Goal: Task Accomplishment & Management: Manage account settings

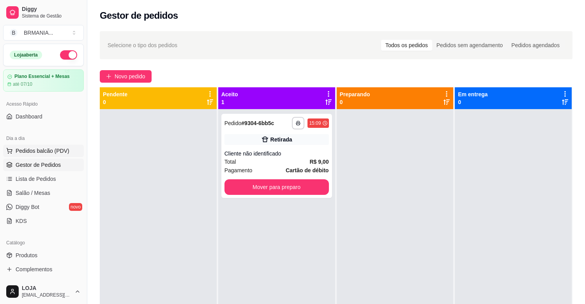
click at [37, 154] on span "Pedidos balcão (PDV)" at bounding box center [43, 151] width 54 height 8
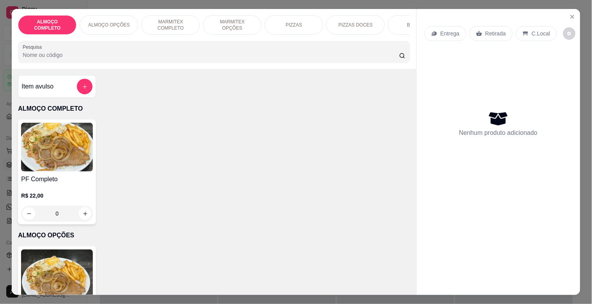
click at [28, 150] on img at bounding box center [57, 147] width 72 height 49
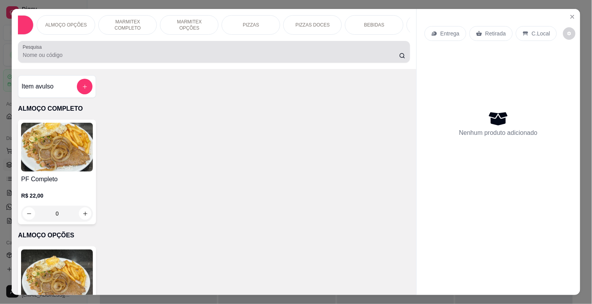
drag, startPoint x: 94, startPoint y: 48, endPoint x: 77, endPoint y: 30, distance: 24.5
click at [92, 49] on div at bounding box center [214, 52] width 382 height 16
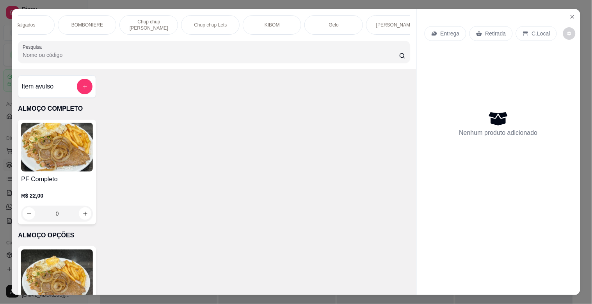
scroll to position [0, 612]
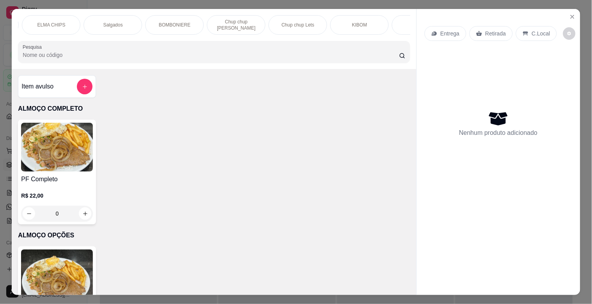
click at [223, 48] on div at bounding box center [214, 52] width 382 height 16
click at [222, 48] on div at bounding box center [214, 52] width 382 height 16
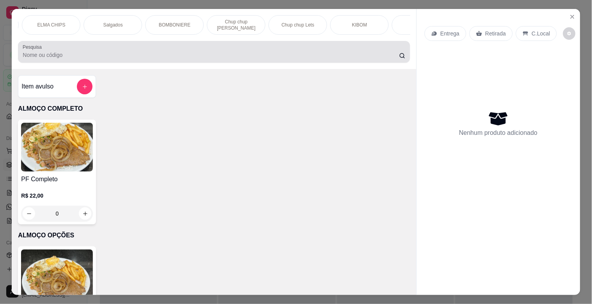
click at [222, 48] on div at bounding box center [214, 52] width 382 height 16
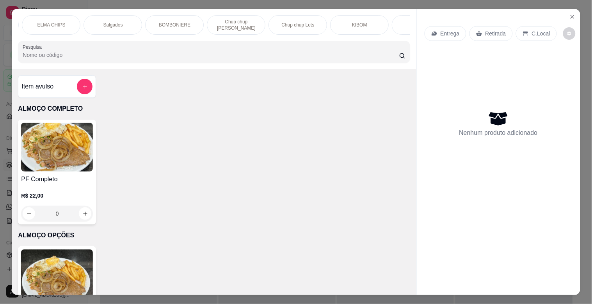
click at [104, 16] on div "Salgados" at bounding box center [112, 25] width 59 height 20
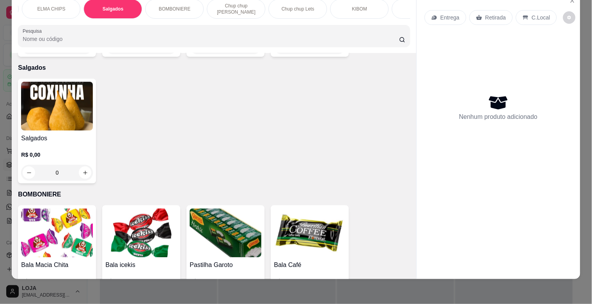
click at [45, 102] on img at bounding box center [57, 106] width 72 height 49
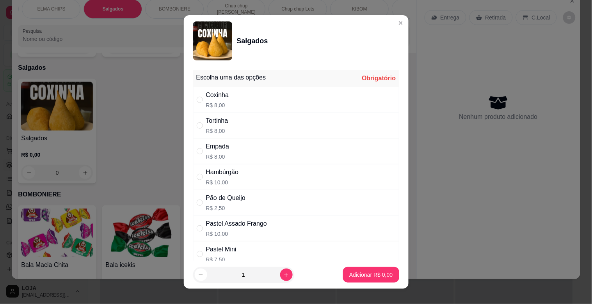
click at [244, 174] on div "Hambúrgão R$ 10,00" at bounding box center [296, 177] width 206 height 26
radio input "true"
click at [372, 271] on button "Adicionar R$ 10,00" at bounding box center [369, 275] width 57 height 15
type input "1"
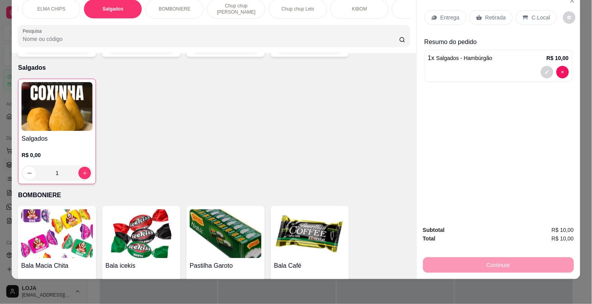
click at [67, 90] on img at bounding box center [56, 106] width 71 height 49
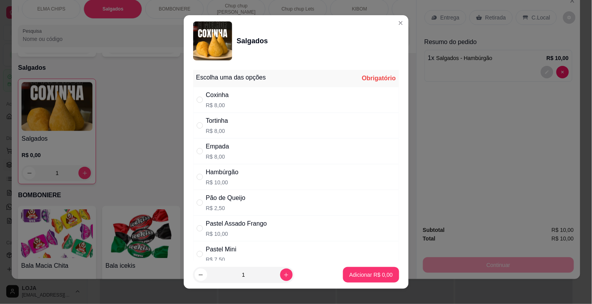
drag, startPoint x: 275, startPoint y: 130, endPoint x: 278, endPoint y: 135, distance: 5.3
click at [275, 130] on div "Tortinha R$ 8,00" at bounding box center [296, 126] width 206 height 26
radio input "true"
click at [383, 281] on button "Adicionar R$ 8,00" at bounding box center [371, 275] width 54 height 15
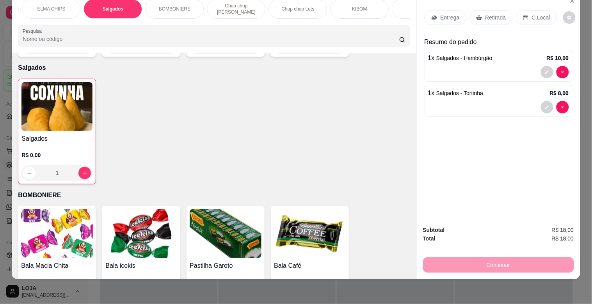
click at [73, 100] on img at bounding box center [56, 106] width 71 height 49
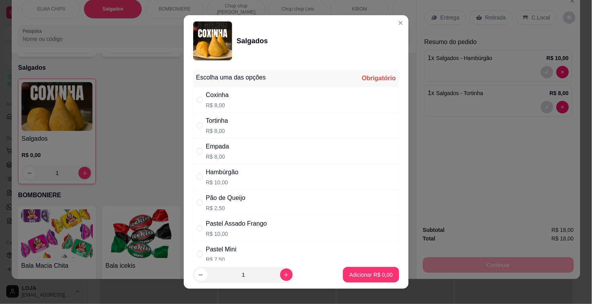
click at [248, 208] on div "Pão de Queijo R$ 2,50" at bounding box center [296, 203] width 206 height 26
radio input "true"
click at [283, 276] on icon "increase-product-quantity" at bounding box center [286, 275] width 6 height 6
type input "3"
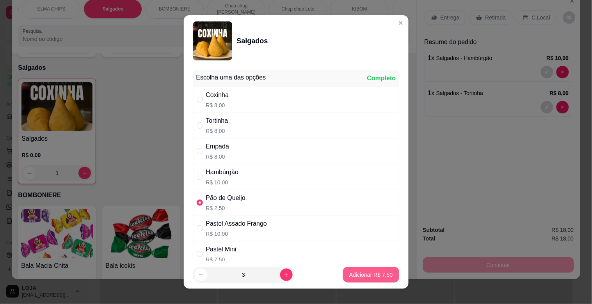
click at [352, 276] on p "Adicionar R$ 7,50" at bounding box center [370, 275] width 43 height 8
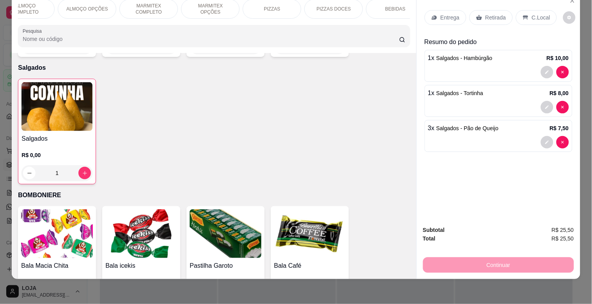
scroll to position [0, 0]
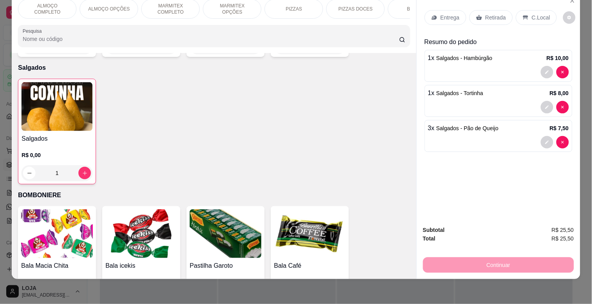
click at [388, 4] on div "BEBIDAS" at bounding box center [417, 9] width 59 height 20
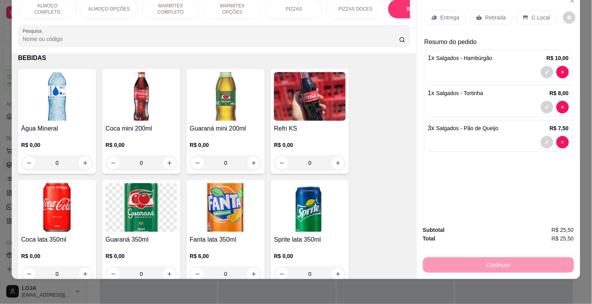
click at [228, 209] on img at bounding box center [226, 207] width 72 height 49
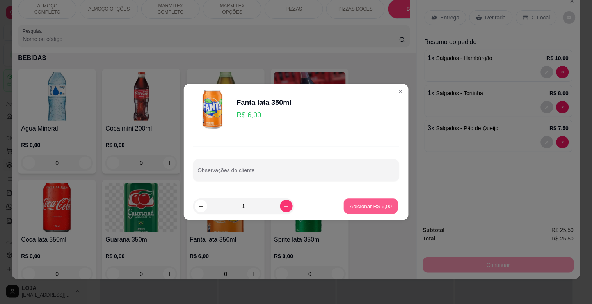
click at [360, 212] on button "Adicionar R$ 6,00" at bounding box center [371, 206] width 54 height 15
type input "1"
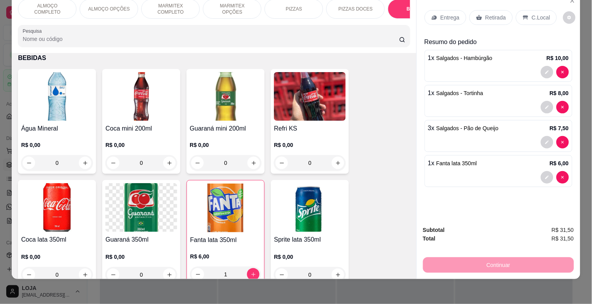
click at [483, 17] on div "Retirada" at bounding box center [490, 17] width 43 height 15
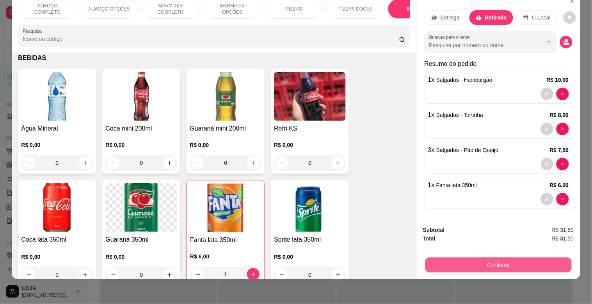
click at [532, 257] on button "Continuar" at bounding box center [498, 264] width 146 height 15
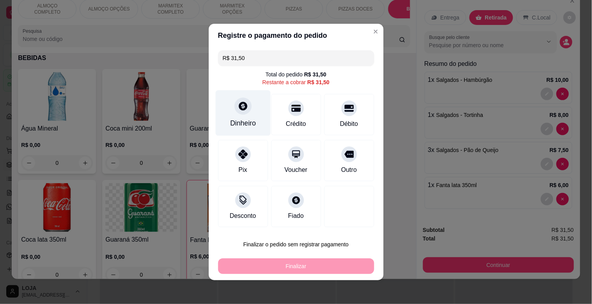
click at [222, 118] on div "Dinheiro" at bounding box center [242, 113] width 55 height 46
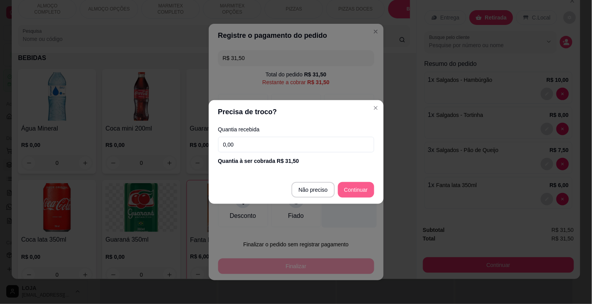
type input "R$ 0,00"
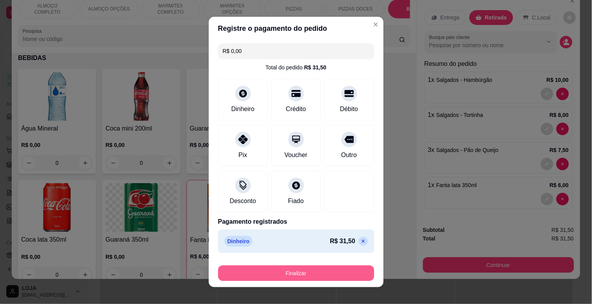
click at [330, 271] on button "Finalizar" at bounding box center [296, 274] width 156 height 16
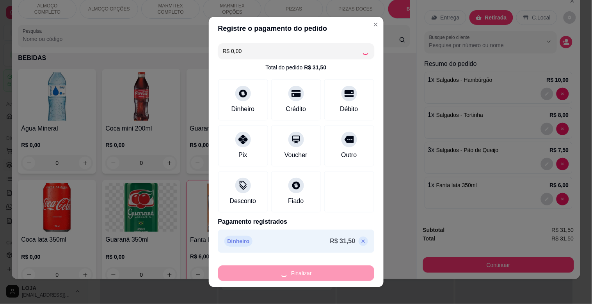
type input "0"
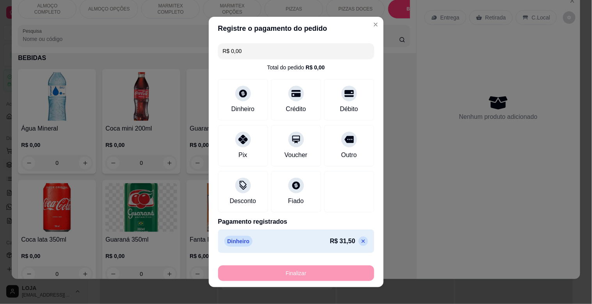
type input "-R$ 31,50"
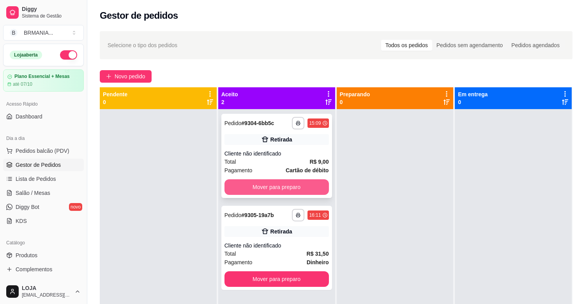
click at [309, 191] on button "Mover para preparo" at bounding box center [277, 187] width 105 height 16
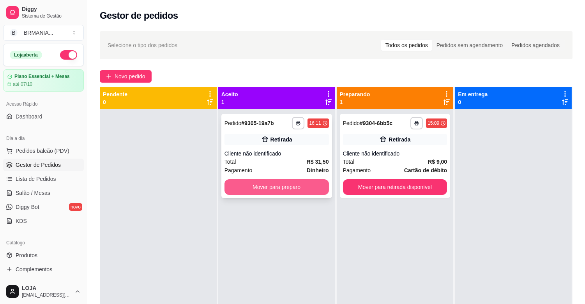
click at [291, 187] on button "Mover para preparo" at bounding box center [277, 187] width 105 height 16
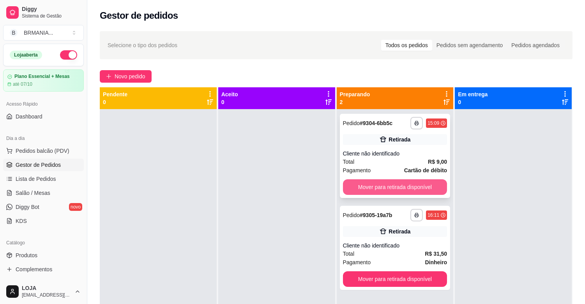
click at [367, 193] on button "Mover para retirada disponível" at bounding box center [395, 187] width 105 height 16
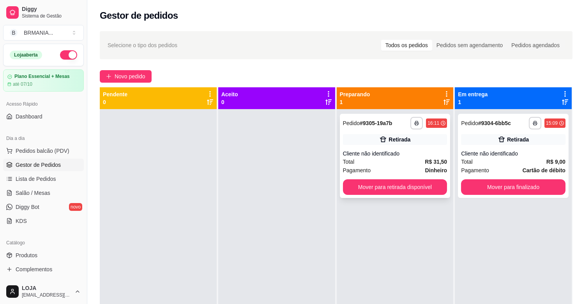
click at [391, 195] on div "**********" at bounding box center [395, 156] width 111 height 84
drag, startPoint x: 519, startPoint y: 246, endPoint x: 449, endPoint y: 213, distance: 77.6
click at [516, 246] on div "**********" at bounding box center [513, 261] width 117 height 304
click at [408, 186] on button "Mover para retirada disponível" at bounding box center [395, 187] width 101 height 15
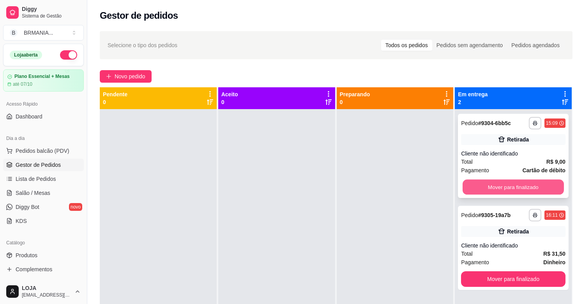
click at [512, 190] on button "Mover para finalizado" at bounding box center [513, 187] width 101 height 15
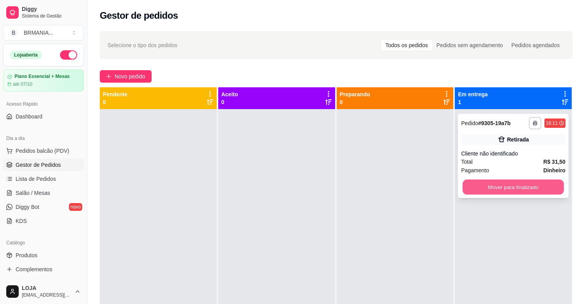
click at [479, 189] on button "Mover para finalizado" at bounding box center [513, 187] width 101 height 15
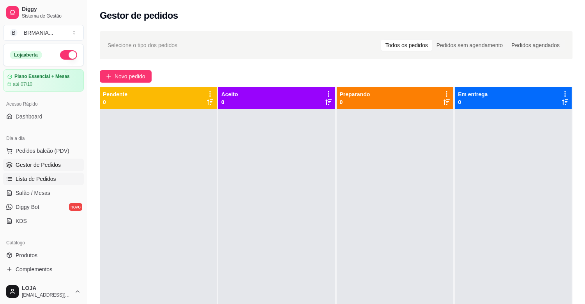
click at [60, 176] on link "Lista de Pedidos" at bounding box center [43, 179] width 81 height 12
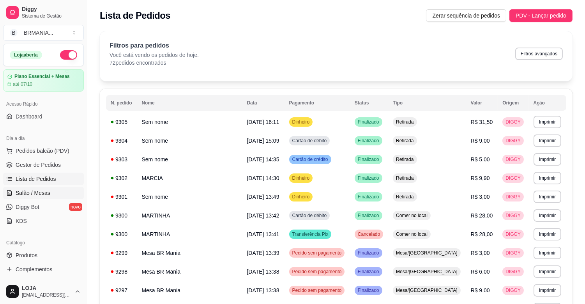
click at [38, 195] on span "Salão / Mesas" at bounding box center [33, 193] width 35 height 8
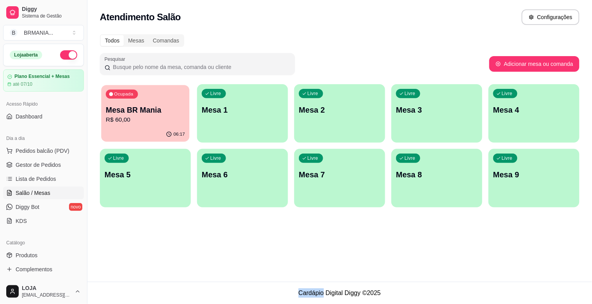
click at [161, 123] on p "R$ 60,00" at bounding box center [145, 119] width 79 height 9
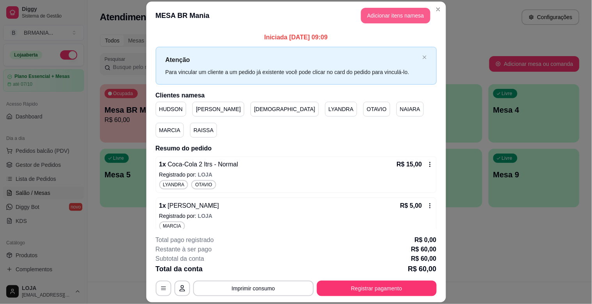
click at [398, 11] on button "Adicionar itens na mesa" at bounding box center [395, 16] width 69 height 16
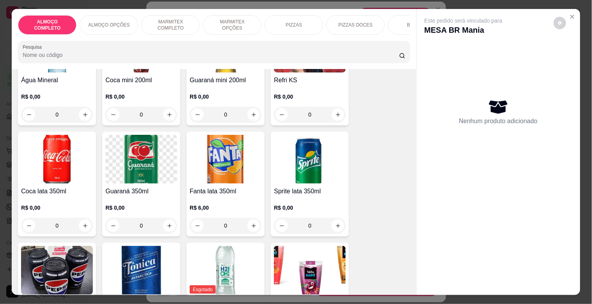
scroll to position [927, 0]
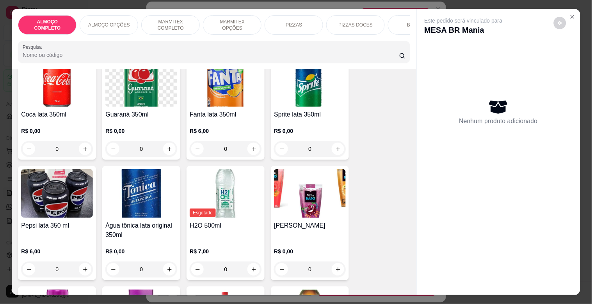
click at [76, 218] on img at bounding box center [57, 193] width 72 height 49
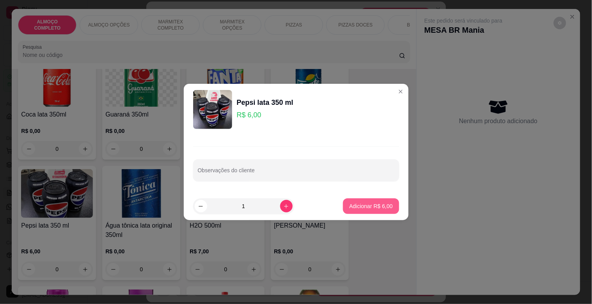
click at [377, 204] on p "Adicionar R$ 6,00" at bounding box center [370, 206] width 43 height 8
type input "1"
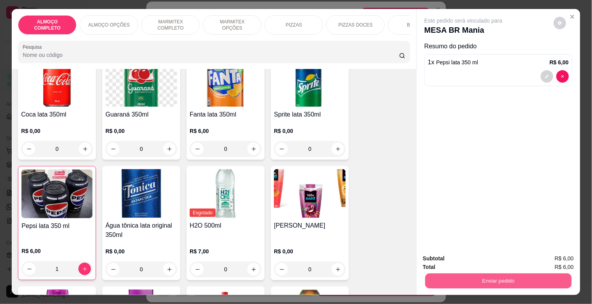
click at [482, 278] on button "Enviar pedido" at bounding box center [498, 280] width 146 height 15
click at [509, 260] on button "Registrar cliente" at bounding box center [501, 258] width 50 height 14
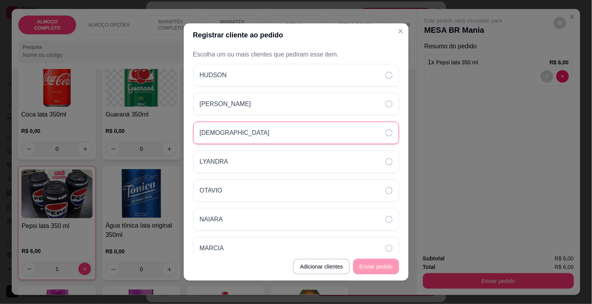
click at [227, 128] on div "[DEMOGRAPHIC_DATA]" at bounding box center [296, 133] width 206 height 23
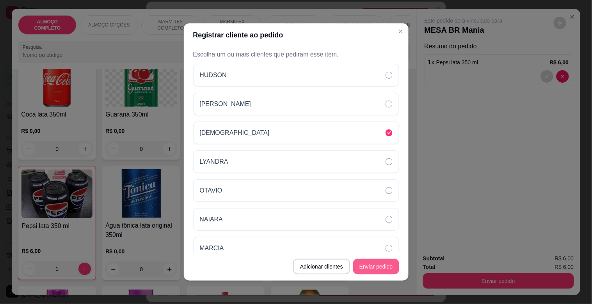
click at [380, 266] on button "Enviar pedido" at bounding box center [376, 267] width 46 height 16
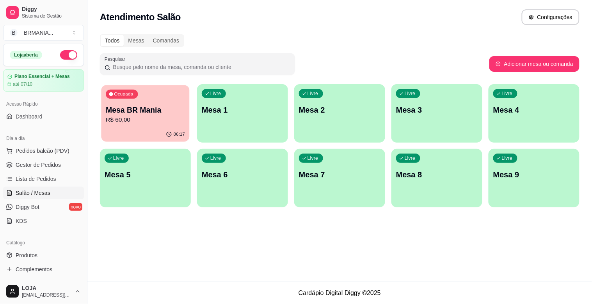
click at [147, 110] on p "Mesa BR Mania" at bounding box center [145, 110] width 79 height 11
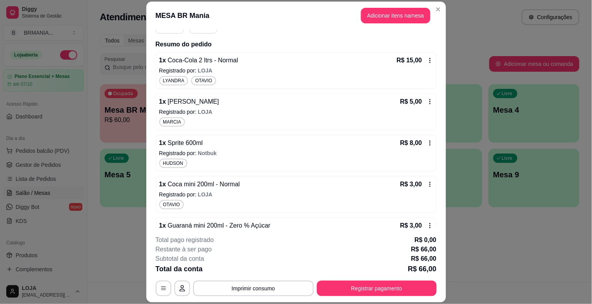
scroll to position [360, 0]
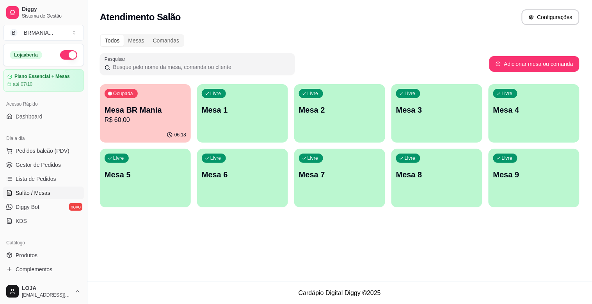
click at [435, 9] on div "Atendimento Salão Configurações" at bounding box center [339, 17] width 479 height 16
click at [38, 168] on span "Gestor de Pedidos" at bounding box center [38, 165] width 45 height 8
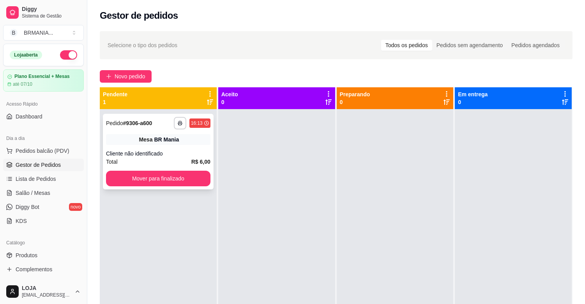
click at [150, 170] on div "**********" at bounding box center [158, 152] width 111 height 76
click at [196, 181] on button "Mover para finalizado" at bounding box center [158, 178] width 101 height 15
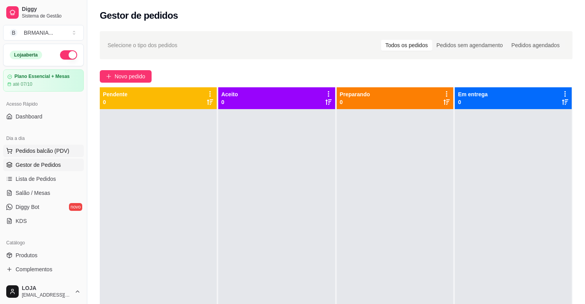
click at [50, 154] on span "Pedidos balcão (PDV)" at bounding box center [43, 151] width 54 height 8
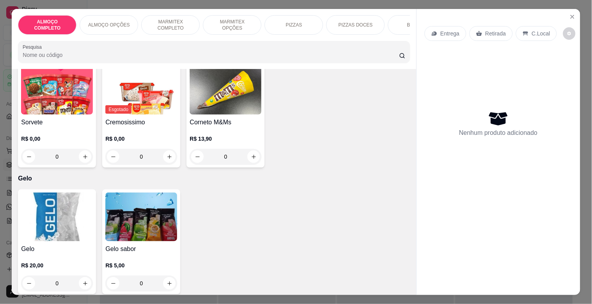
scroll to position [4648, 0]
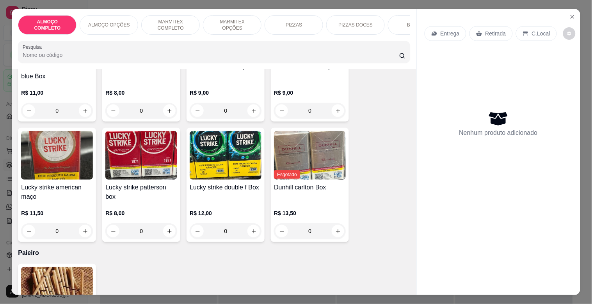
click at [37, 267] on img at bounding box center [57, 291] width 72 height 49
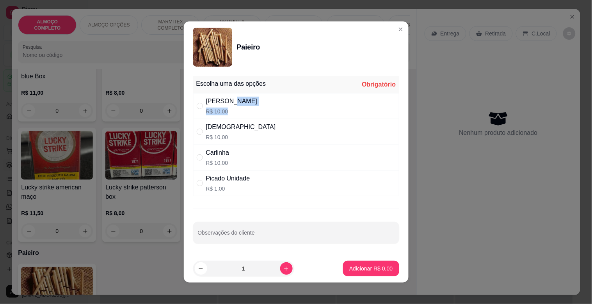
click at [243, 106] on div "[PERSON_NAME]$ 10,00" at bounding box center [296, 106] width 206 height 26
radio input "true"
click at [358, 266] on p "Adicionar R$ 10,00" at bounding box center [369, 269] width 46 height 8
type input "1"
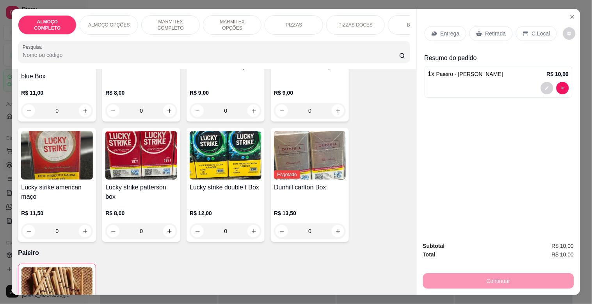
drag, startPoint x: 490, startPoint y: 22, endPoint x: 490, endPoint y: 33, distance: 10.5
click at [490, 28] on div "Entrega Retirada C.Local" at bounding box center [498, 33] width 148 height 27
click at [489, 35] on div "Retirada" at bounding box center [490, 33] width 43 height 15
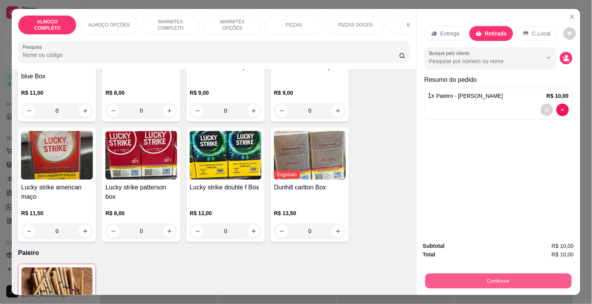
click at [518, 271] on div "Continuar" at bounding box center [498, 280] width 151 height 18
click at [484, 278] on button "Continuar" at bounding box center [498, 280] width 146 height 15
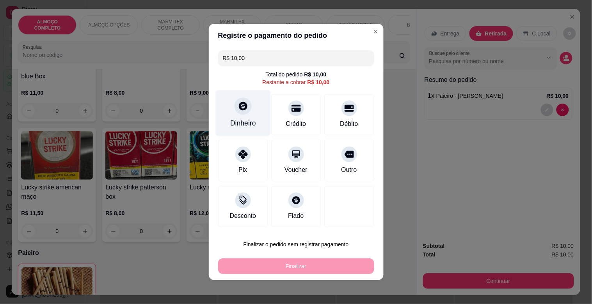
click at [238, 119] on div "Dinheiro" at bounding box center [242, 113] width 55 height 46
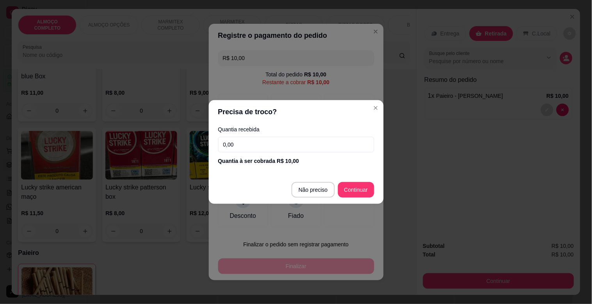
click at [261, 147] on input "0,00" at bounding box center [296, 145] width 156 height 16
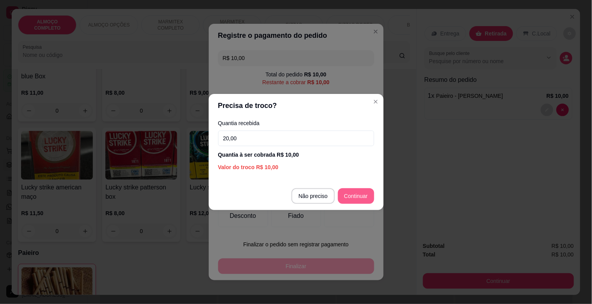
type input "20,00"
type input "R$ 0,00"
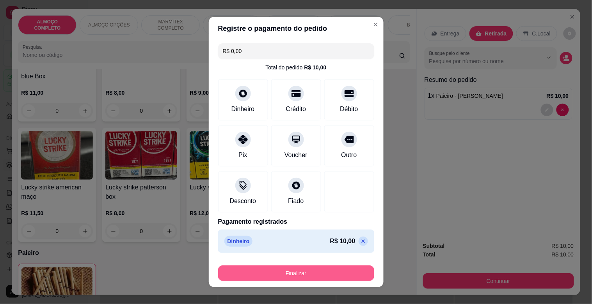
click at [322, 272] on button "Finalizar" at bounding box center [296, 274] width 156 height 16
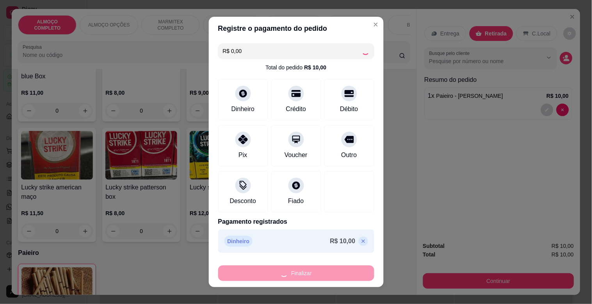
type input "0"
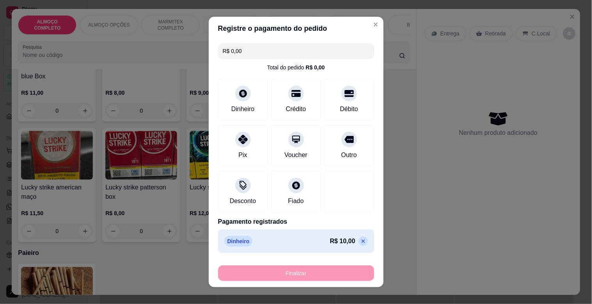
type input "-R$ 10,00"
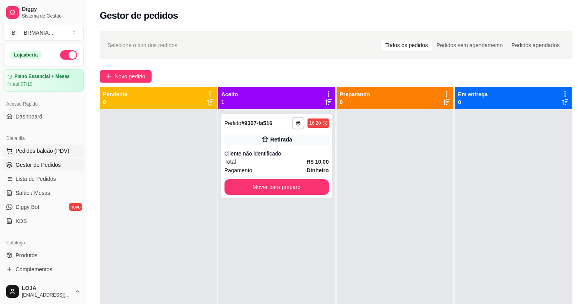
click at [33, 146] on button "Pedidos balcão (PDV)" at bounding box center [43, 151] width 81 height 12
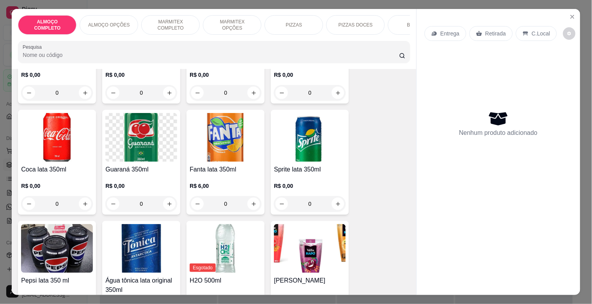
scroll to position [794, 0]
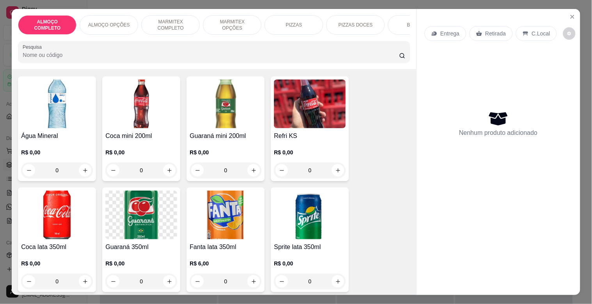
click at [60, 223] on img at bounding box center [57, 215] width 72 height 49
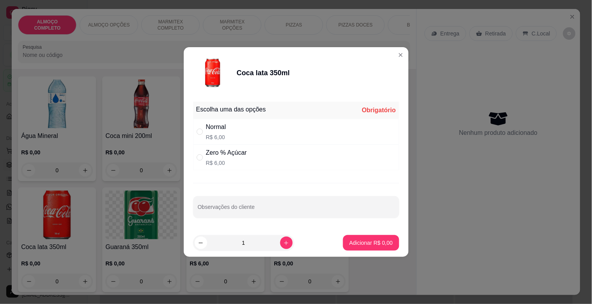
click at [260, 128] on div "Normal R$ 6,00" at bounding box center [296, 132] width 206 height 26
radio input "true"
click at [364, 250] on button "Adicionar R$ 6,00" at bounding box center [371, 243] width 54 height 15
type input "1"
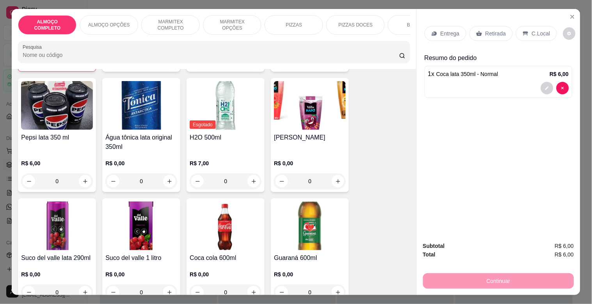
scroll to position [1060, 0]
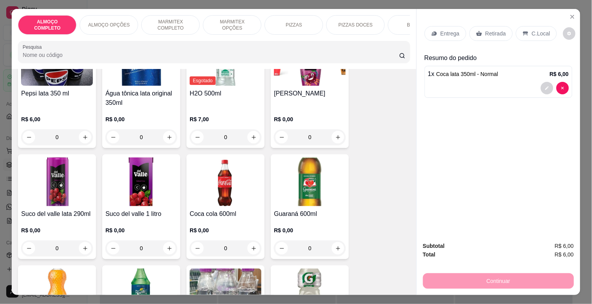
click at [227, 190] on img at bounding box center [226, 182] width 72 height 49
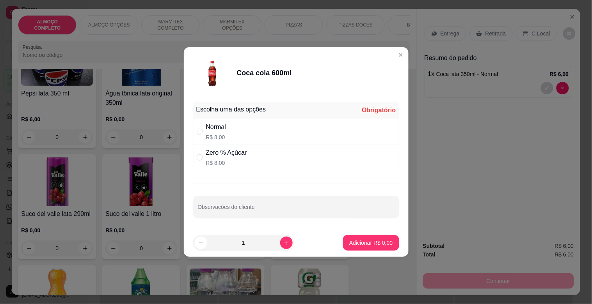
click at [225, 131] on div "Normal" at bounding box center [216, 126] width 20 height 9
radio input "true"
click at [376, 241] on p "Adicionar R$ 8,00" at bounding box center [371, 242] width 42 height 7
type input "1"
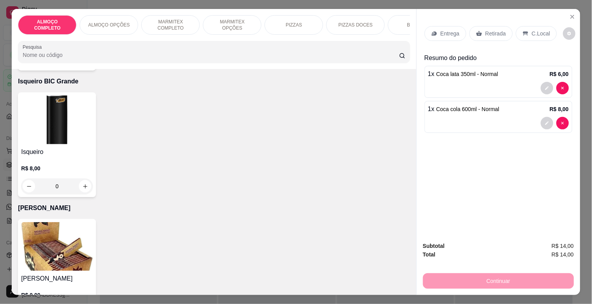
scroll to position [4970, 0]
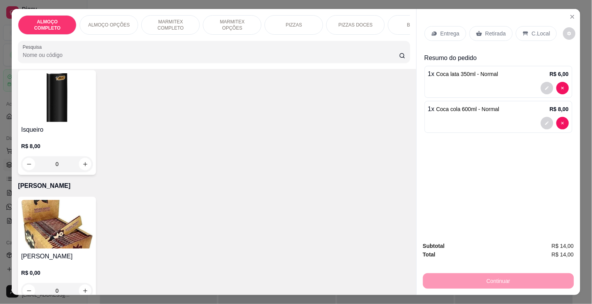
click at [66, 125] on h4 "Isqueiro" at bounding box center [57, 129] width 72 height 9
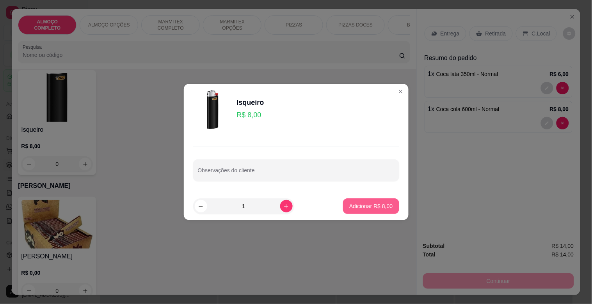
click at [376, 207] on p "Adicionar R$ 8,00" at bounding box center [370, 206] width 43 height 8
type input "1"
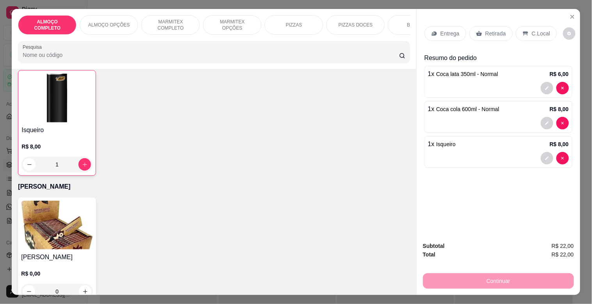
scroll to position [4971, 0]
click at [489, 26] on div "Retirada" at bounding box center [490, 33] width 43 height 15
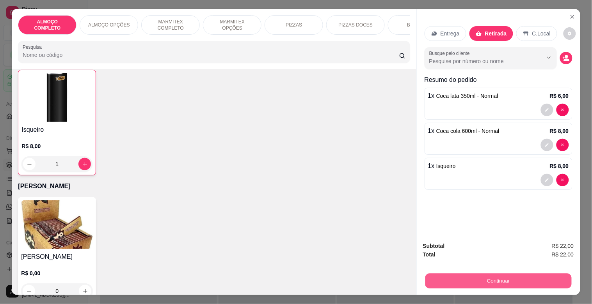
click at [512, 278] on button "Continuar" at bounding box center [498, 280] width 146 height 15
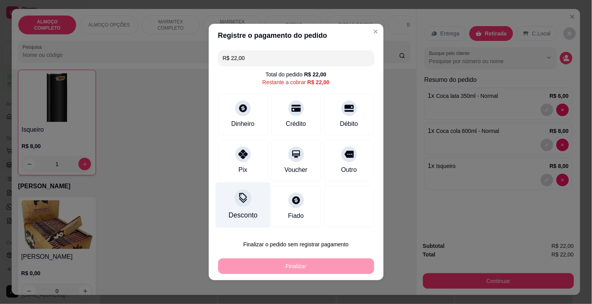
drag, startPoint x: 227, startPoint y: 164, endPoint x: 248, endPoint y: 196, distance: 38.6
click at [232, 172] on div "Pix" at bounding box center [243, 160] width 50 height 41
type input "R$ 0,00"
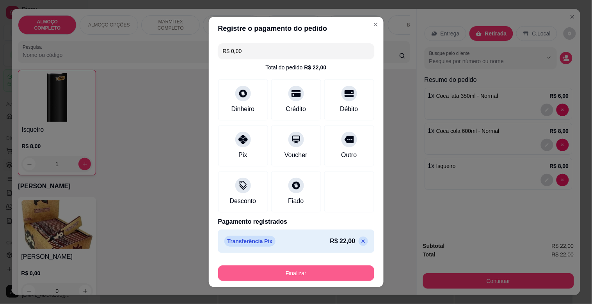
click at [298, 269] on button "Finalizar" at bounding box center [296, 274] width 156 height 16
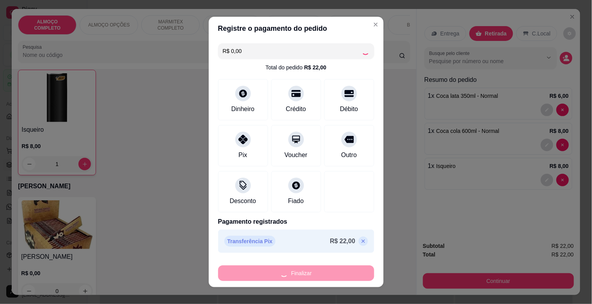
type input "0"
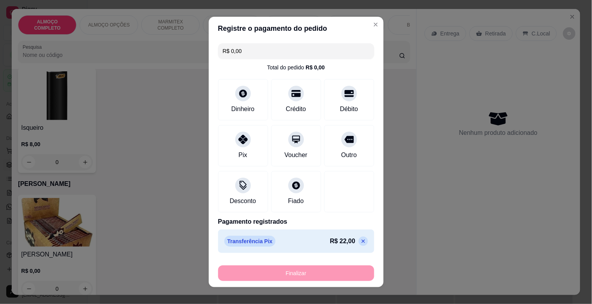
type input "-R$ 22,00"
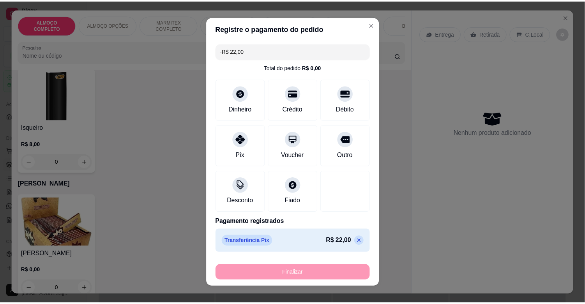
scroll to position [4969, 0]
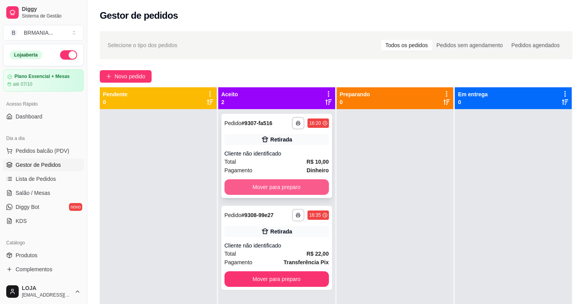
click at [263, 184] on button "Mover para preparo" at bounding box center [277, 187] width 105 height 16
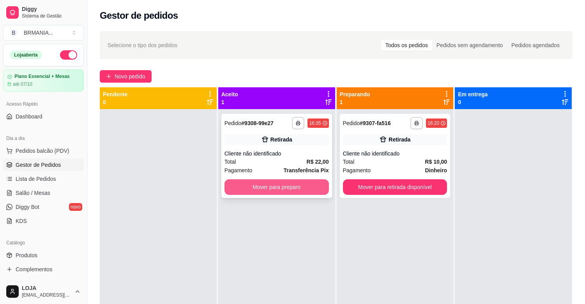
click at [288, 186] on button "Mover para preparo" at bounding box center [277, 187] width 105 height 16
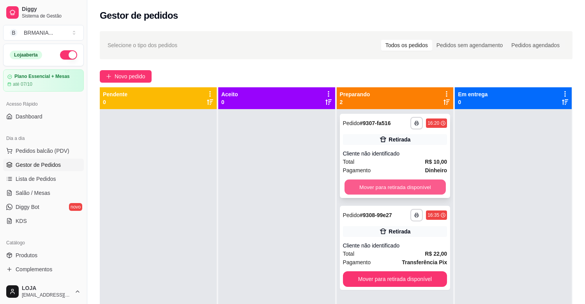
click at [388, 186] on button "Mover para retirada disponível" at bounding box center [395, 187] width 101 height 15
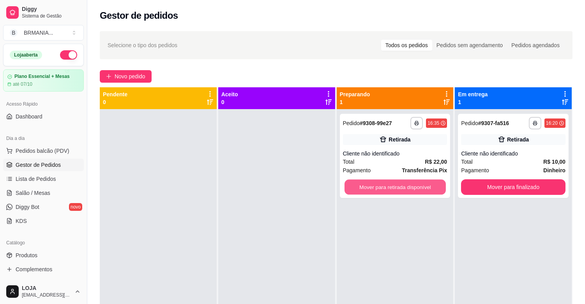
click at [388, 186] on button "Mover para retirada disponível" at bounding box center [395, 187] width 101 height 15
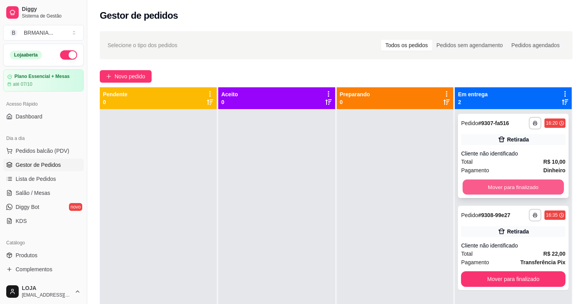
click at [486, 180] on button "Mover para finalizado" at bounding box center [513, 187] width 101 height 15
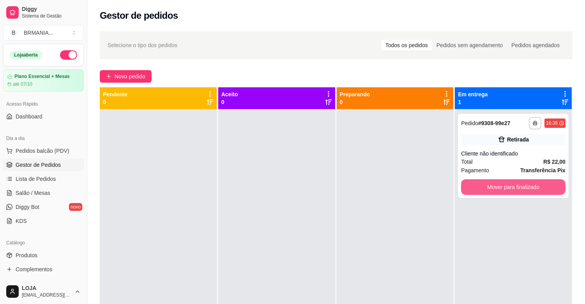
click at [486, 182] on button "Mover para finalizado" at bounding box center [513, 187] width 105 height 16
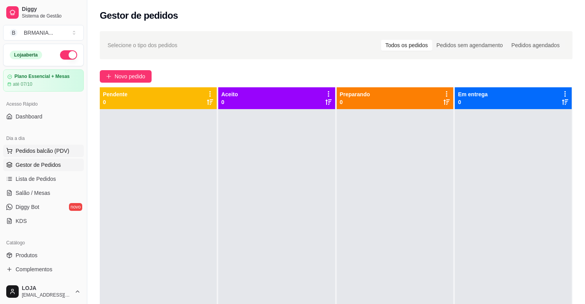
click at [47, 147] on button "Pedidos balcão (PDV)" at bounding box center [43, 151] width 81 height 12
click at [47, 147] on span "Pedidos balcão (PDV)" at bounding box center [43, 151] width 54 height 8
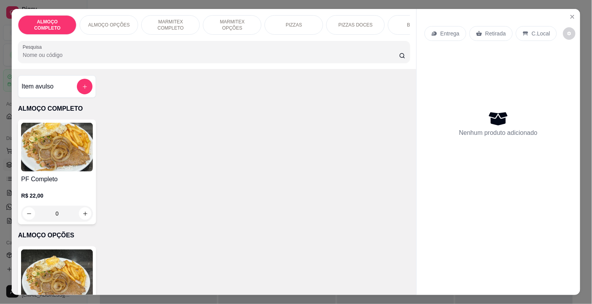
click at [50, 151] on img at bounding box center [57, 147] width 72 height 49
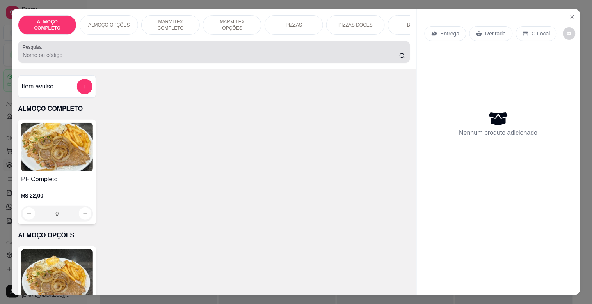
click at [100, 51] on div at bounding box center [214, 52] width 382 height 16
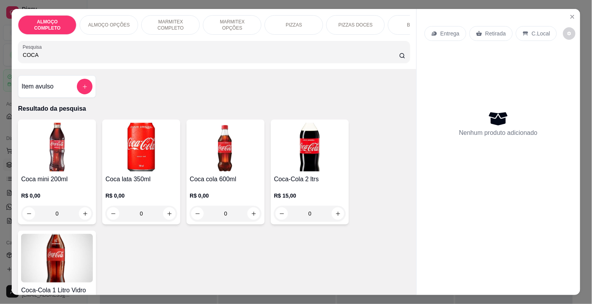
click at [171, 59] on input "COCA" at bounding box center [211, 55] width 376 height 8
type input "COCA"
click at [62, 168] on img at bounding box center [57, 147] width 72 height 49
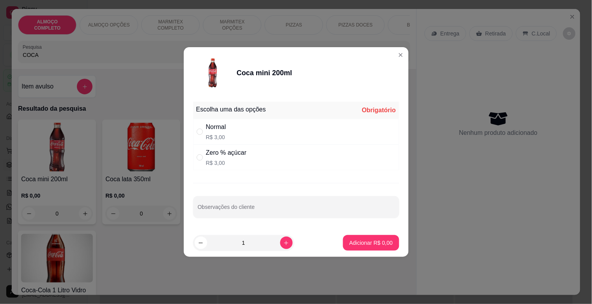
click at [245, 127] on div "Normal R$ 3,00" at bounding box center [296, 132] width 206 height 26
radio input "true"
click at [354, 241] on p "Adicionar R$ 3,00" at bounding box center [370, 243] width 43 height 8
type input "1"
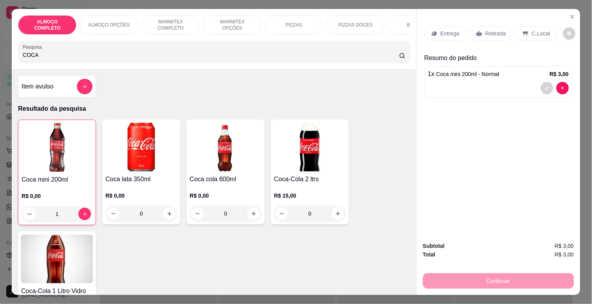
click at [485, 34] on p "Retirada" at bounding box center [495, 34] width 21 height 8
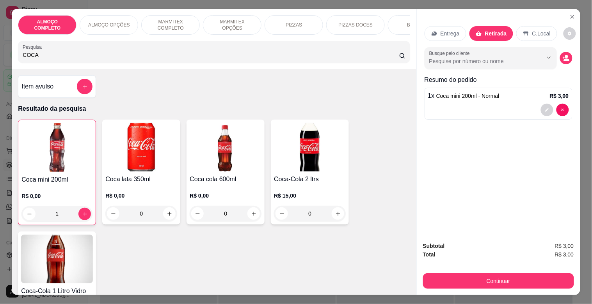
click at [510, 287] on div "Subtotal R$ 3,00 Total R$ 3,00 Continuar" at bounding box center [498, 266] width 163 height 60
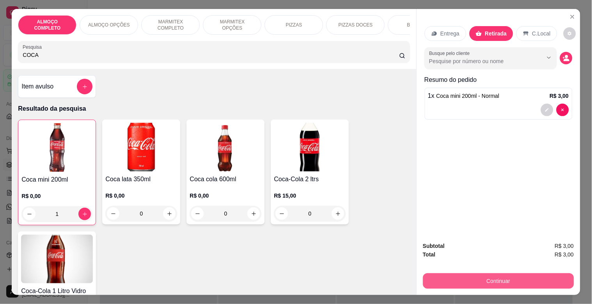
click at [500, 275] on button "Continuar" at bounding box center [498, 281] width 151 height 16
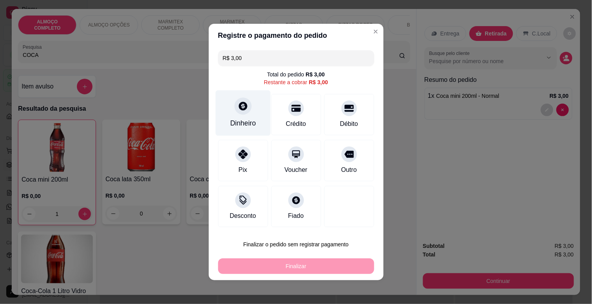
click at [242, 117] on div "Dinheiro" at bounding box center [242, 113] width 55 height 46
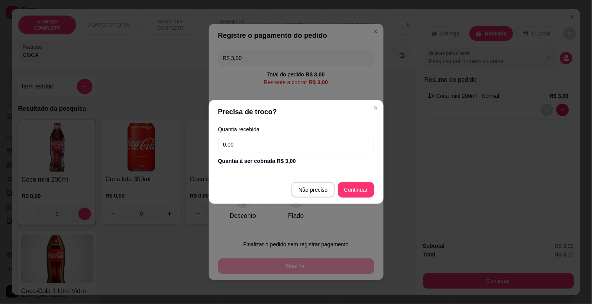
click at [309, 200] on footer "Não preciso Continuar" at bounding box center [296, 190] width 175 height 28
type input "R$ 0,00"
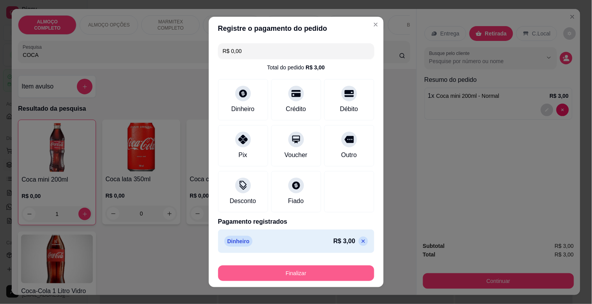
click at [326, 276] on button "Finalizar" at bounding box center [296, 274] width 156 height 16
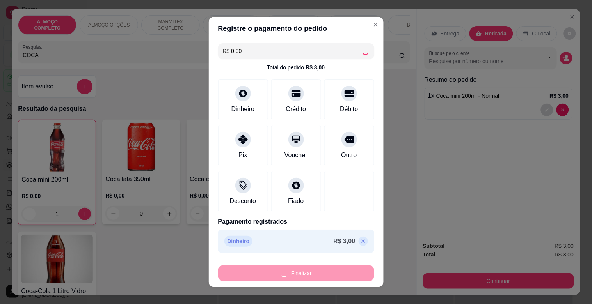
type input "0"
type input "-R$ 3,00"
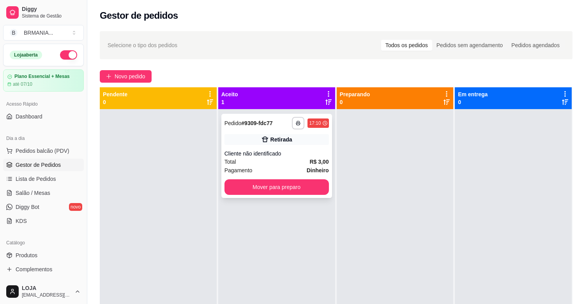
click at [272, 177] on div "**********" at bounding box center [277, 156] width 111 height 84
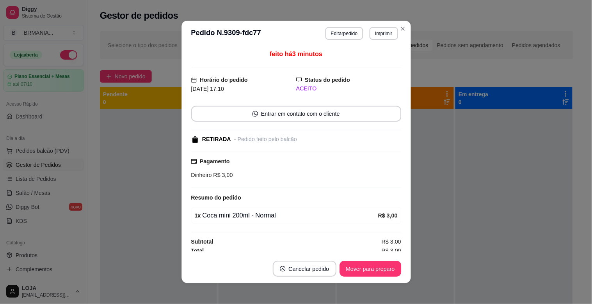
click at [283, 184] on div "Pagamento Dinheiro R$ 3,00" at bounding box center [296, 170] width 210 height 37
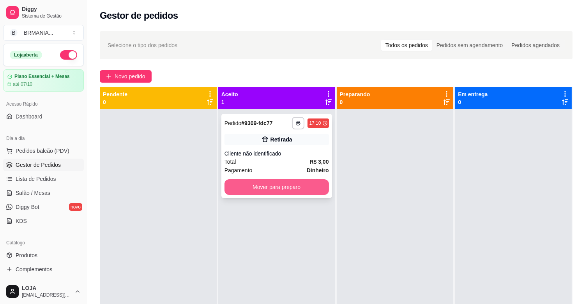
click at [325, 188] on button "Mover para preparo" at bounding box center [277, 187] width 105 height 16
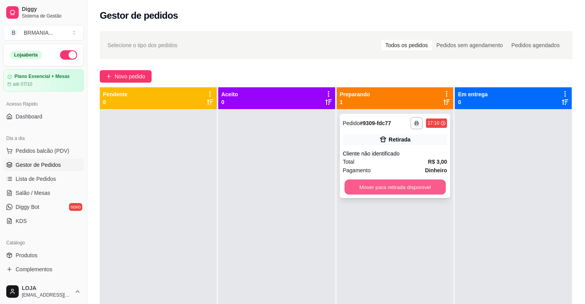
click at [392, 189] on button "Mover para retirada disponível" at bounding box center [395, 187] width 101 height 15
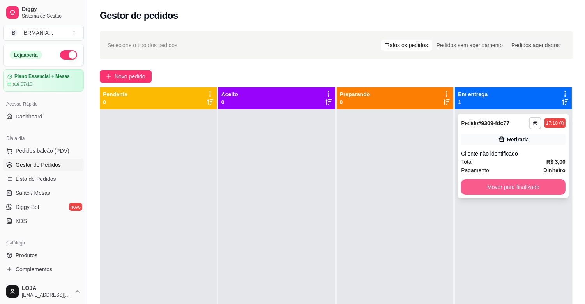
click at [477, 187] on button "Mover para finalizado" at bounding box center [513, 187] width 105 height 16
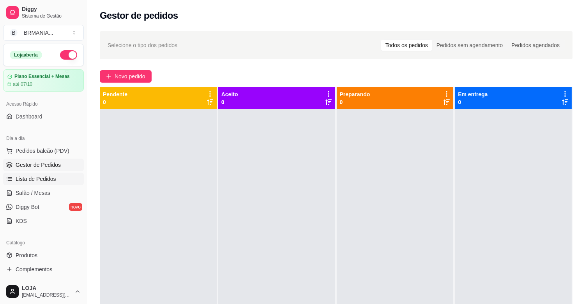
click at [48, 177] on span "Lista de Pedidos" at bounding box center [36, 179] width 41 height 8
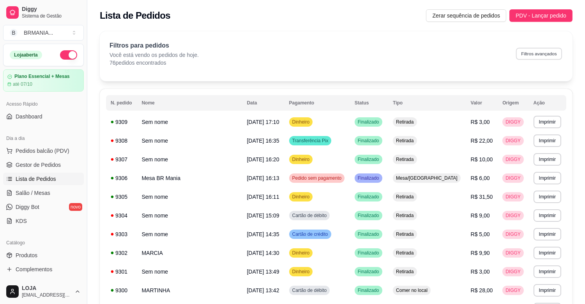
click at [539, 52] on button "Filtros avançados" at bounding box center [539, 54] width 46 height 12
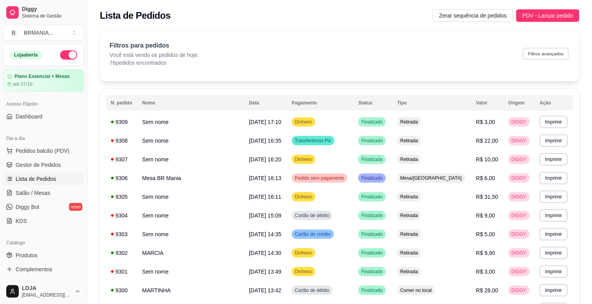
select select "0"
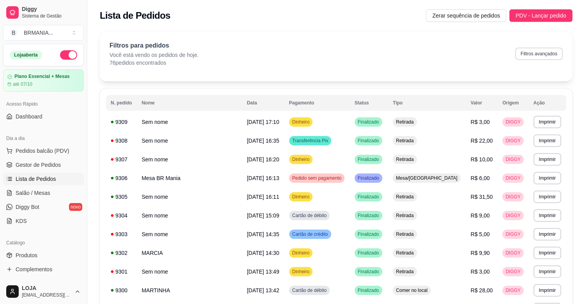
click at [542, 55] on button "Filtros avançados" at bounding box center [540, 54] width 48 height 12
select select "0"
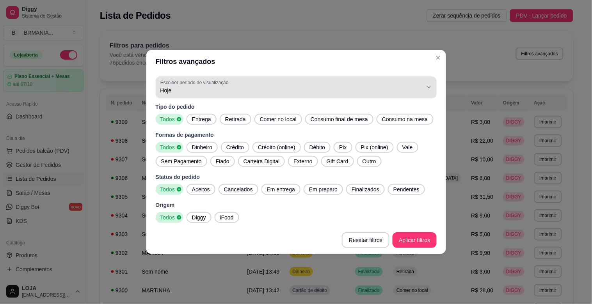
click at [428, 86] on icon "button" at bounding box center [428, 87] width 6 height 6
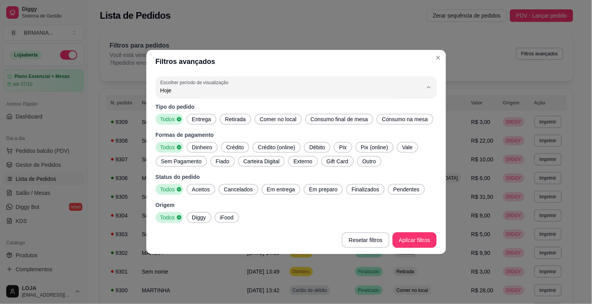
click at [180, 186] on span "Customizado" at bounding box center [292, 185] width 250 height 7
type input "-1"
select select "-1"
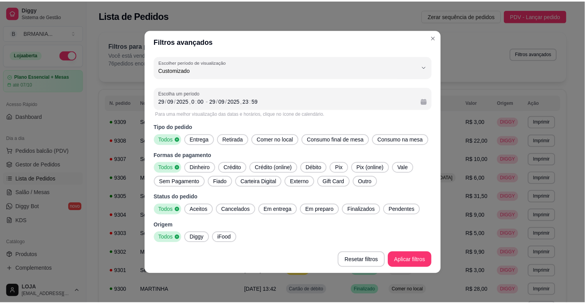
scroll to position [7, 0]
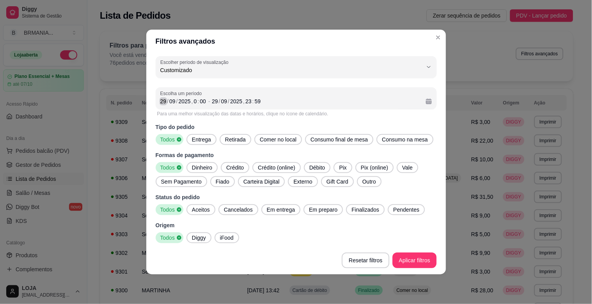
click at [165, 102] on div "29" at bounding box center [164, 102] width 8 height 8
click at [213, 99] on div "29" at bounding box center [215, 102] width 8 height 8
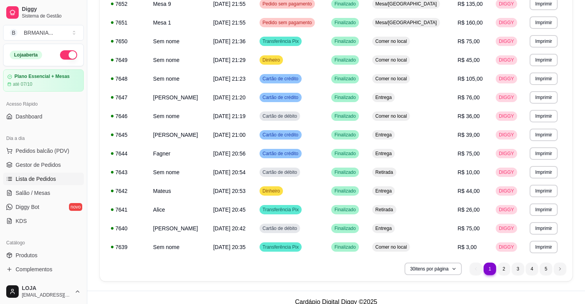
scroll to position [420, 0]
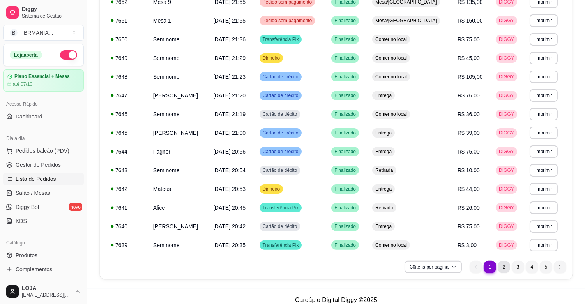
click at [504, 263] on li "2" at bounding box center [504, 267] width 12 height 12
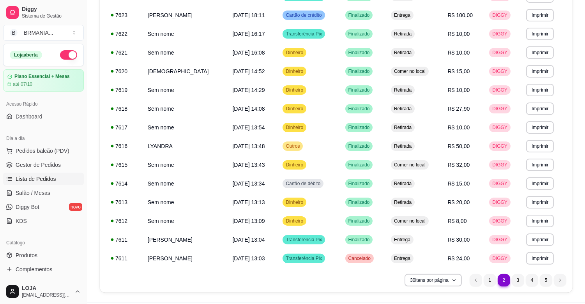
scroll to position [426, 0]
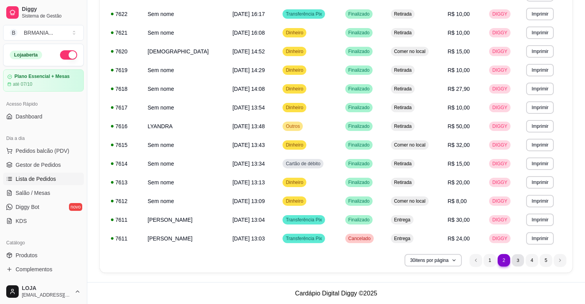
click at [519, 262] on li "3" at bounding box center [518, 260] width 12 height 12
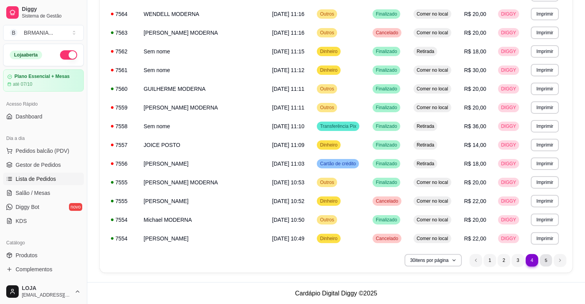
click at [547, 256] on li "5" at bounding box center [546, 260] width 12 height 12
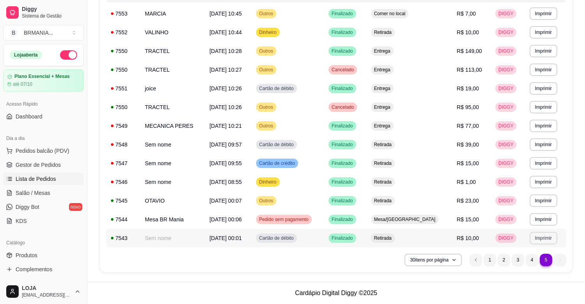
scroll to position [108, 0]
click at [547, 123] on button "Imprimir" at bounding box center [544, 126] width 28 height 12
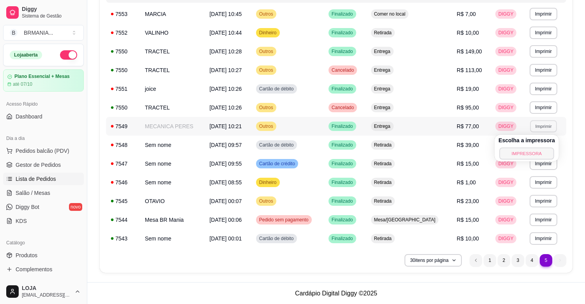
click at [530, 152] on button "IMPRESSORA" at bounding box center [527, 153] width 55 height 12
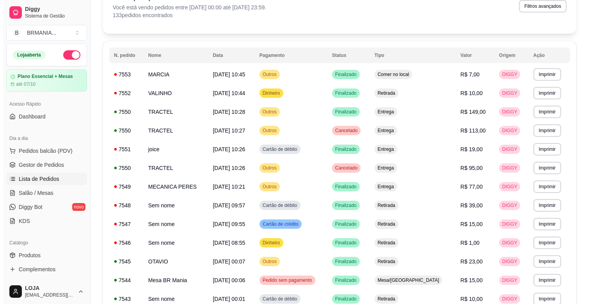
scroll to position [0, 0]
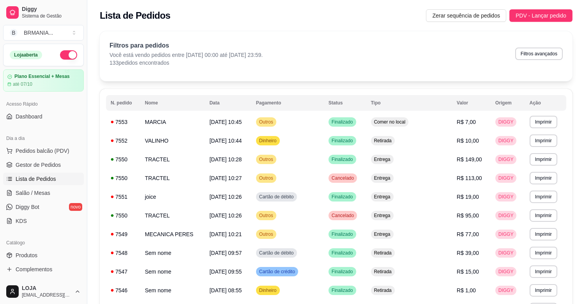
click at [547, 55] on button "Filtros avançados" at bounding box center [540, 54] width 48 height 12
select select "-1"
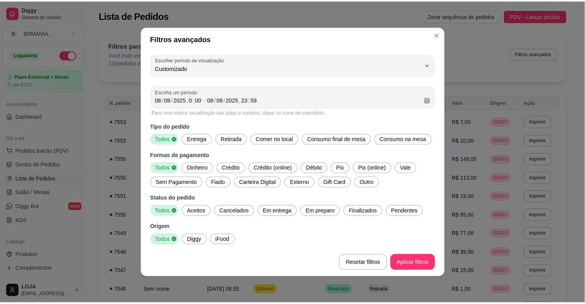
scroll to position [7, 0]
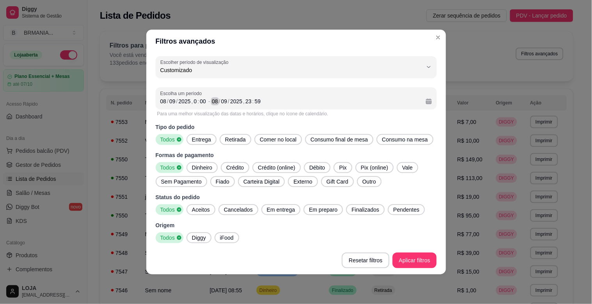
click at [217, 101] on div "08" at bounding box center [215, 102] width 8 height 8
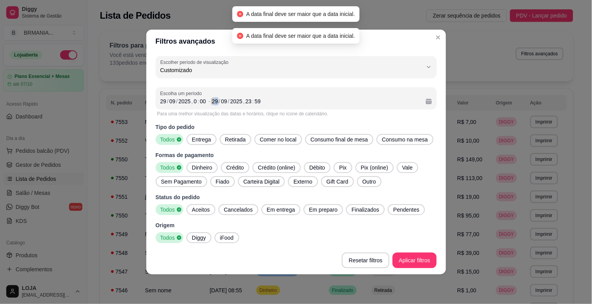
click at [216, 103] on div "29" at bounding box center [215, 102] width 8 height 8
click at [213, 103] on div "29" at bounding box center [215, 102] width 8 height 8
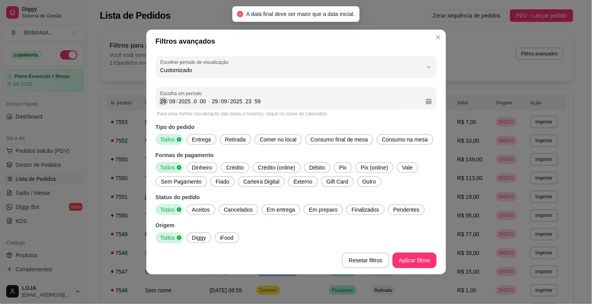
click at [161, 102] on div "29" at bounding box center [164, 102] width 8 height 8
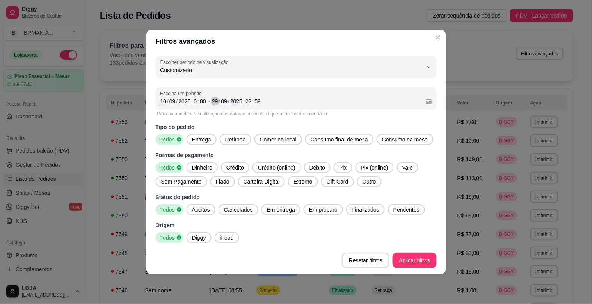
click at [213, 100] on div "29" at bounding box center [215, 102] width 8 height 8
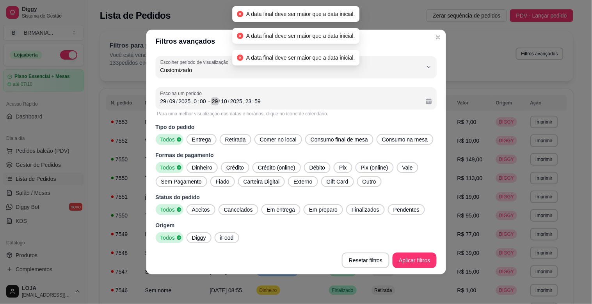
click at [213, 102] on div "29" at bounding box center [215, 102] width 8 height 8
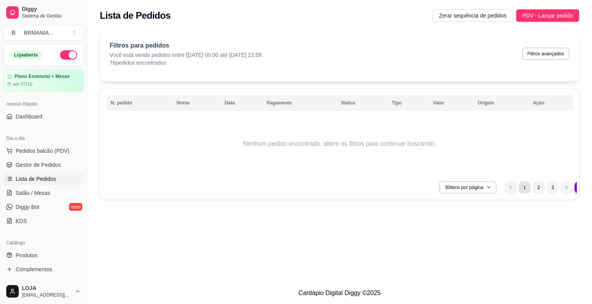
click at [519, 189] on li "1" at bounding box center [524, 187] width 12 height 12
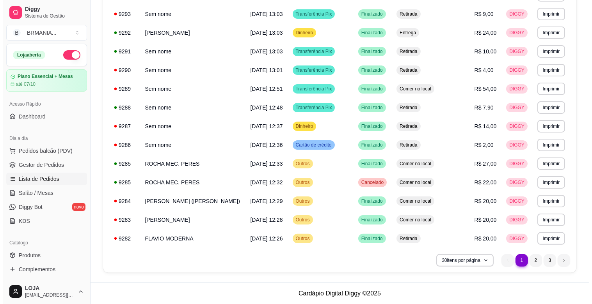
scroll to position [0, 0]
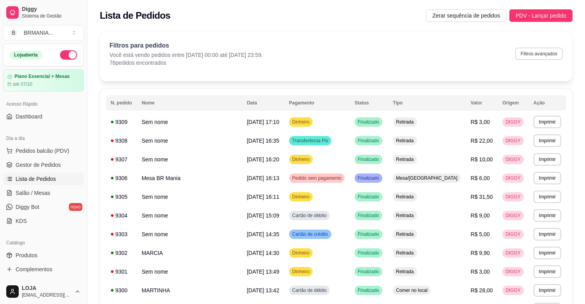
click at [539, 52] on button "Filtros avançados" at bounding box center [540, 54] width 48 height 12
select select "-1"
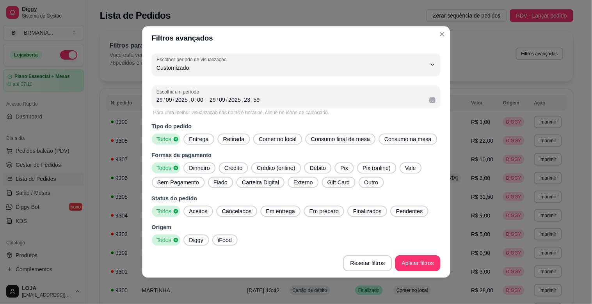
scroll to position [7, 0]
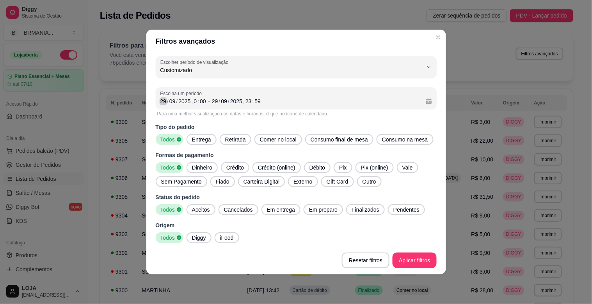
drag, startPoint x: 163, startPoint y: 104, endPoint x: 212, endPoint y: 103, distance: 48.8
click at [163, 103] on div "29" at bounding box center [164, 102] width 8 height 8
click at [216, 101] on div "29" at bounding box center [215, 102] width 8 height 8
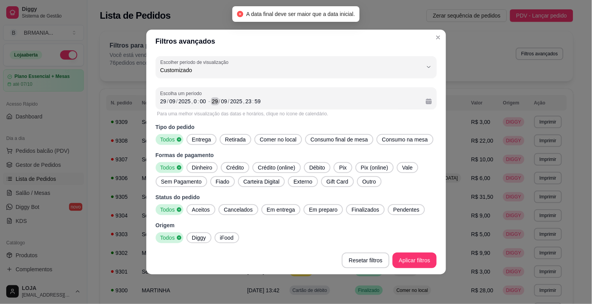
click at [214, 101] on div "29" at bounding box center [215, 102] width 8 height 8
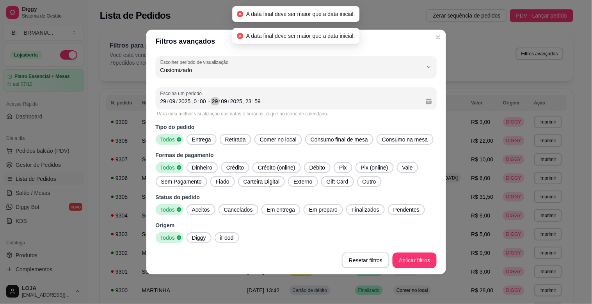
click at [216, 101] on div "29" at bounding box center [215, 102] width 8 height 8
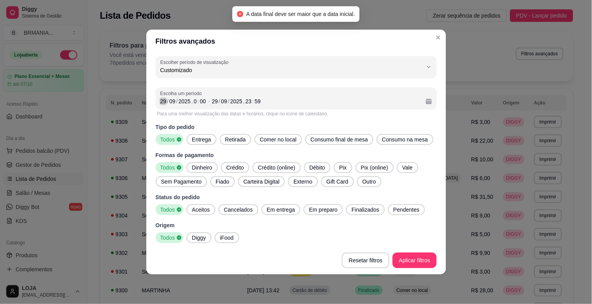
click at [162, 102] on div "29" at bounding box center [164, 102] width 8 height 8
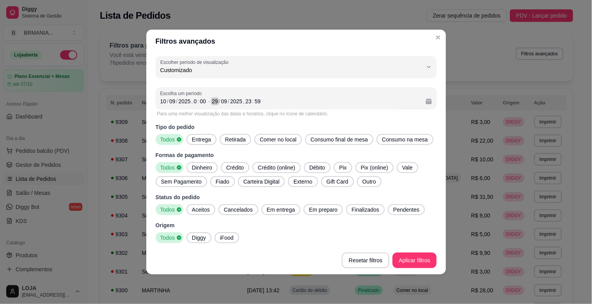
click at [212, 103] on div "29" at bounding box center [215, 102] width 8 height 8
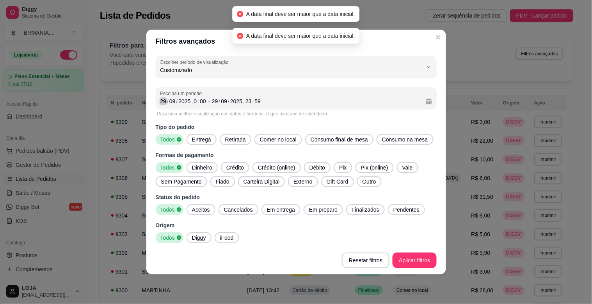
click at [165, 103] on div "29" at bounding box center [164, 102] width 8 height 8
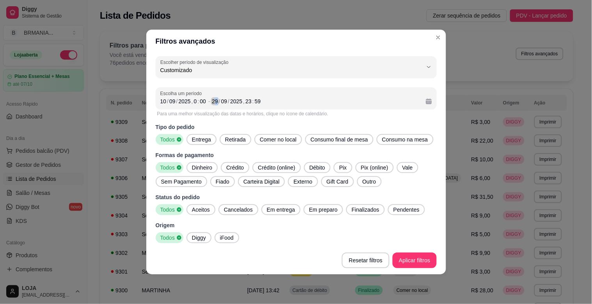
click at [217, 102] on div "29" at bounding box center [215, 102] width 8 height 8
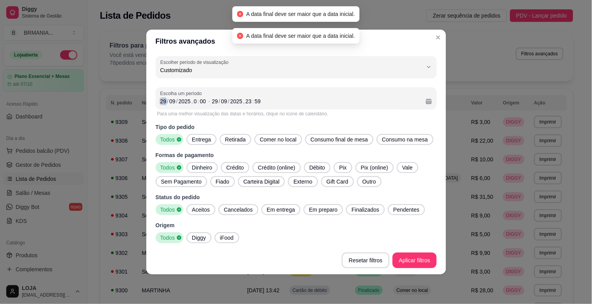
drag, startPoint x: 165, startPoint y: 98, endPoint x: 173, endPoint y: 104, distance: 10.4
click at [164, 99] on div "29" at bounding box center [164, 102] width 8 height 8
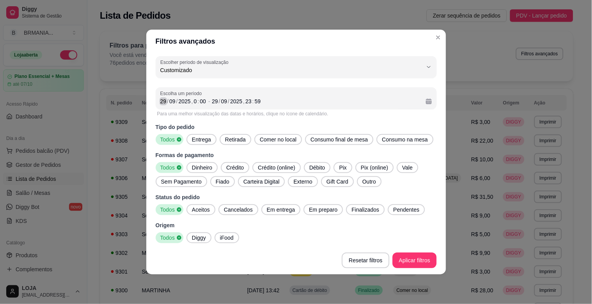
click at [160, 103] on div "29" at bounding box center [164, 102] width 8 height 8
click at [158, 102] on div "Escolha um período [DATE] 0 : 00 - [DATE] 23 : 59" at bounding box center [296, 98] width 281 height 22
click at [211, 102] on div "[DATE] 0 : 00 - [DATE] 23 : 59" at bounding box center [295, 101] width 271 height 9
click at [211, 103] on div "[DATE] 0 : 00 - [DATE] 23 : 59" at bounding box center [295, 101] width 271 height 9
click at [214, 101] on div "29" at bounding box center [215, 102] width 8 height 8
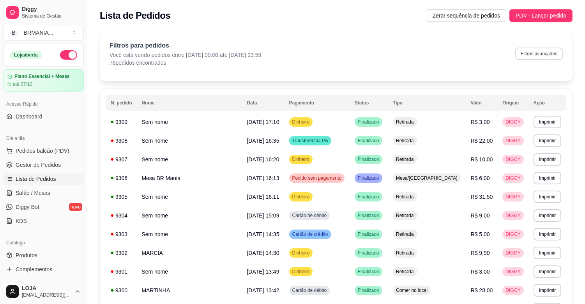
click at [534, 53] on button "Filtros avançados" at bounding box center [540, 54] width 48 height 12
select select "-1"
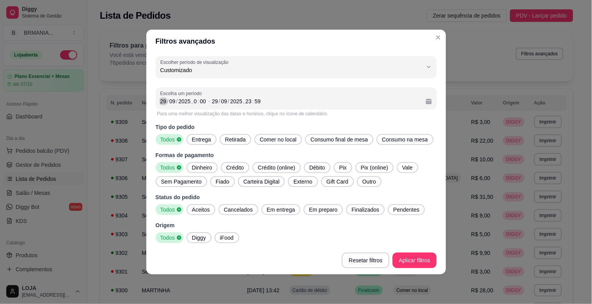
click at [162, 100] on div "29" at bounding box center [164, 102] width 8 height 8
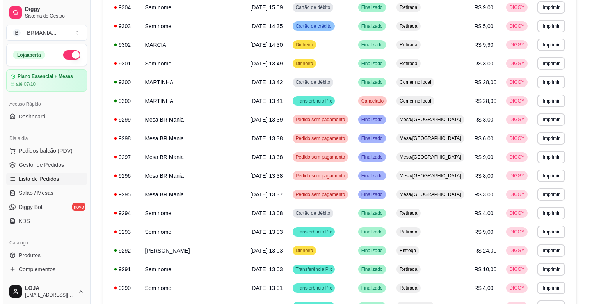
scroll to position [0, 0]
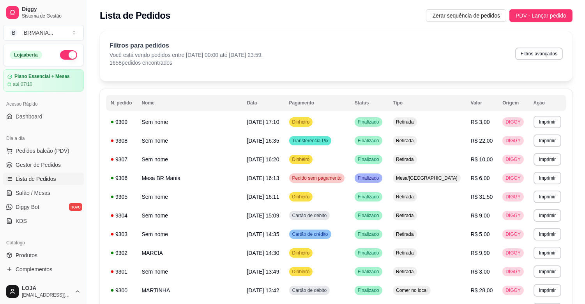
click at [263, 55] on p "Você está vendo pedidos entre [DATE] 00:00 até [DATE] 23:59." at bounding box center [186, 55] width 153 height 8
click at [548, 53] on button "Filtros avançados" at bounding box center [540, 54] width 48 height 12
select select "-1"
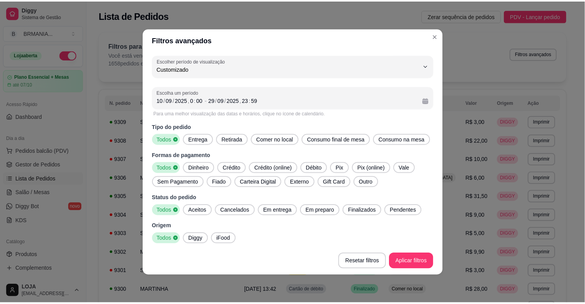
scroll to position [7, 0]
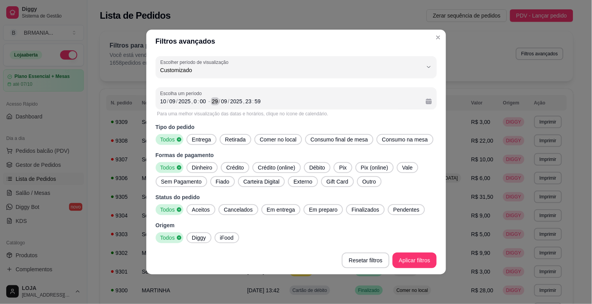
click at [217, 101] on div "[DATE] 23 : 59" at bounding box center [315, 101] width 207 height 9
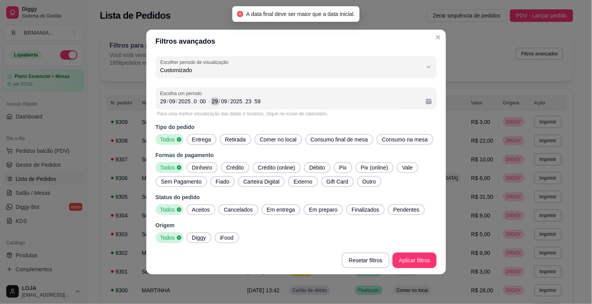
click at [213, 102] on div "29" at bounding box center [215, 102] width 8 height 8
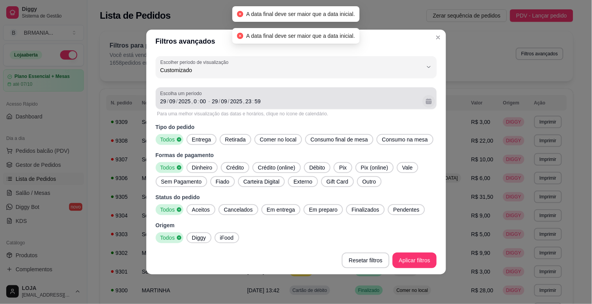
click at [425, 104] on button "Calendário" at bounding box center [428, 101] width 12 height 12
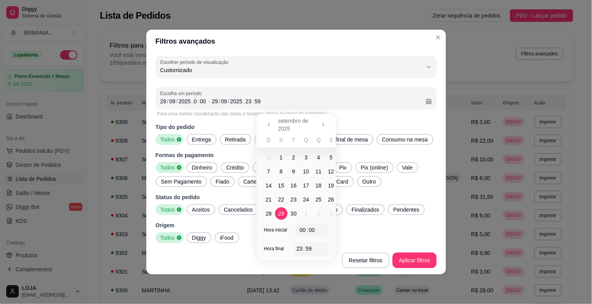
click at [307, 172] on span "10" at bounding box center [306, 172] width 6 height 8
click at [308, 171] on span "10" at bounding box center [306, 172] width 6 height 8
click at [410, 255] on button "Aplicar filtros" at bounding box center [414, 261] width 44 height 16
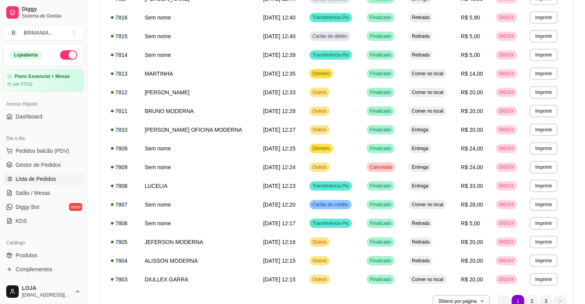
scroll to position [426, 0]
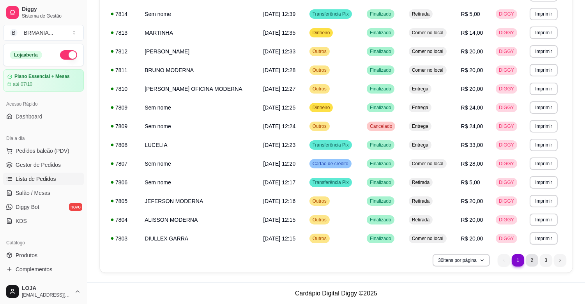
click at [533, 262] on li "2" at bounding box center [532, 260] width 12 height 12
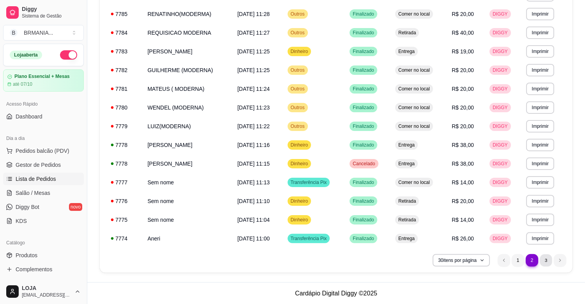
click at [544, 259] on li "3" at bounding box center [546, 260] width 12 height 12
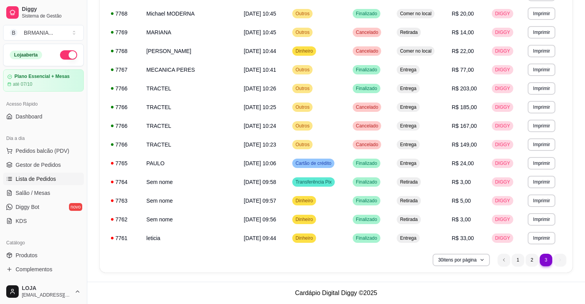
scroll to position [277, 0]
click at [541, 67] on button "Imprimir" at bounding box center [542, 70] width 28 height 12
click at [528, 95] on button "IMPRESSORA" at bounding box center [528, 97] width 57 height 12
drag, startPoint x: 334, startPoint y: 270, endPoint x: 340, endPoint y: 266, distance: 7.3
click at [335, 270] on div "**********" at bounding box center [336, 42] width 473 height 461
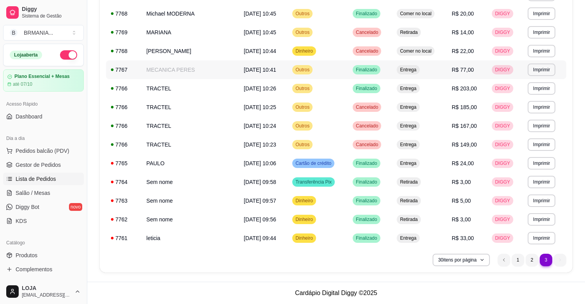
scroll to position [0, 0]
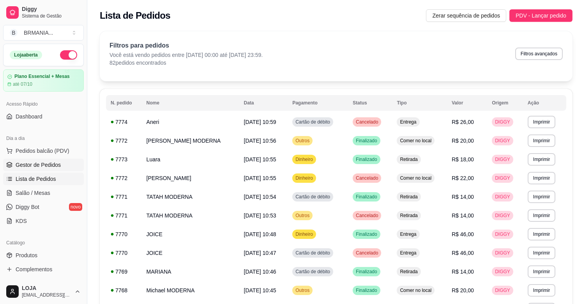
click at [55, 162] on span "Gestor de Pedidos" at bounding box center [38, 165] width 45 height 8
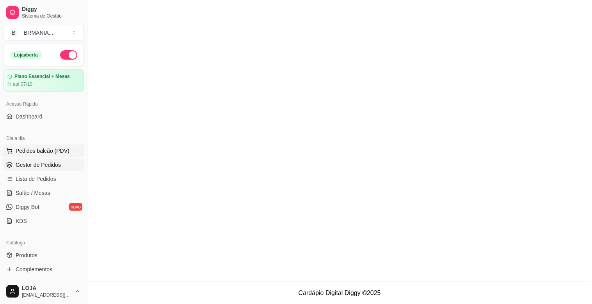
click at [55, 154] on button "Pedidos balcão (PDV)" at bounding box center [43, 151] width 81 height 12
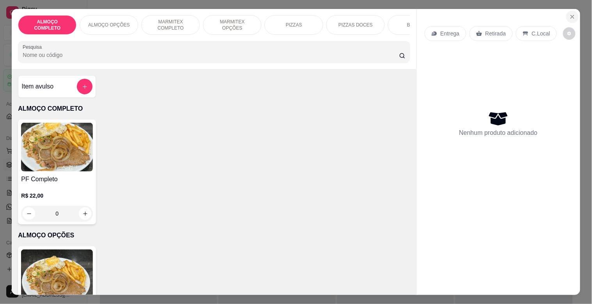
click at [571, 15] on icon "Close" at bounding box center [572, 16] width 3 height 3
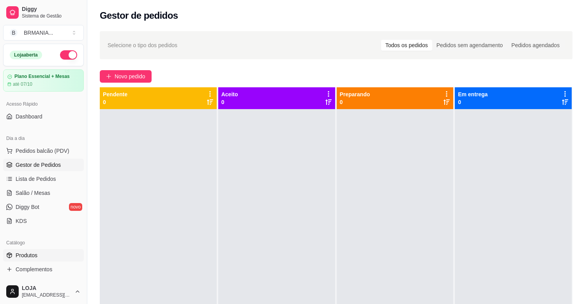
click at [30, 261] on link "Produtos" at bounding box center [43, 255] width 81 height 12
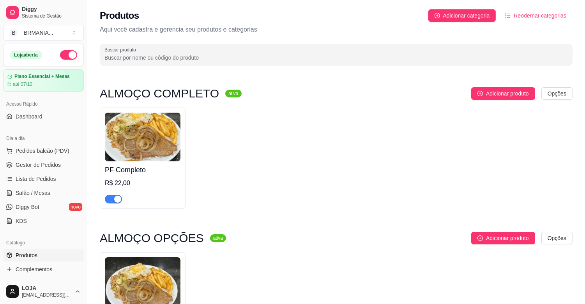
click at [297, 209] on div "PF Completo R$ 22,00" at bounding box center [336, 158] width 473 height 101
click at [119, 197] on div "button" at bounding box center [117, 199] width 7 height 7
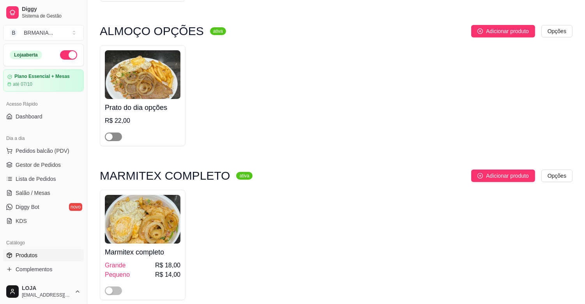
scroll to position [208, 0]
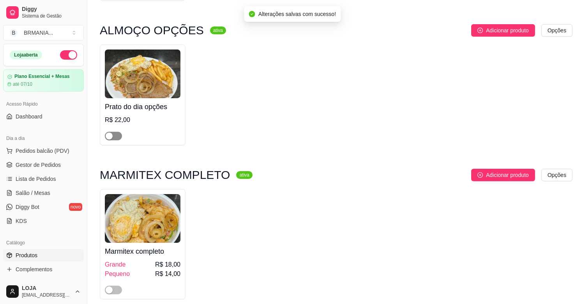
click at [114, 133] on span "button" at bounding box center [113, 136] width 17 height 9
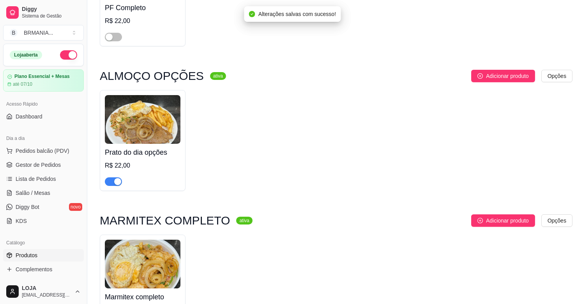
scroll to position [87, 0]
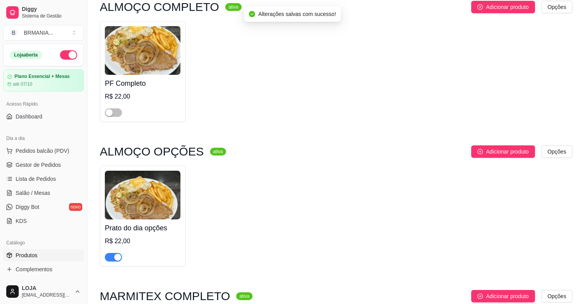
click at [119, 259] on div "button" at bounding box center [117, 257] width 7 height 7
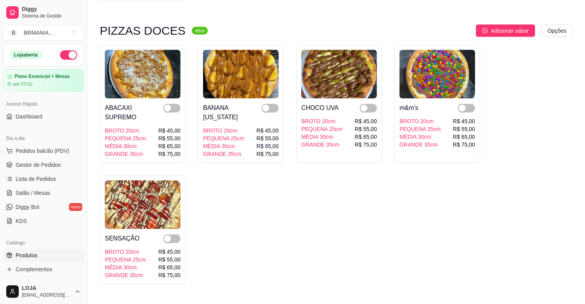
scroll to position [1976, 0]
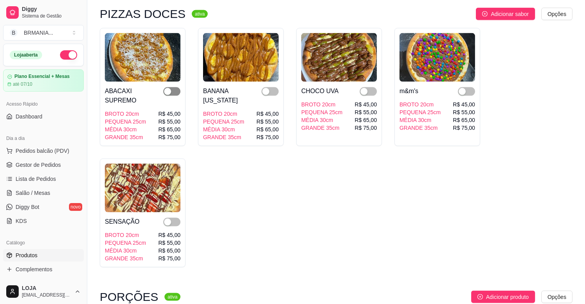
click at [171, 87] on button "button" at bounding box center [171, 91] width 17 height 9
click at [172, 218] on span "button" at bounding box center [171, 222] width 17 height 9
click at [272, 87] on span "button" at bounding box center [270, 91] width 17 height 9
click at [367, 88] on div "button" at bounding box center [364, 91] width 7 height 7
click at [469, 87] on span "button" at bounding box center [466, 91] width 17 height 9
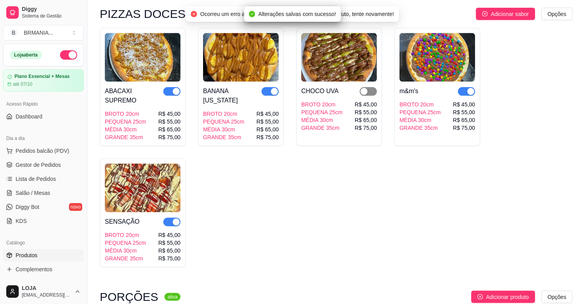
click at [365, 88] on div "button" at bounding box center [364, 91] width 7 height 7
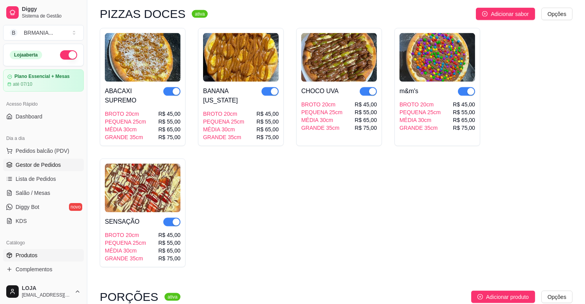
click at [50, 162] on span "Gestor de Pedidos" at bounding box center [38, 165] width 45 height 8
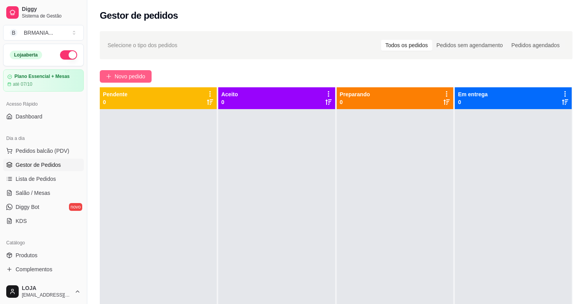
click at [136, 73] on span "Novo pedido" at bounding box center [130, 76] width 31 height 9
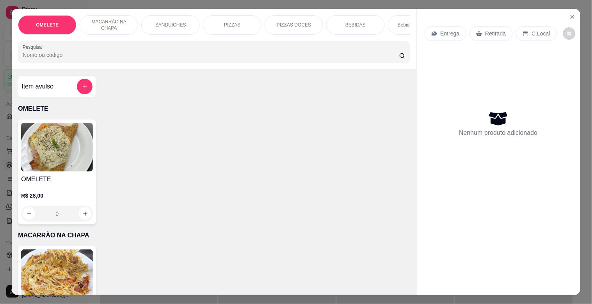
click at [119, 51] on div at bounding box center [214, 52] width 382 height 16
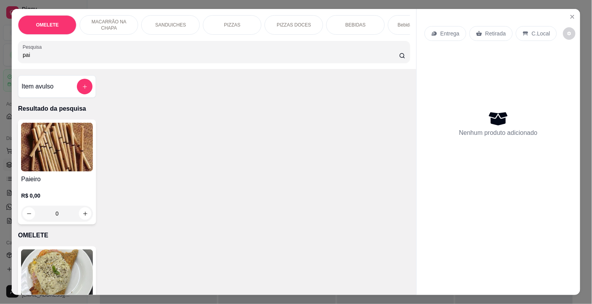
type input "pai"
click at [53, 152] on img at bounding box center [57, 147] width 72 height 49
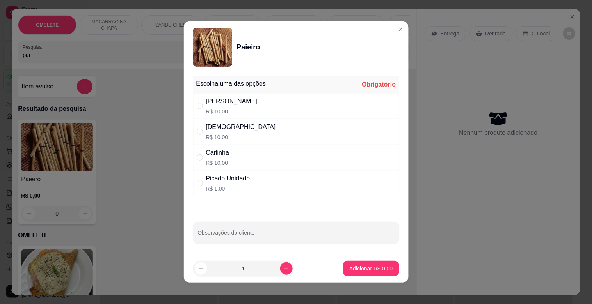
click at [239, 181] on div "Picado Unidade" at bounding box center [228, 178] width 44 height 9
radio input "true"
click at [283, 267] on icon "increase-product-quantity" at bounding box center [286, 269] width 6 height 6
type input "2"
click at [353, 272] on p "Adicionar R$ 2,00" at bounding box center [370, 269] width 43 height 8
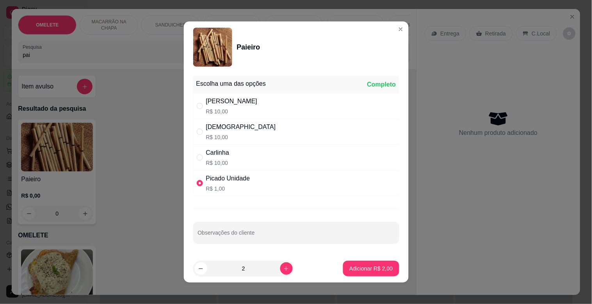
type input "2"
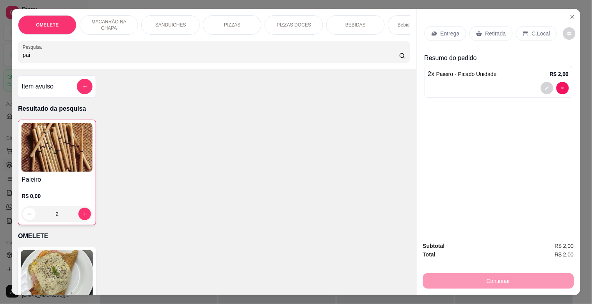
click at [487, 30] on p "Retirada" at bounding box center [495, 34] width 21 height 8
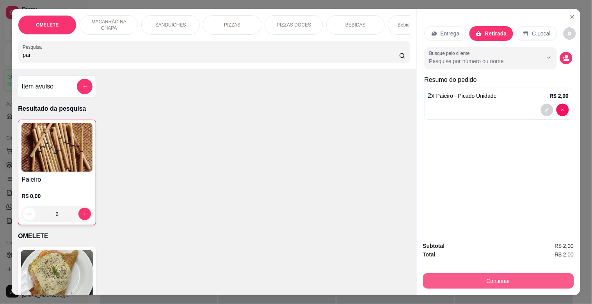
click at [465, 278] on button "Continuar" at bounding box center [498, 281] width 151 height 16
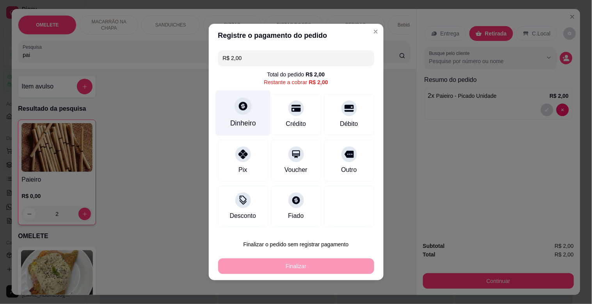
click at [236, 121] on div "Dinheiro" at bounding box center [243, 123] width 26 height 10
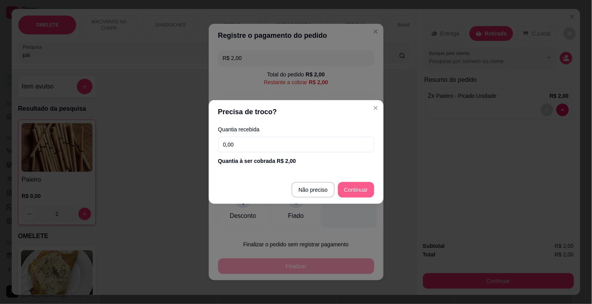
type input "R$ 0,00"
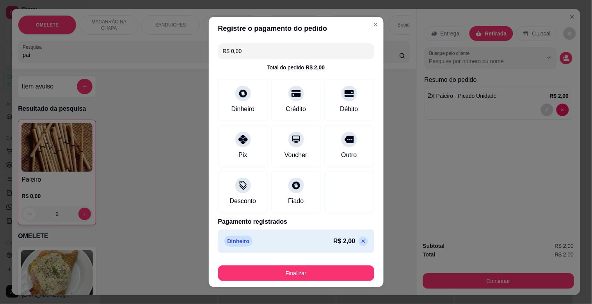
click at [324, 264] on div "Finalizar" at bounding box center [296, 271] width 156 height 19
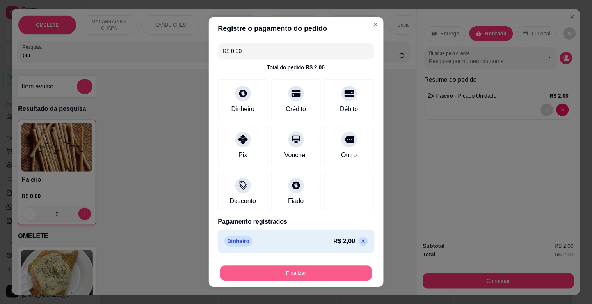
click at [325, 269] on button "Finalizar" at bounding box center [295, 273] width 151 height 15
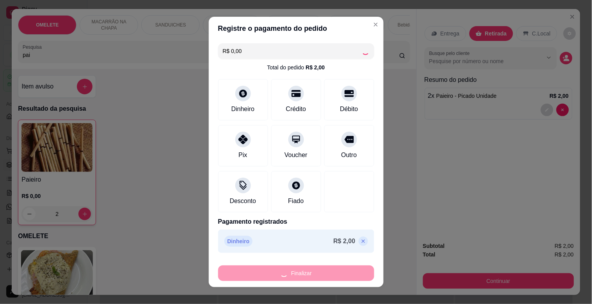
type input "0"
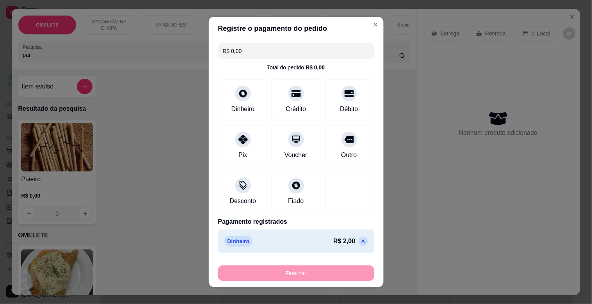
type input "-R$ 2,00"
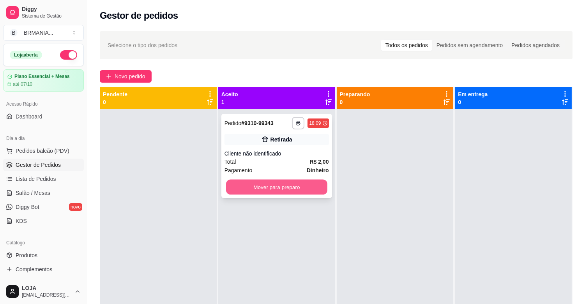
click at [246, 186] on button "Mover para preparo" at bounding box center [276, 187] width 101 height 15
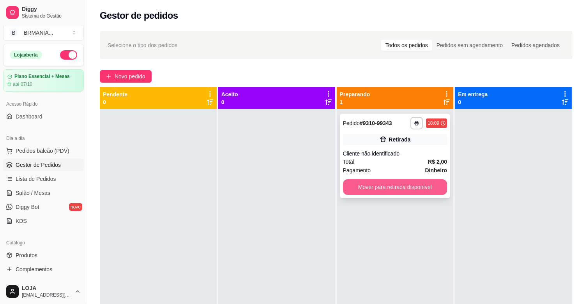
click at [391, 189] on button "Mover para retirada disponível" at bounding box center [395, 187] width 105 height 16
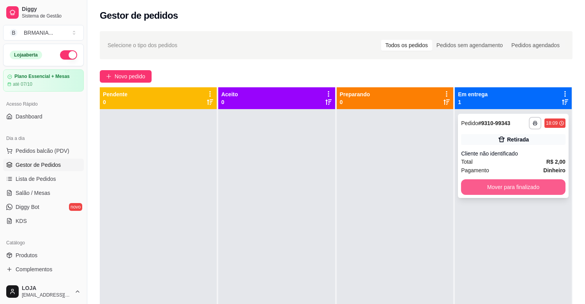
click at [484, 185] on button "Mover para finalizado" at bounding box center [513, 187] width 105 height 16
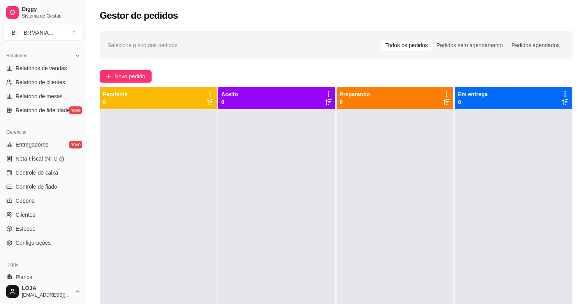
scroll to position [240, 0]
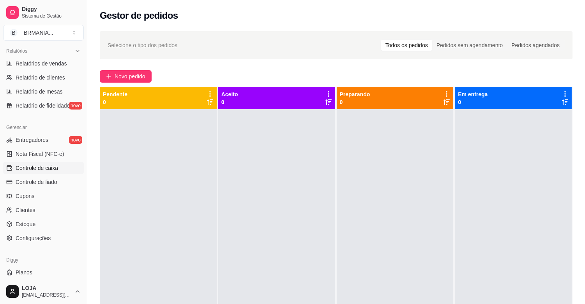
click at [46, 168] on span "Controle de caixa" at bounding box center [37, 168] width 43 height 8
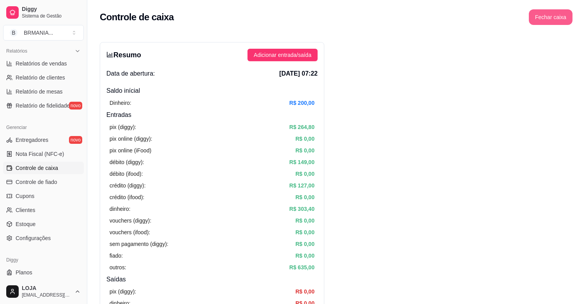
click at [558, 18] on button "Fechar caixa" at bounding box center [551, 17] width 44 height 16
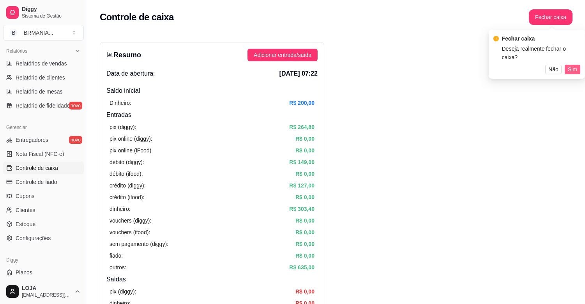
click at [567, 65] on button "Sim" at bounding box center [573, 69] width 16 height 9
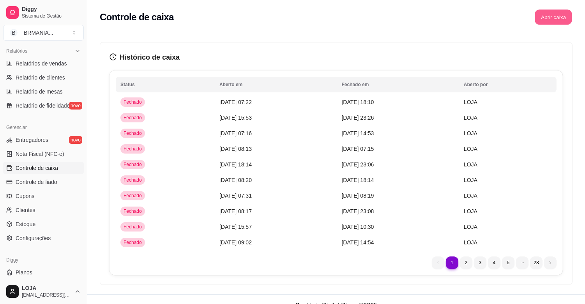
click at [552, 17] on button "Abrir caixa" at bounding box center [553, 17] width 37 height 15
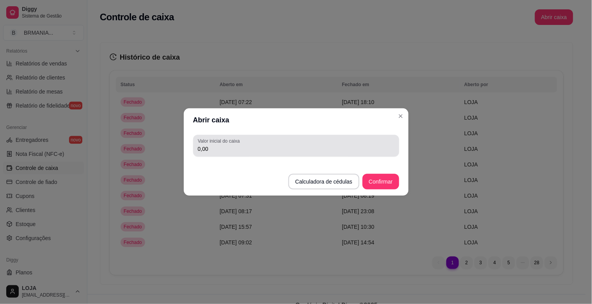
click at [360, 140] on div "0,00" at bounding box center [296, 146] width 197 height 16
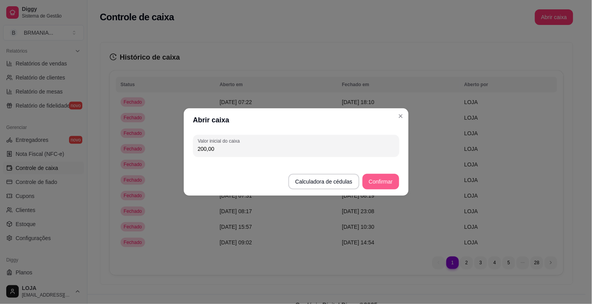
type input "200,00"
click at [375, 185] on button "Confirmar" at bounding box center [380, 181] width 35 height 15
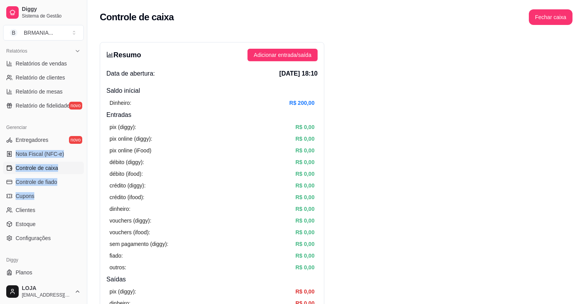
drag, startPoint x: 80, startPoint y: 202, endPoint x: 82, endPoint y: 135, distance: 66.7
click at [82, 135] on div "Loja aberta Plano Essencial + Mesas até 07/10 Acesso Rápido Dashboard Dia a dia…" at bounding box center [43, 162] width 87 height 236
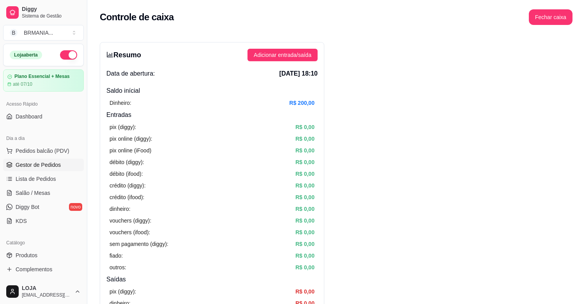
click at [42, 165] on span "Gestor de Pedidos" at bounding box center [38, 165] width 45 height 8
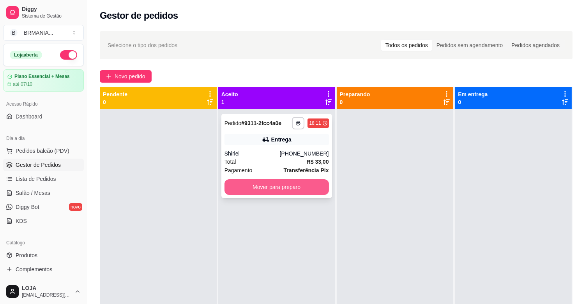
click at [284, 185] on button "Mover para preparo" at bounding box center [277, 187] width 105 height 16
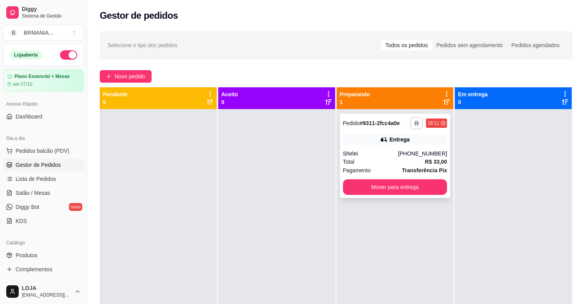
click at [411, 122] on button "button" at bounding box center [417, 123] width 12 height 12
click at [393, 148] on button "IMPRESSORA" at bounding box center [392, 150] width 57 height 12
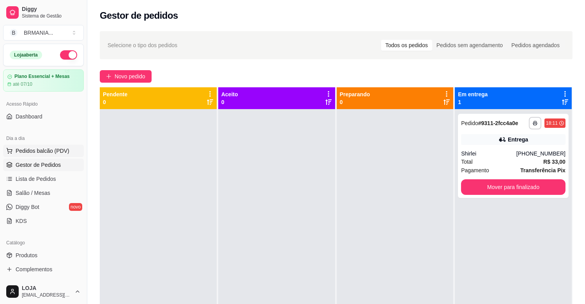
click at [63, 151] on span "Pedidos balcão (PDV)" at bounding box center [43, 151] width 54 height 8
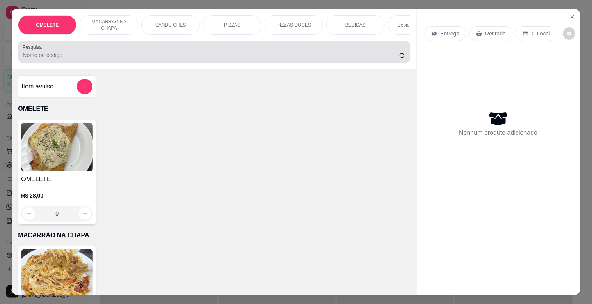
click at [64, 59] on input "Pesquisa" at bounding box center [211, 55] width 376 height 8
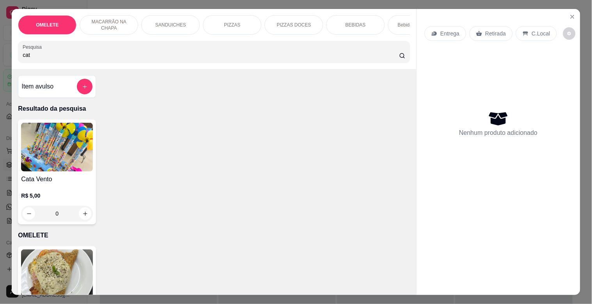
type input "cat"
click at [47, 150] on img at bounding box center [57, 147] width 72 height 49
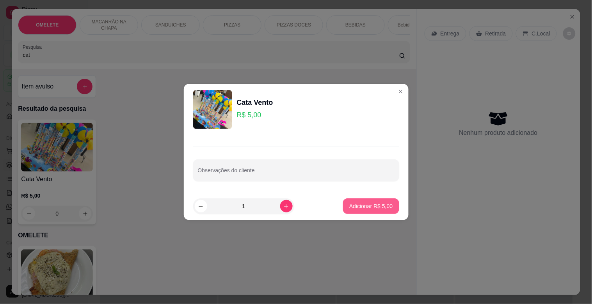
click at [357, 203] on p "Adicionar R$ 5,00" at bounding box center [370, 206] width 43 height 8
type input "1"
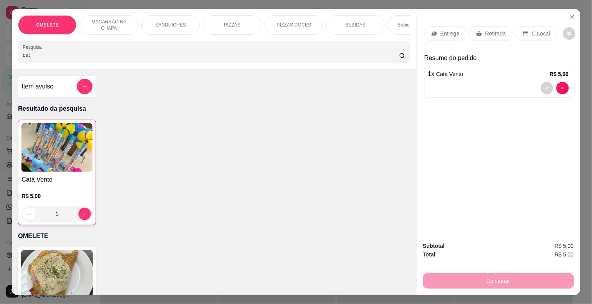
click at [502, 29] on div "Retirada" at bounding box center [490, 33] width 43 height 15
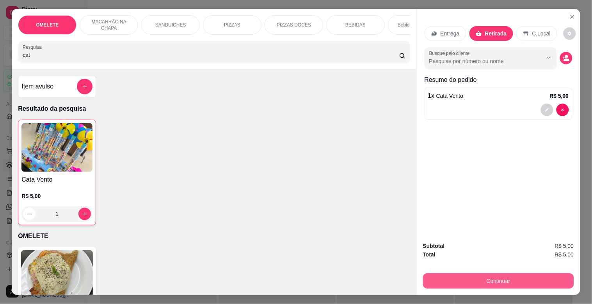
click at [496, 276] on button "Continuar" at bounding box center [498, 281] width 151 height 16
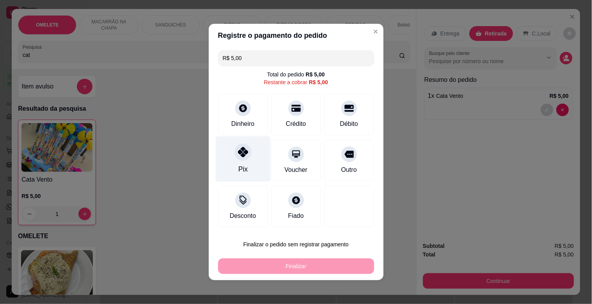
click at [236, 158] on div at bounding box center [242, 152] width 17 height 17
type input "R$ 0,00"
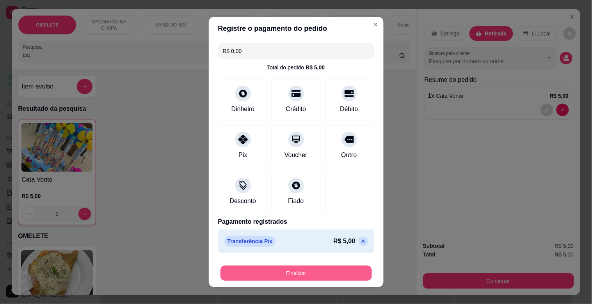
click at [306, 275] on button "Finalizar" at bounding box center [295, 273] width 151 height 15
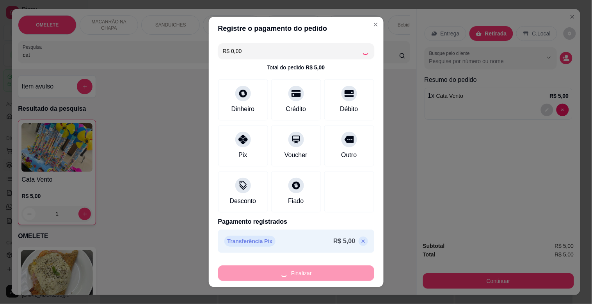
type input "0"
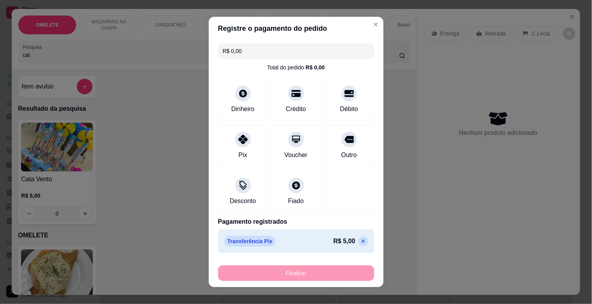
type input "-R$ 5,00"
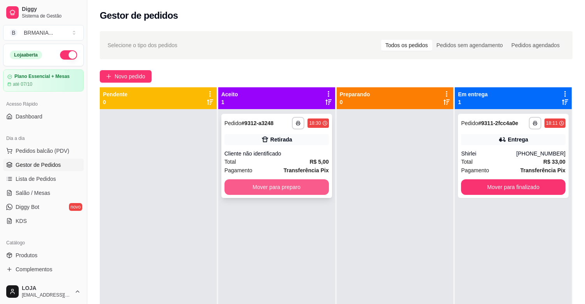
click at [282, 188] on button "Mover para preparo" at bounding box center [277, 187] width 105 height 16
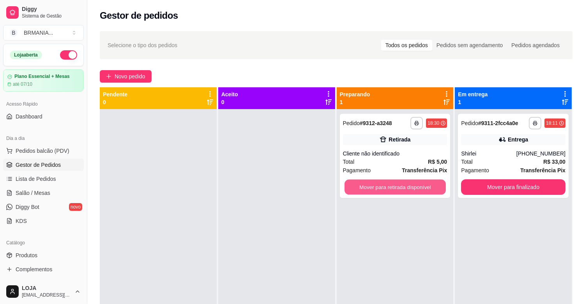
click at [394, 189] on button "Mover para retirada disponível" at bounding box center [395, 187] width 101 height 15
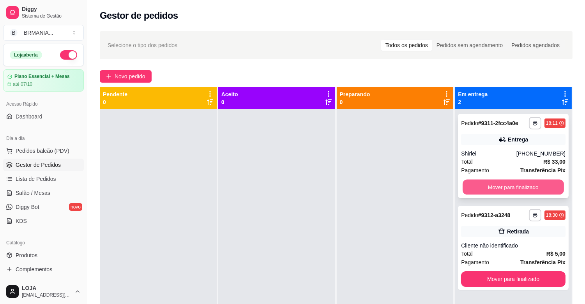
click at [528, 188] on button "Mover para finalizado" at bounding box center [513, 187] width 101 height 15
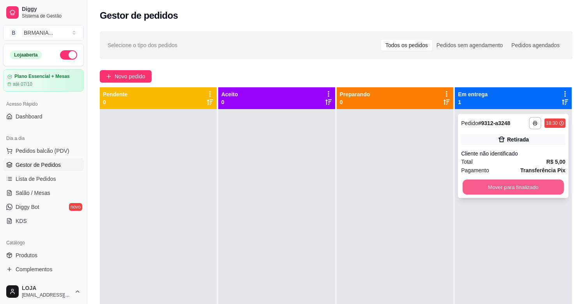
click at [521, 192] on button "Mover para finalizado" at bounding box center [513, 187] width 101 height 15
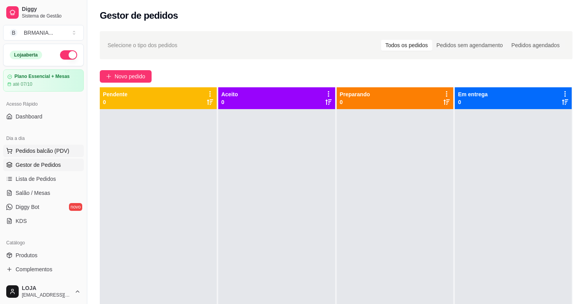
click at [51, 151] on span "Pedidos balcão (PDV)" at bounding box center [43, 151] width 54 height 8
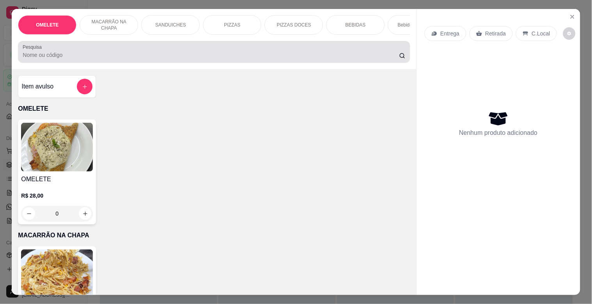
click at [105, 55] on input "Pesquisa" at bounding box center [211, 55] width 376 height 8
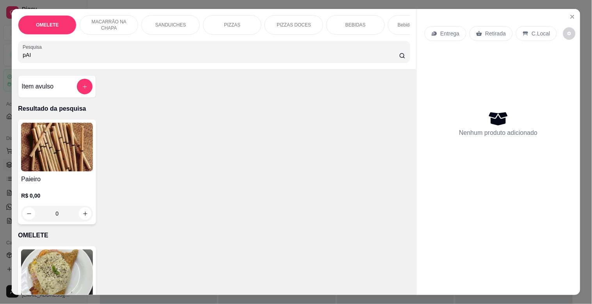
type input "pAI"
click at [71, 168] on img at bounding box center [57, 147] width 72 height 49
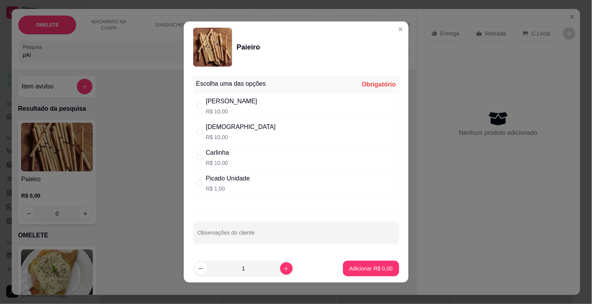
click at [230, 125] on div "Dinha R$ 10,00" at bounding box center [296, 132] width 206 height 26
radio input "true"
click at [363, 269] on p "Adicionar R$ 10,00" at bounding box center [369, 268] width 45 height 7
type input "1"
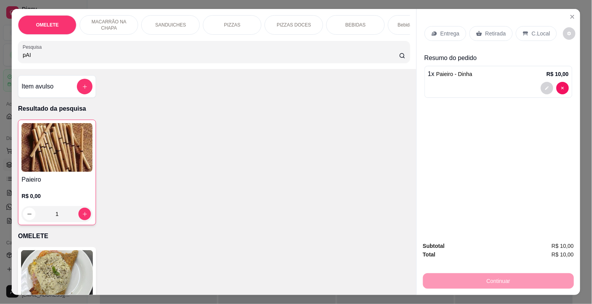
click at [502, 27] on div "Retirada" at bounding box center [490, 33] width 43 height 15
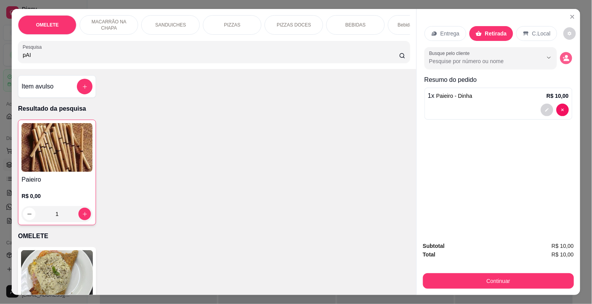
click at [562, 55] on icon "decrease-product-quantity" at bounding box center [565, 58] width 7 height 7
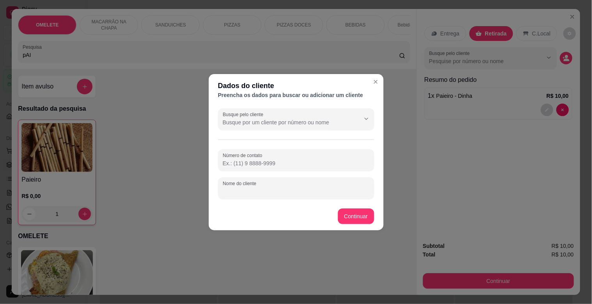
click at [246, 192] on input "Nome do cliente" at bounding box center [296, 192] width 147 height 8
type input "OTAVIO"
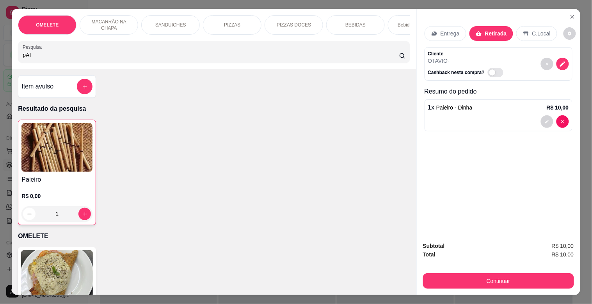
click at [510, 282] on button "Continuar" at bounding box center [498, 281] width 151 height 16
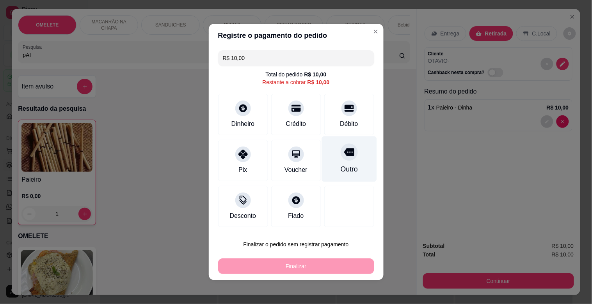
click at [353, 169] on div "Outro" at bounding box center [348, 160] width 55 height 46
type input "R$ 0,00"
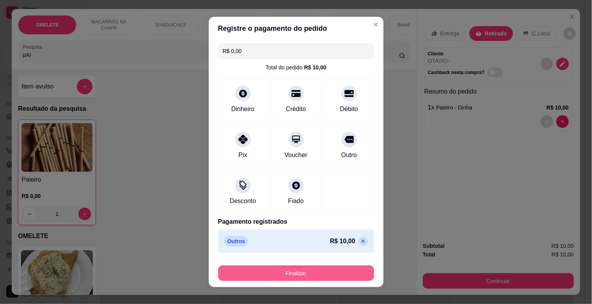
click at [294, 272] on button "Finalizar" at bounding box center [296, 274] width 156 height 16
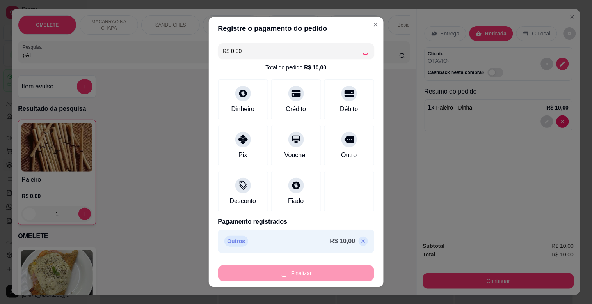
type input "0"
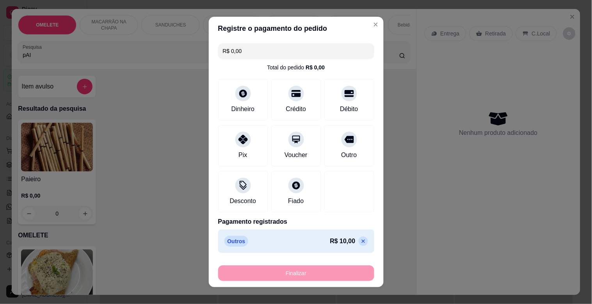
type input "-R$ 10,00"
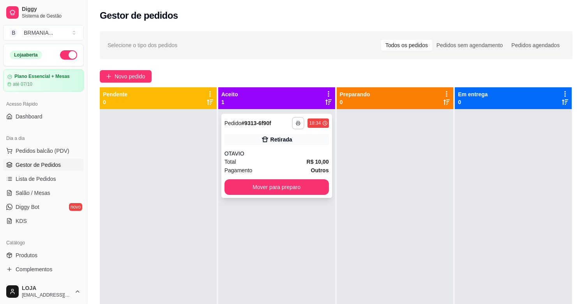
click at [298, 120] on button "button" at bounding box center [298, 123] width 12 height 12
click at [284, 151] on button "IMPRESSORA" at bounding box center [275, 150] width 55 height 12
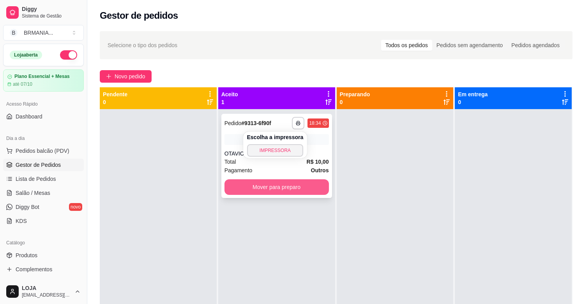
click at [284, 191] on button "Mover para preparo" at bounding box center [277, 187] width 105 height 16
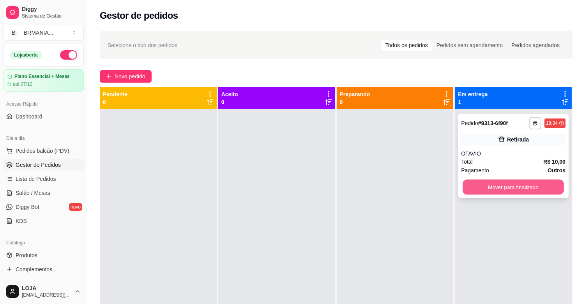
click at [475, 185] on button "Mover para finalizado" at bounding box center [513, 187] width 101 height 15
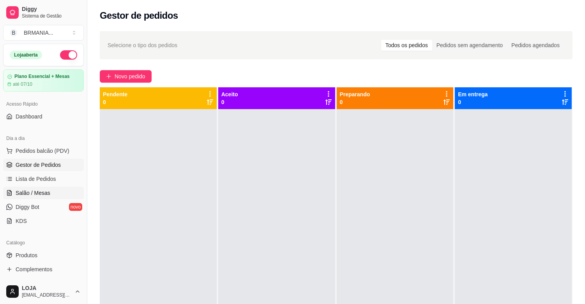
click at [40, 191] on span "Salão / Mesas" at bounding box center [33, 193] width 35 height 8
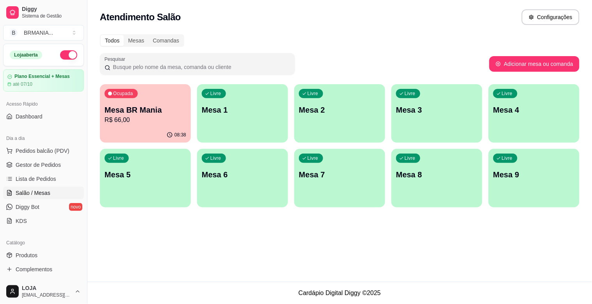
click at [135, 131] on div "08:38" at bounding box center [145, 135] width 91 height 15
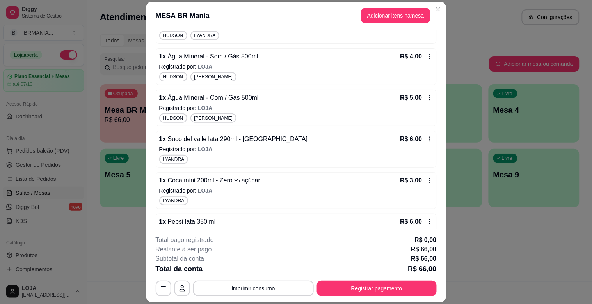
scroll to position [360, 0]
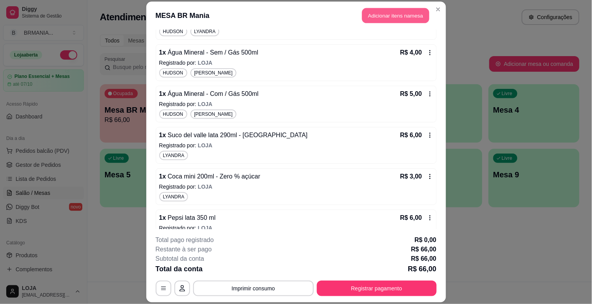
click at [390, 18] on button "Adicionar itens na mesa" at bounding box center [395, 15] width 67 height 15
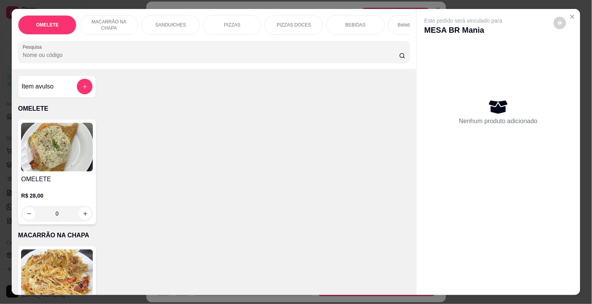
click at [150, 53] on div "OMELETE MACARRÃO NA CHAPA SANDUICHES PIZZAS PIZZAS DOCES BEBIDAS Bebidas Alcoól…" at bounding box center [214, 39] width 404 height 60
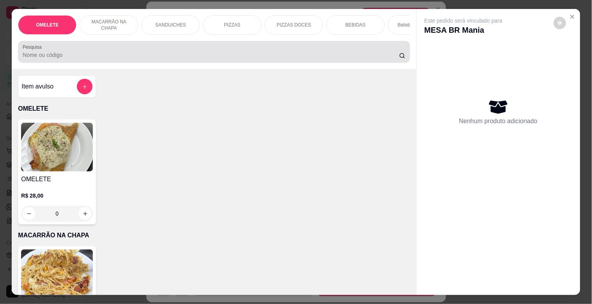
click at [150, 55] on div at bounding box center [214, 52] width 382 height 16
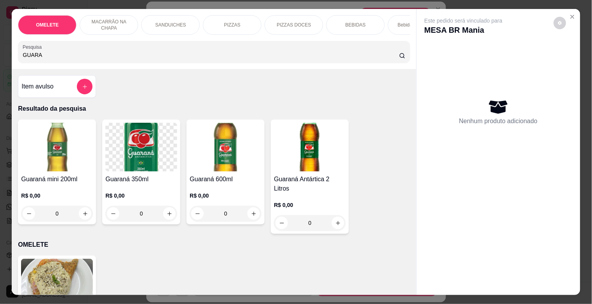
type input "GUARA"
click at [295, 193] on div "R$ 0,00 0" at bounding box center [310, 211] width 72 height 37
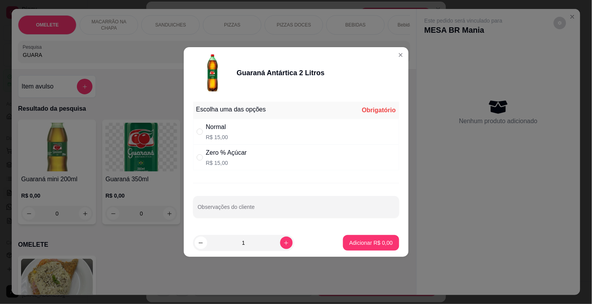
click at [243, 130] on div "Normal R$ 15,00" at bounding box center [296, 132] width 206 height 26
radio input "true"
click at [367, 246] on p "Adicionar R$ 15,00" at bounding box center [369, 243] width 46 height 8
type input "1"
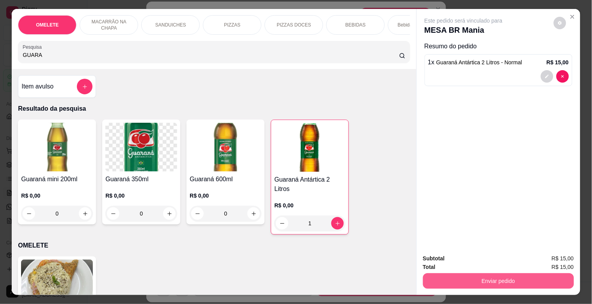
click at [496, 282] on button "Enviar pedido" at bounding box center [498, 281] width 151 height 16
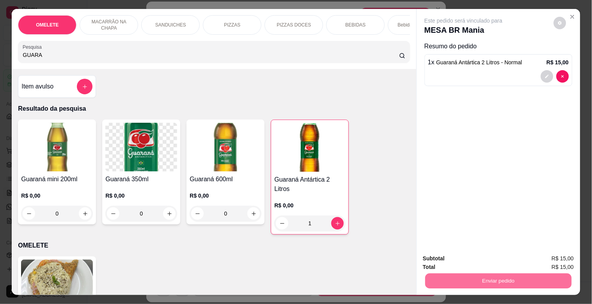
click at [504, 256] on button "Registrar cliente" at bounding box center [501, 258] width 50 height 14
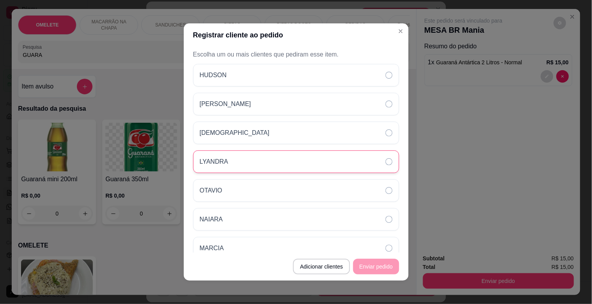
click at [230, 167] on div "LYANDRA" at bounding box center [296, 162] width 206 height 23
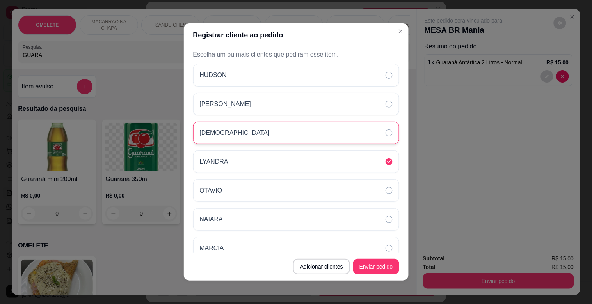
click at [229, 139] on div "[DEMOGRAPHIC_DATA]" at bounding box center [296, 133] width 206 height 23
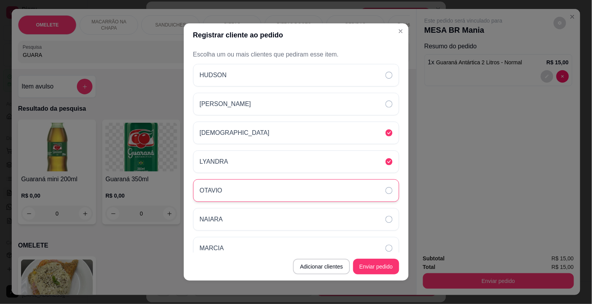
click at [263, 199] on div "OTAVIO" at bounding box center [296, 190] width 206 height 23
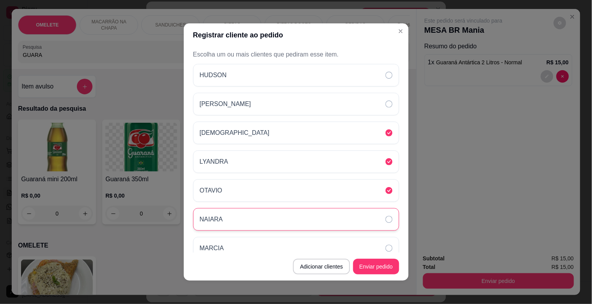
click at [353, 212] on div "NAIARA" at bounding box center [296, 219] width 206 height 23
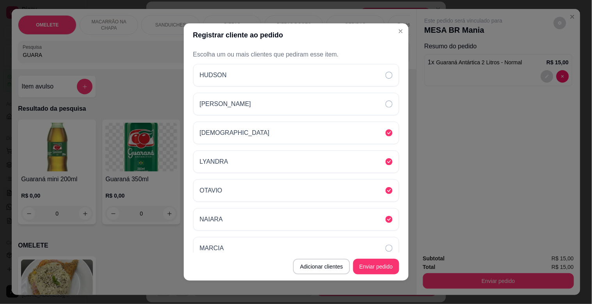
scroll to position [40, 0]
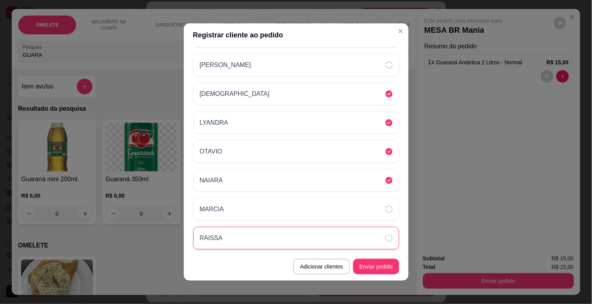
drag, startPoint x: 265, startPoint y: 231, endPoint x: 282, endPoint y: 230, distance: 16.8
click at [266, 231] on div "RAISSA" at bounding box center [296, 238] width 206 height 23
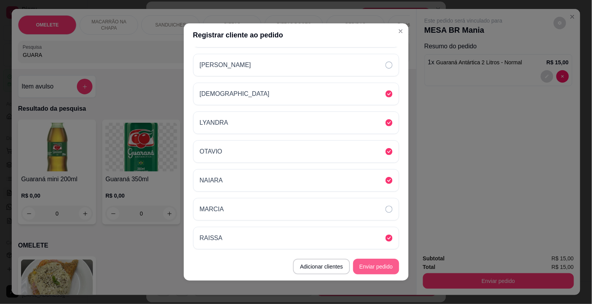
click at [372, 264] on button "Enviar pedido" at bounding box center [376, 267] width 46 height 16
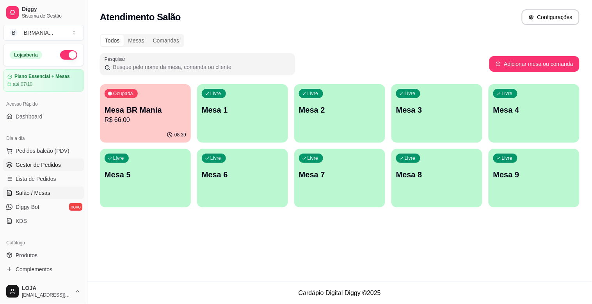
click at [39, 170] on link "Gestor de Pedidos" at bounding box center [43, 165] width 81 height 12
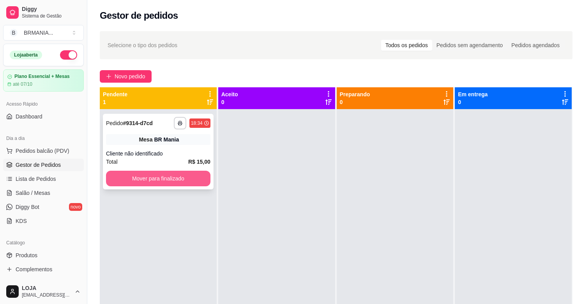
click at [147, 184] on button "Mover para finalizado" at bounding box center [158, 179] width 105 height 16
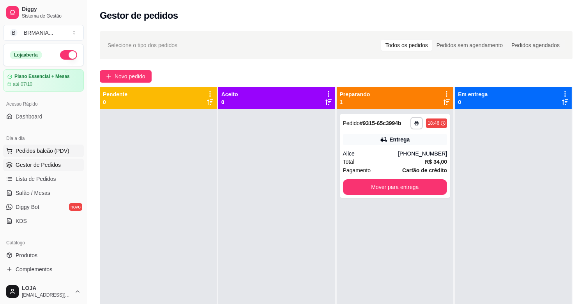
click at [16, 151] on span "Pedidos balcão (PDV)" at bounding box center [43, 151] width 54 height 8
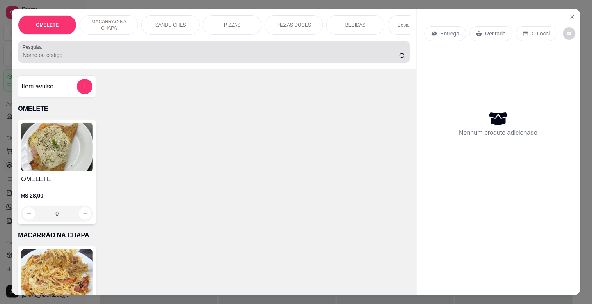
click at [150, 50] on div at bounding box center [214, 52] width 382 height 16
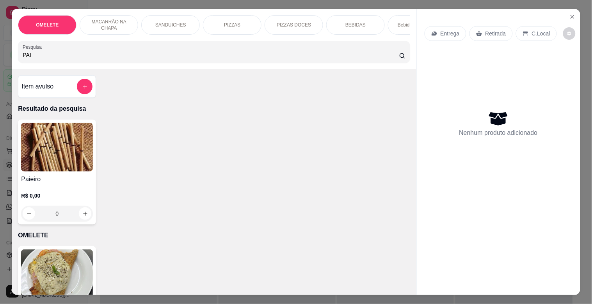
type input "PAI"
click at [76, 142] on img at bounding box center [57, 147] width 72 height 49
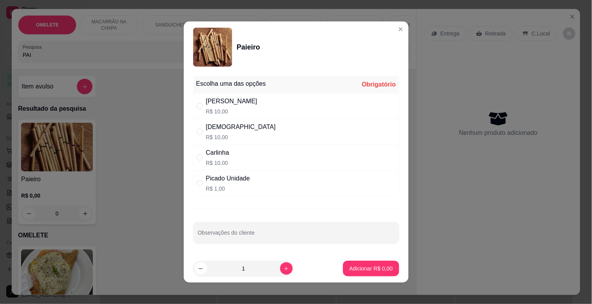
click at [243, 184] on div "Picado Unidade R$ 1,00" at bounding box center [228, 183] width 44 height 19
radio input "true"
click at [360, 271] on p "Adicionar R$ 1,00" at bounding box center [370, 269] width 43 height 8
type input "1"
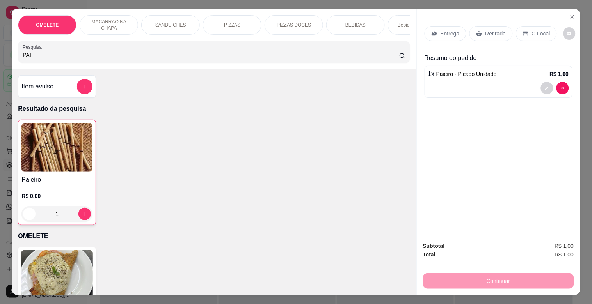
click at [491, 30] on p "Retirada" at bounding box center [495, 34] width 21 height 8
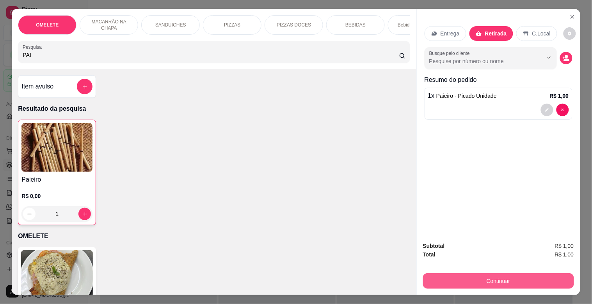
click at [532, 273] on button "Continuar" at bounding box center [498, 281] width 151 height 16
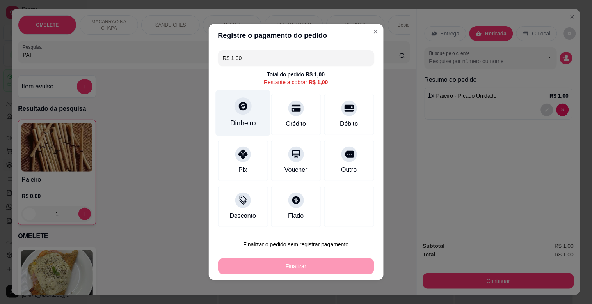
click at [238, 122] on div "Dinheiro" at bounding box center [243, 123] width 26 height 10
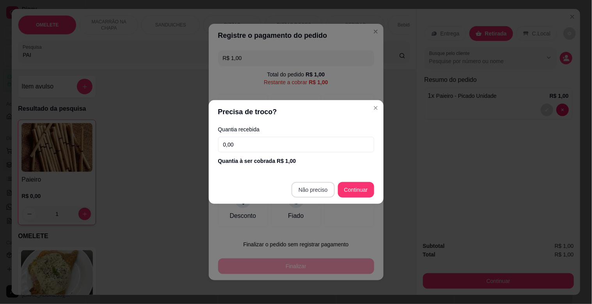
type input "R$ 0,00"
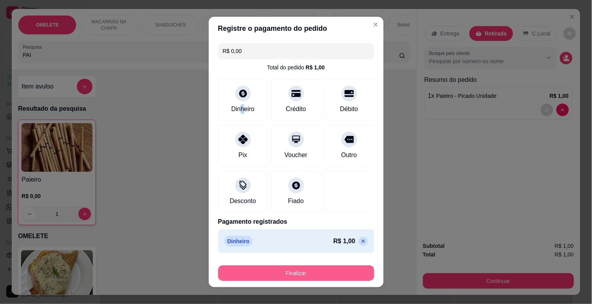
click at [329, 267] on button "Finalizar" at bounding box center [296, 274] width 156 height 16
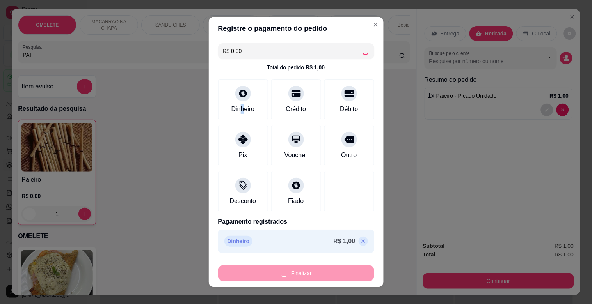
type input "0"
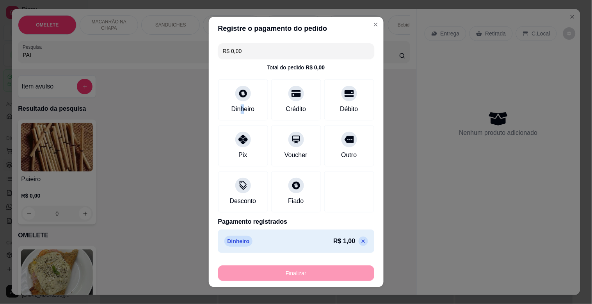
type input "-R$ 1,00"
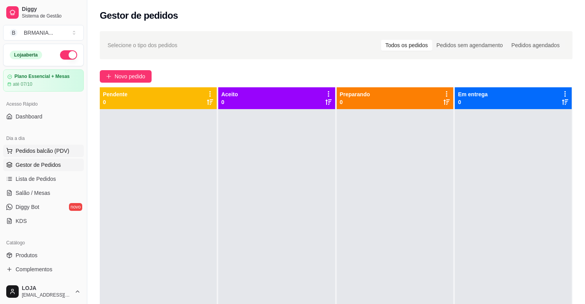
click at [53, 154] on span "Pedidos balcão (PDV)" at bounding box center [43, 151] width 54 height 8
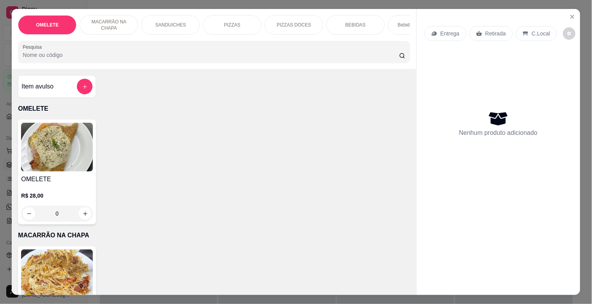
click at [106, 58] on input "Pesquisa" at bounding box center [211, 55] width 376 height 8
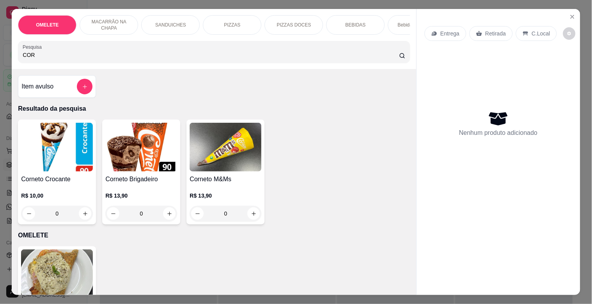
type input "COR"
click at [209, 152] on img at bounding box center [226, 147] width 72 height 49
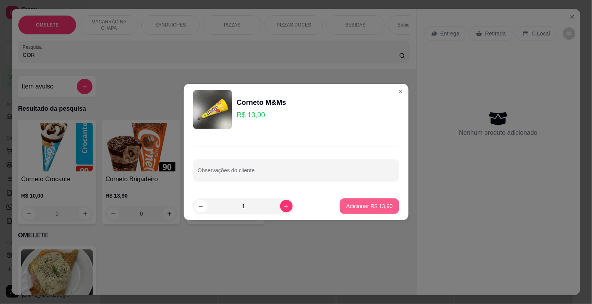
click at [360, 207] on p "Adicionar R$ 13,90" at bounding box center [369, 206] width 46 height 8
type input "1"
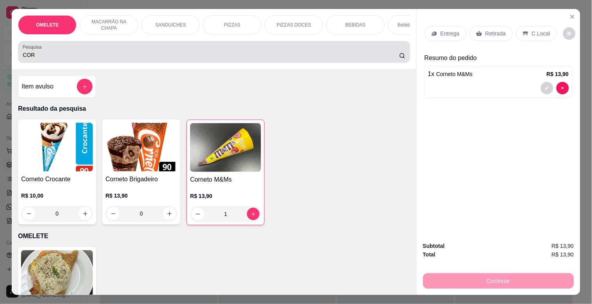
click at [149, 55] on input "COR" at bounding box center [211, 55] width 376 height 8
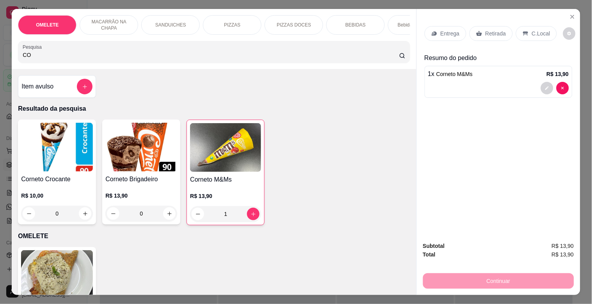
type input "C"
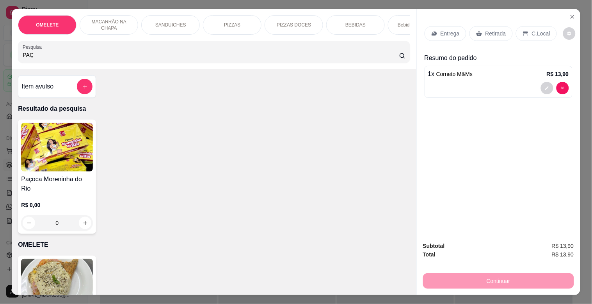
type input "PAÇ"
click at [59, 163] on img at bounding box center [57, 147] width 72 height 49
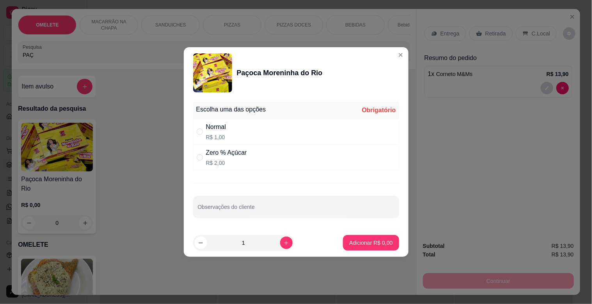
drag, startPoint x: 273, startPoint y: 127, endPoint x: 275, endPoint y: 131, distance: 5.2
click at [275, 131] on div "Normal R$ 1,00" at bounding box center [296, 132] width 206 height 26
radio input "true"
click at [369, 239] on p "Adicionar R$ 1,00" at bounding box center [371, 242] width 42 height 7
type input "1"
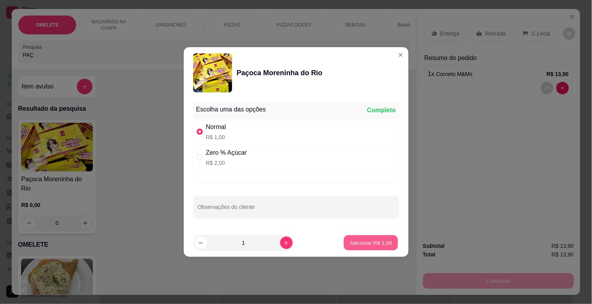
type input "1"
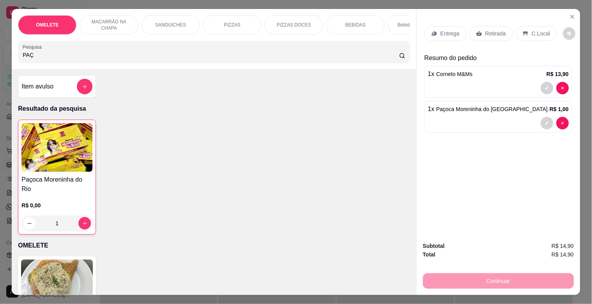
click at [500, 30] on p "Retirada" at bounding box center [495, 34] width 21 height 8
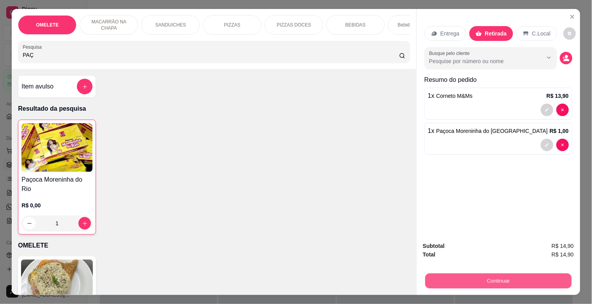
click at [520, 275] on button "Continuar" at bounding box center [498, 280] width 146 height 15
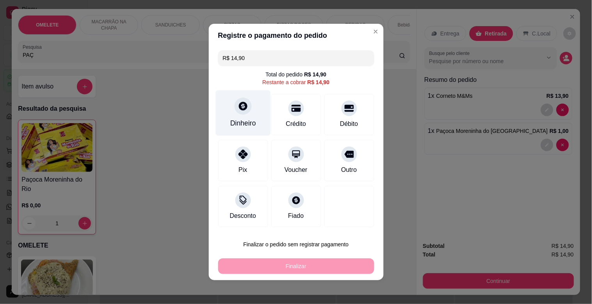
click at [239, 120] on div "Dinheiro" at bounding box center [243, 123] width 26 height 10
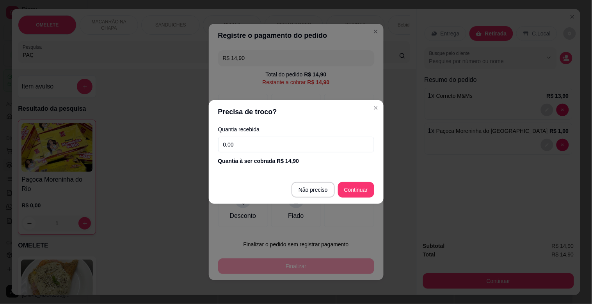
click at [255, 145] on input "0,00" at bounding box center [296, 145] width 156 height 16
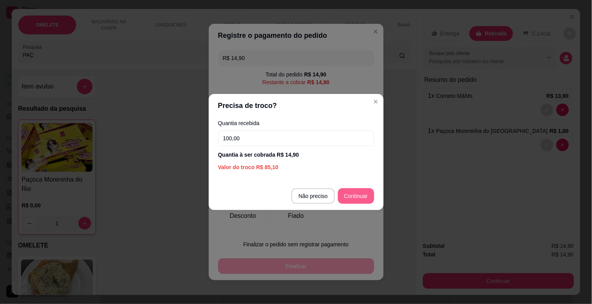
type input "100,00"
type input "R$ 0,00"
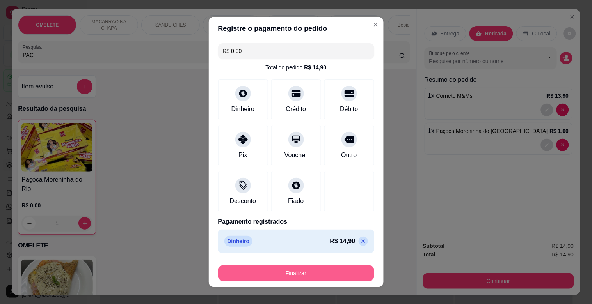
click at [330, 277] on button "Finalizar" at bounding box center [296, 274] width 156 height 16
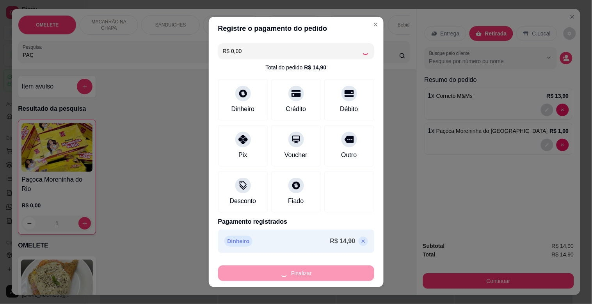
type input "0"
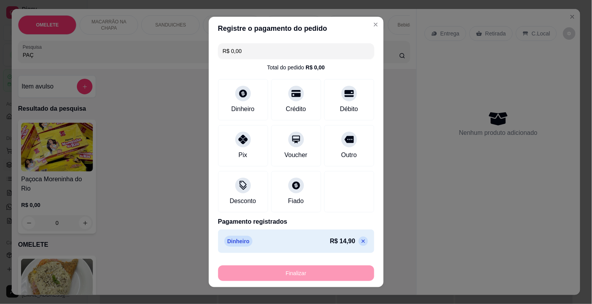
type input "-R$ 14,90"
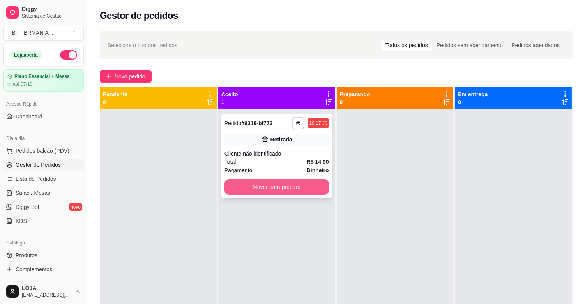
click at [295, 190] on button "Mover para preparo" at bounding box center [277, 187] width 105 height 16
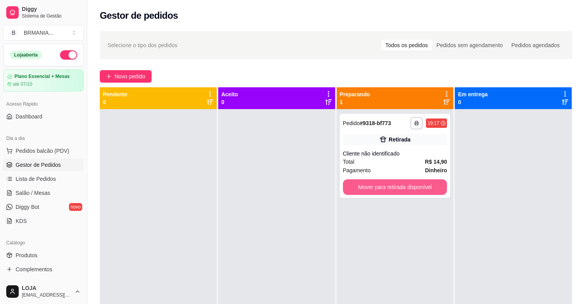
click at [412, 181] on button "Mover para retirada disponível" at bounding box center [395, 187] width 105 height 16
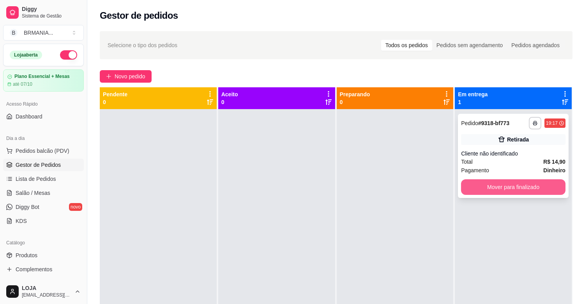
click at [472, 186] on button "Mover para finalizado" at bounding box center [513, 187] width 105 height 16
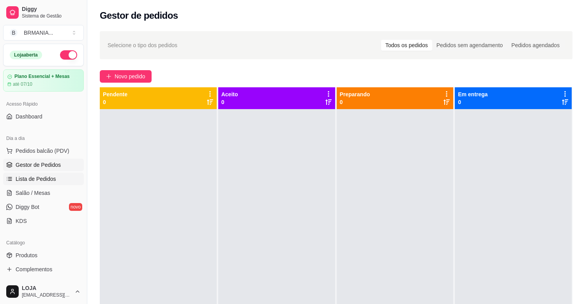
click at [27, 180] on span "Lista de Pedidos" at bounding box center [36, 179] width 41 height 8
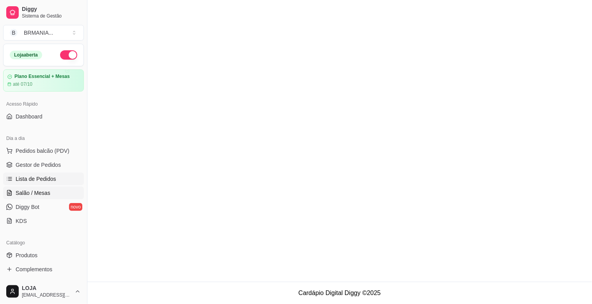
click at [32, 193] on span "Salão / Mesas" at bounding box center [33, 193] width 35 height 8
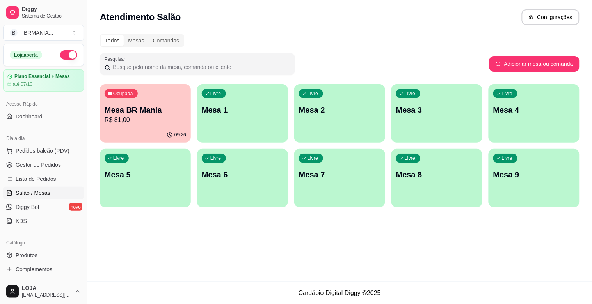
click at [350, 190] on div "Livre Mesa 7" at bounding box center [339, 173] width 91 height 49
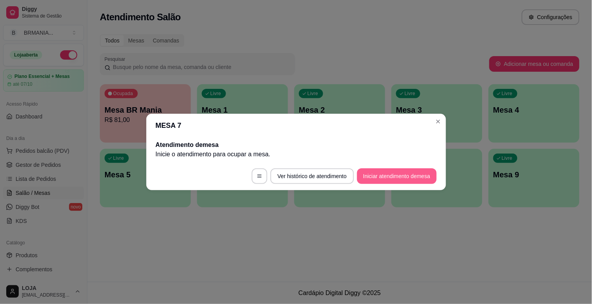
click at [394, 176] on button "Iniciar atendimento de mesa" at bounding box center [397, 176] width 80 height 16
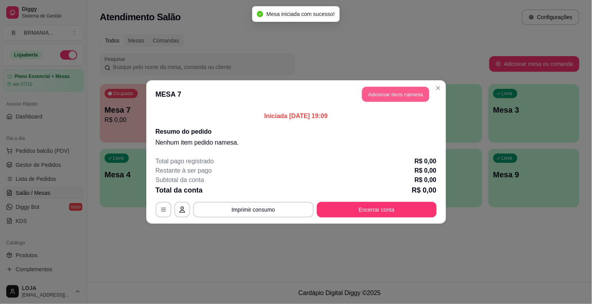
click at [384, 90] on button "Adicionar itens na mesa" at bounding box center [395, 94] width 67 height 15
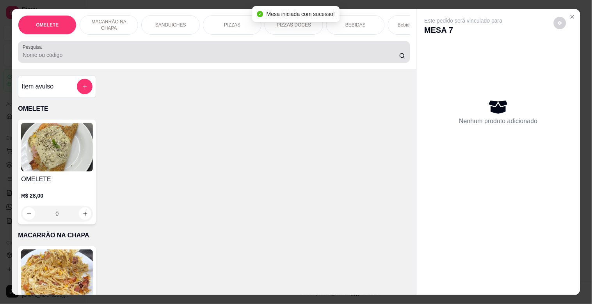
click at [134, 59] on input "Pesquisa" at bounding box center [211, 55] width 376 height 8
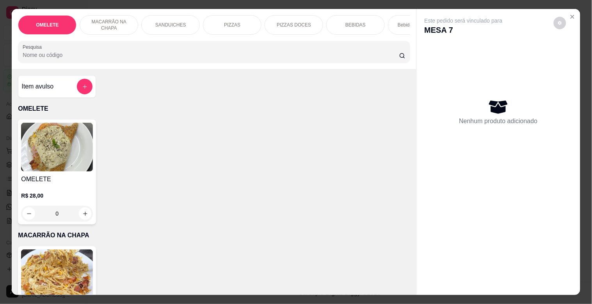
click at [56, 153] on img at bounding box center [57, 147] width 72 height 49
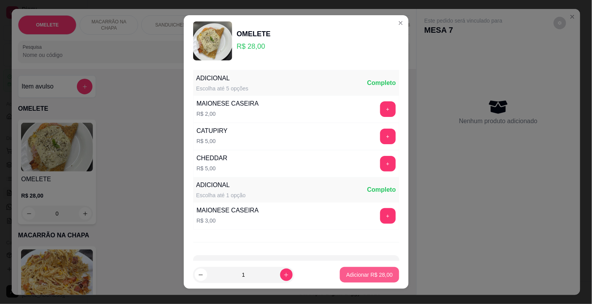
click at [363, 275] on p "Adicionar R$ 28,00" at bounding box center [369, 275] width 46 height 8
type input "1"
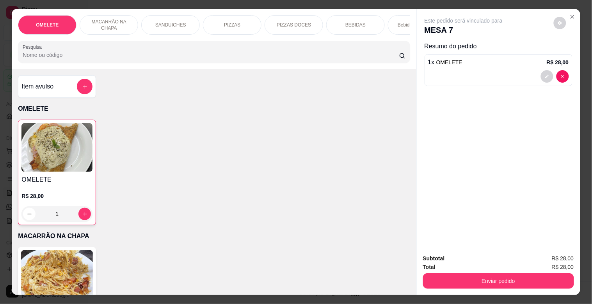
click at [279, 16] on div "PIZZAS DOCES" at bounding box center [293, 25] width 59 height 20
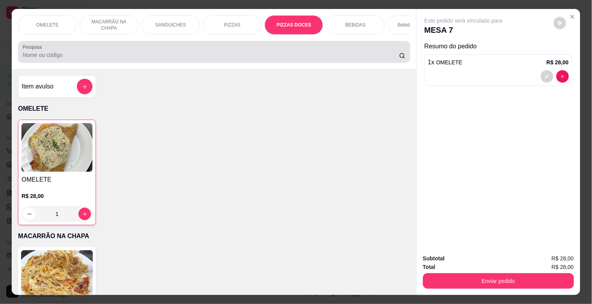
scroll to position [19, 0]
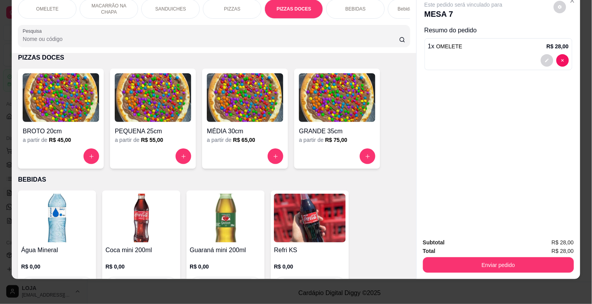
click at [42, 99] on img at bounding box center [61, 97] width 76 height 49
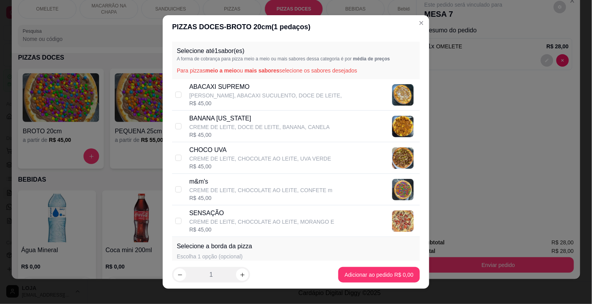
click at [230, 220] on p "CREME DE LEITE, CHOCOLATE AO LEITE, MORANGO E" at bounding box center [261, 222] width 145 height 8
checkbox input "true"
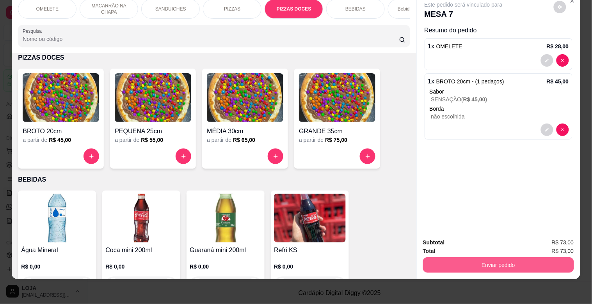
click at [476, 259] on button "Enviar pedido" at bounding box center [498, 265] width 151 height 16
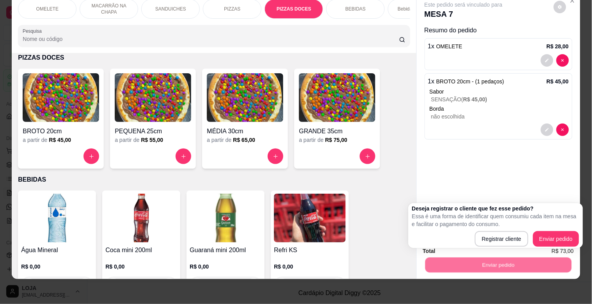
click at [274, 216] on img at bounding box center [310, 218] width 72 height 49
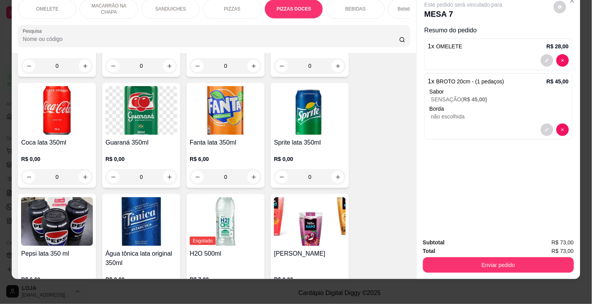
scroll to position [991, 0]
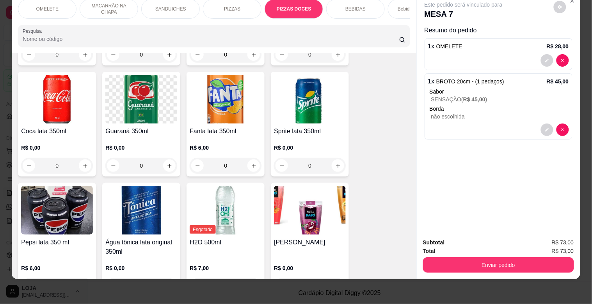
click at [89, 103] on img at bounding box center [57, 99] width 72 height 49
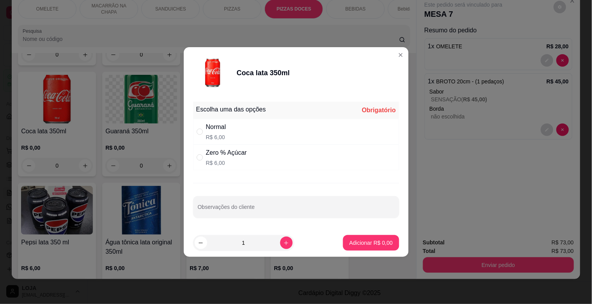
click at [223, 129] on div "Normal" at bounding box center [216, 126] width 20 height 9
radio input "true"
click at [369, 240] on p "Adicionar R$ 6,00" at bounding box center [370, 243] width 43 height 8
type input "1"
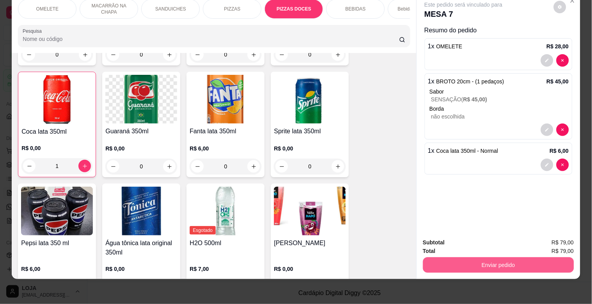
click at [498, 262] on button "Enviar pedido" at bounding box center [498, 265] width 151 height 16
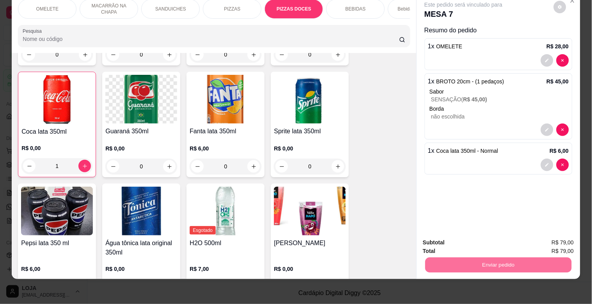
click at [491, 239] on button "Registrar cliente" at bounding box center [500, 239] width 51 height 15
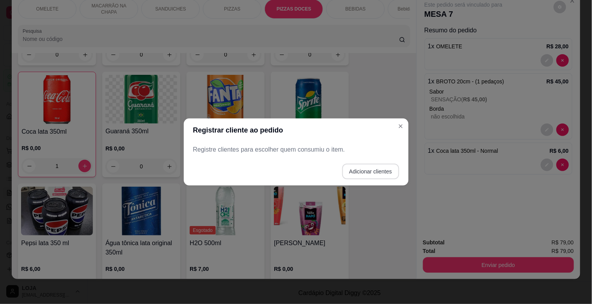
click at [365, 171] on button "Adicionar clientes" at bounding box center [370, 172] width 57 height 16
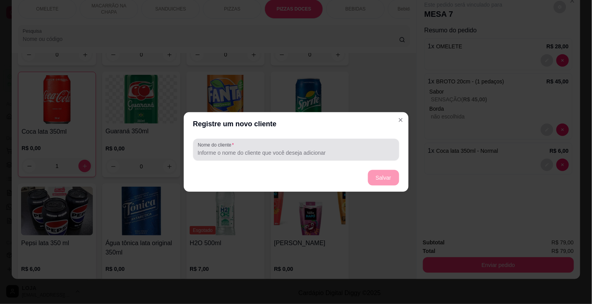
drag, startPoint x: 231, startPoint y: 148, endPoint x: 248, endPoint y: 137, distance: 19.7
click at [239, 147] on div "Nome do cliente" at bounding box center [296, 150] width 206 height 22
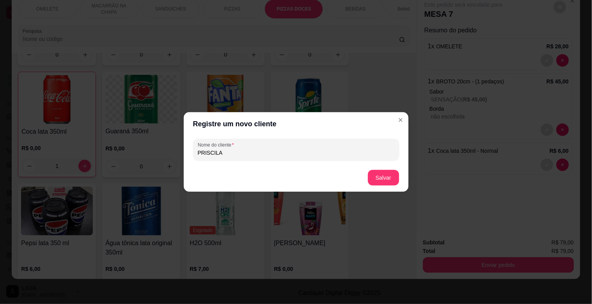
type input "PRISCILA"
click at [381, 175] on button "Salvar" at bounding box center [383, 177] width 30 height 15
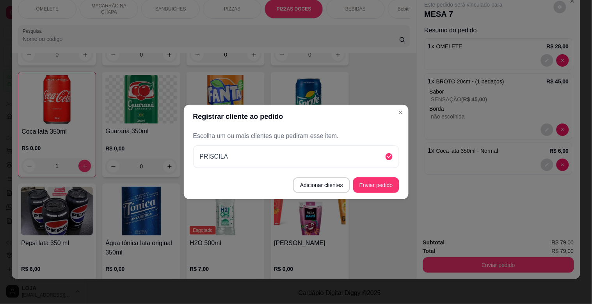
click at [385, 182] on button "Enviar pedido" at bounding box center [376, 185] width 46 height 16
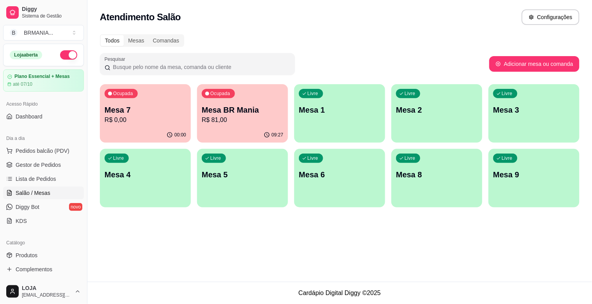
click at [345, 106] on p "Mesa 1" at bounding box center [340, 110] width 82 height 11
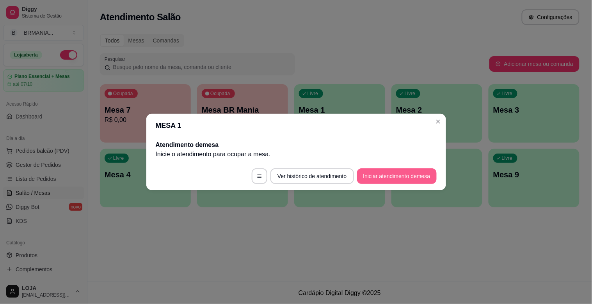
click at [391, 177] on button "Iniciar atendimento de mesa" at bounding box center [397, 176] width 80 height 16
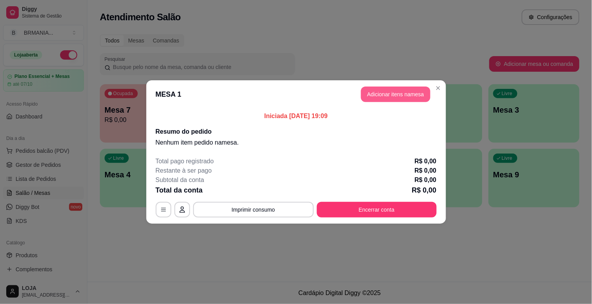
click at [377, 96] on button "Adicionar itens na mesa" at bounding box center [395, 95] width 69 height 16
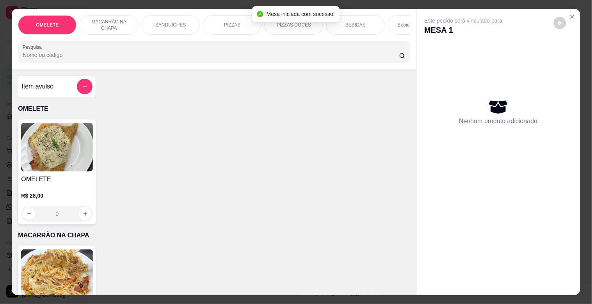
click at [40, 278] on img at bounding box center [57, 274] width 72 height 49
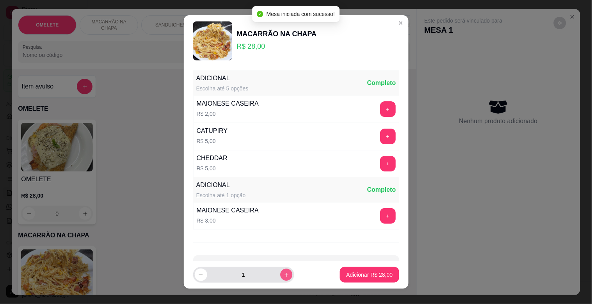
click at [280, 278] on button "increase-product-quantity" at bounding box center [286, 275] width 12 height 12
type input "2"
click at [367, 282] on button "Adicionar R$ 56,00" at bounding box center [369, 275] width 59 height 16
type input "2"
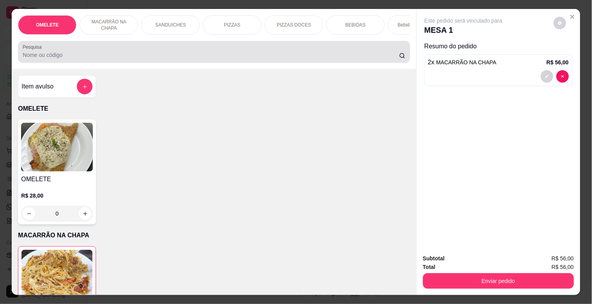
click at [285, 59] on input "Pesquisa" at bounding box center [211, 55] width 376 height 8
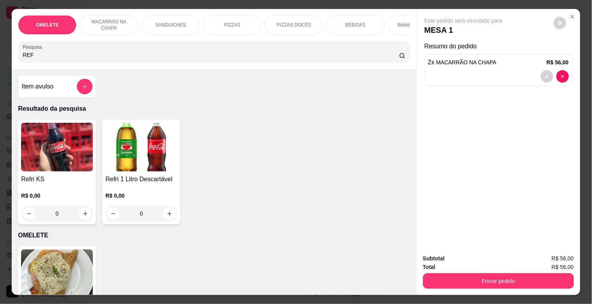
type input "REF"
click at [133, 168] on img at bounding box center [141, 147] width 72 height 49
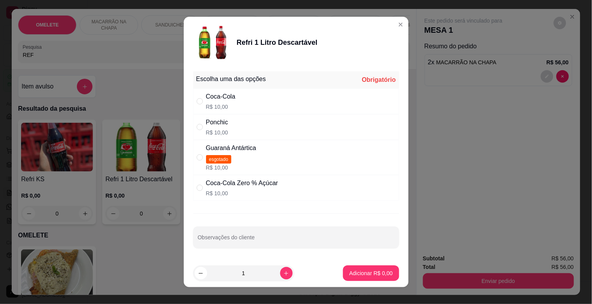
click at [247, 89] on div "Coca-Cola R$ 10,00" at bounding box center [296, 102] width 206 height 26
radio input "true"
click at [375, 275] on p "Adicionar R$ 10,00" at bounding box center [369, 273] width 46 height 8
type input "1"
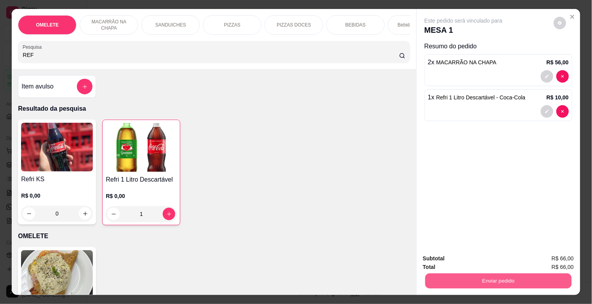
click at [518, 273] on button "Enviar pedido" at bounding box center [498, 280] width 146 height 15
click at [489, 255] on button "Registrar cliente" at bounding box center [501, 258] width 50 height 14
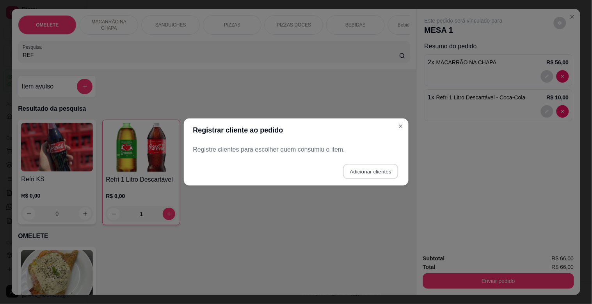
click at [363, 169] on button "Adicionar clientes" at bounding box center [370, 171] width 55 height 15
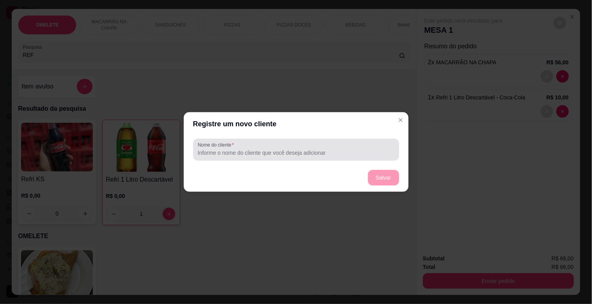
click at [222, 151] on input "Nome do cliente" at bounding box center [295, 153] width 197 height 8
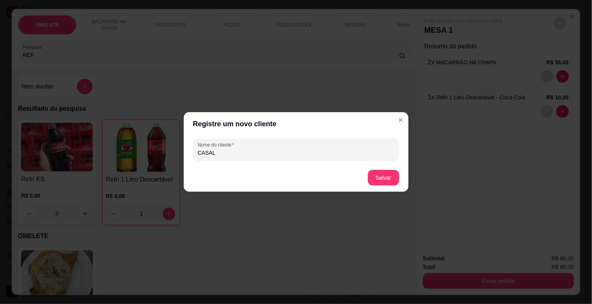
type input "CASAL"
click at [385, 174] on button "Salvar" at bounding box center [383, 177] width 30 height 15
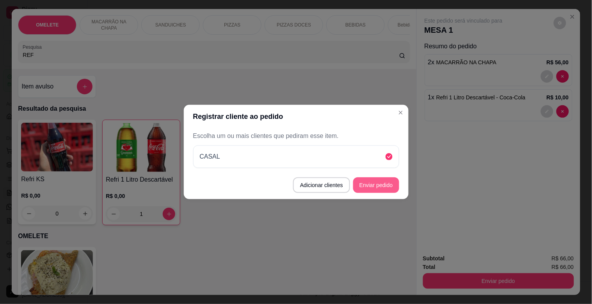
click at [381, 187] on button "Enviar pedido" at bounding box center [376, 185] width 46 height 16
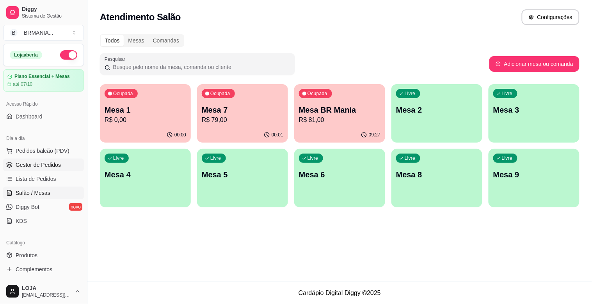
click at [41, 162] on span "Gestor de Pedidos" at bounding box center [38, 165] width 45 height 8
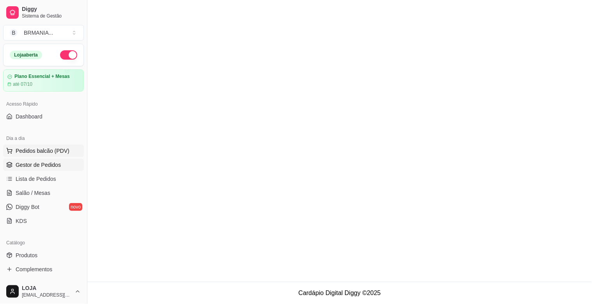
click at [55, 152] on span "Pedidos balcão (PDV)" at bounding box center [43, 151] width 54 height 8
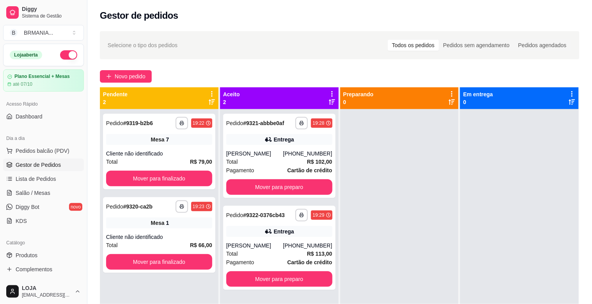
click at [53, 157] on img at bounding box center [57, 147] width 72 height 49
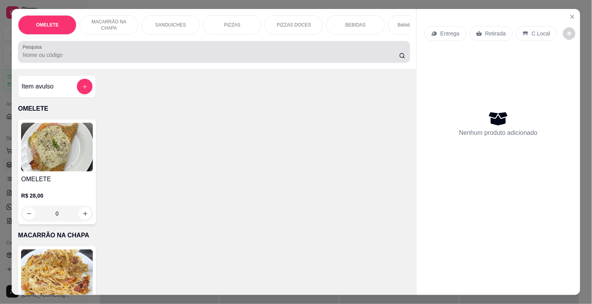
click at [100, 59] on input "Pesquisa" at bounding box center [211, 55] width 376 height 8
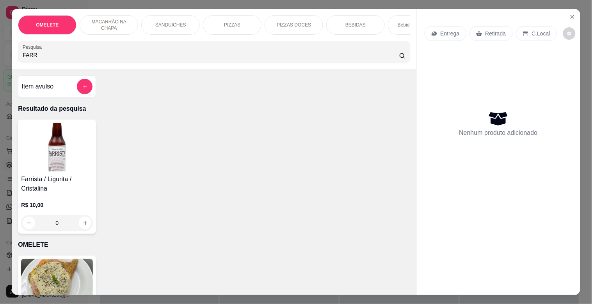
type input "FARR"
click at [57, 172] on img at bounding box center [57, 147] width 72 height 49
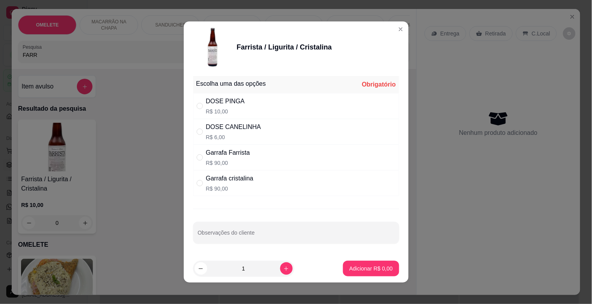
click at [254, 105] on div "DOSE PINGA R$ 10,00" at bounding box center [296, 106] width 206 height 26
radio input "true"
click at [363, 269] on p "Adicionar R$ 10,00" at bounding box center [369, 268] width 45 height 7
type input "1"
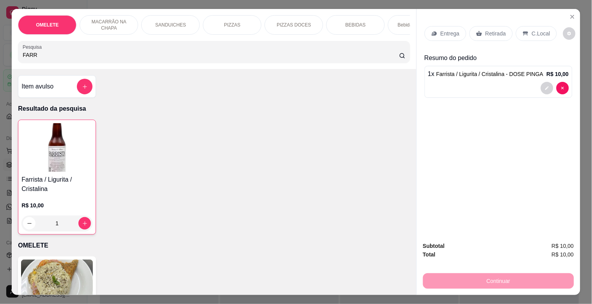
click at [493, 32] on p "Retirada" at bounding box center [495, 34] width 21 height 8
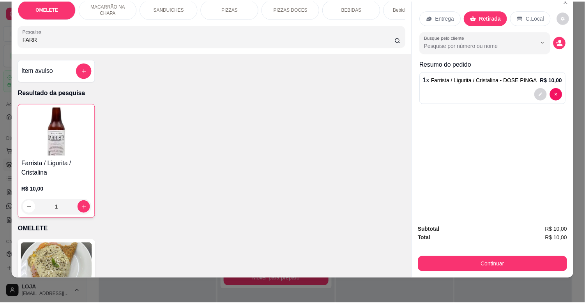
scroll to position [19, 0]
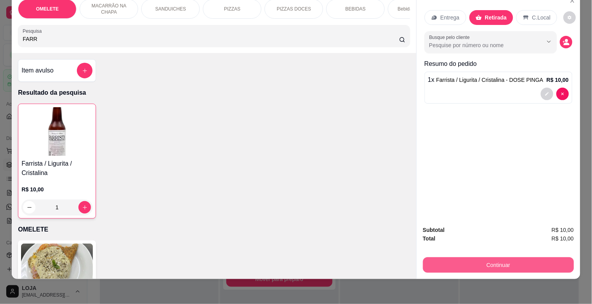
click at [506, 257] on button "Continuar" at bounding box center [498, 265] width 151 height 16
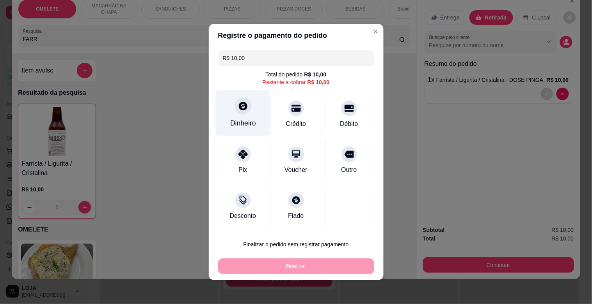
click at [245, 109] on div at bounding box center [242, 106] width 17 height 17
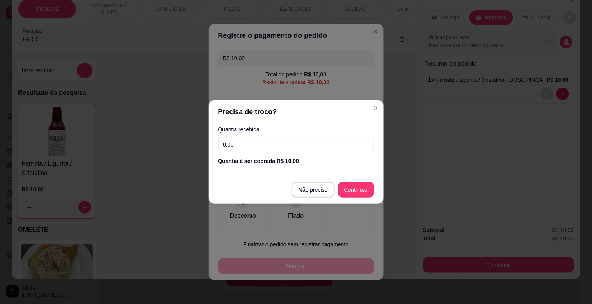
click at [254, 147] on input "0,00" at bounding box center [296, 145] width 156 height 16
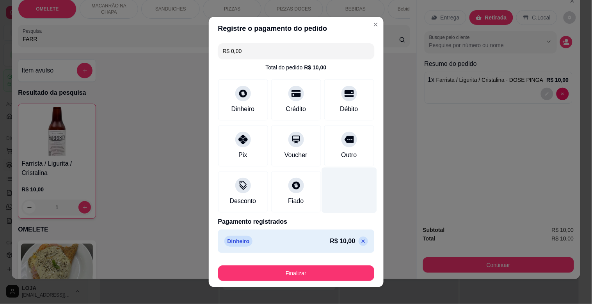
type input "R$ 0,00"
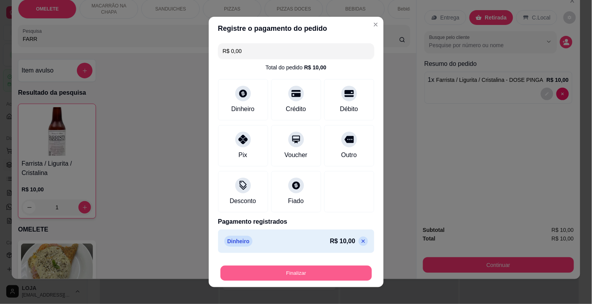
click at [320, 269] on button "Finalizar" at bounding box center [295, 273] width 151 height 15
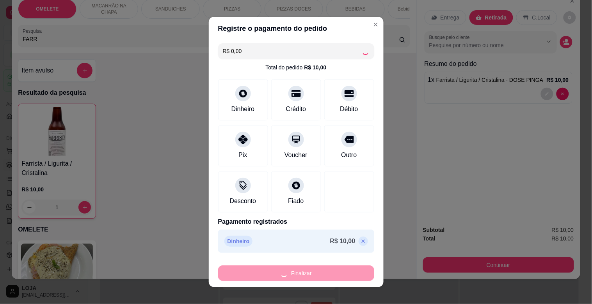
type input "0"
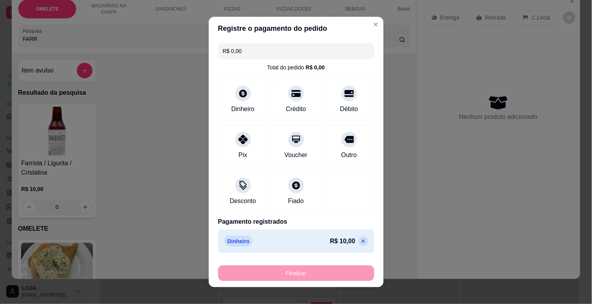
type input "-R$ 10,00"
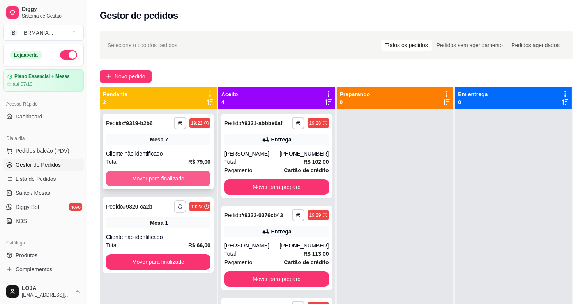
click at [151, 176] on button "Mover para finalizado" at bounding box center [158, 179] width 105 height 16
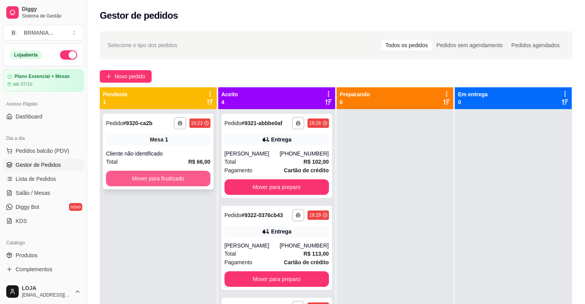
click at [158, 176] on button "Mover para finalizado" at bounding box center [158, 179] width 105 height 16
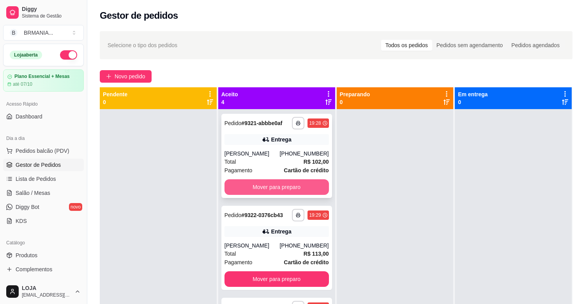
click at [291, 183] on button "Mover para preparo" at bounding box center [277, 187] width 105 height 16
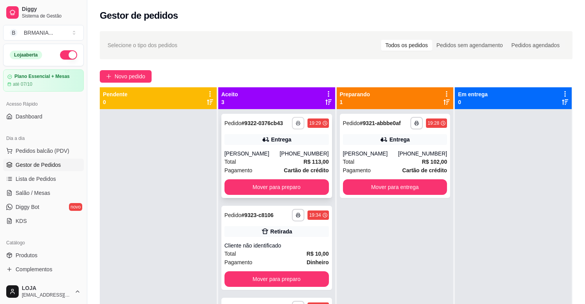
click at [297, 123] on icon "button" at bounding box center [298, 124] width 4 height 2
click at [280, 152] on button "IMPRESSORA" at bounding box center [275, 150] width 57 height 12
click at [418, 121] on button "button" at bounding box center [417, 123] width 12 height 12
click at [402, 149] on button "IMPRESSORA" at bounding box center [392, 150] width 57 height 12
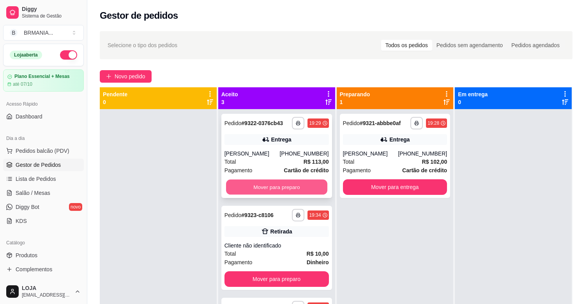
click at [271, 188] on button "Mover para preparo" at bounding box center [276, 187] width 101 height 15
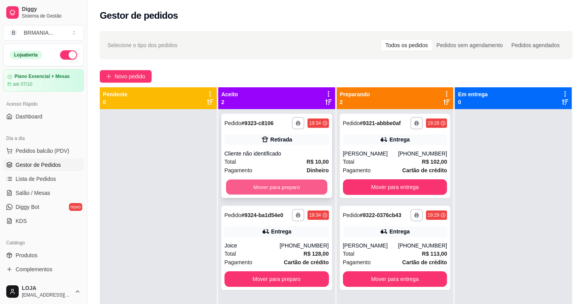
click at [271, 188] on button "Mover para preparo" at bounding box center [276, 187] width 101 height 15
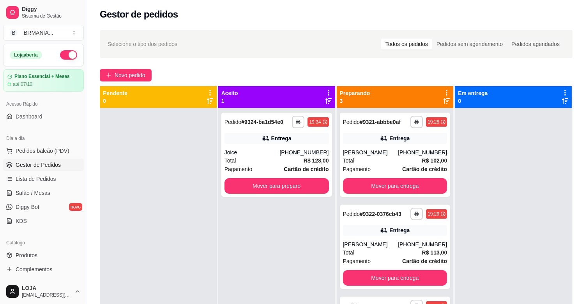
scroll to position [119, 0]
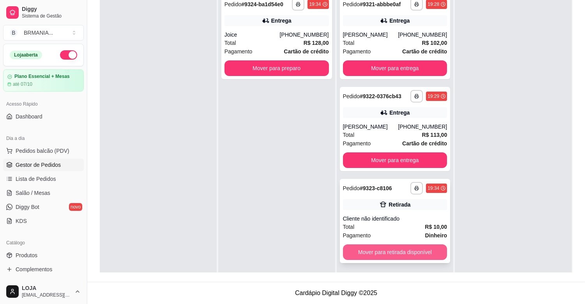
click at [380, 255] on button "Mover para retirada disponível" at bounding box center [395, 253] width 105 height 16
click at [380, 255] on div "Mover para retirada disponível" at bounding box center [395, 253] width 105 height 16
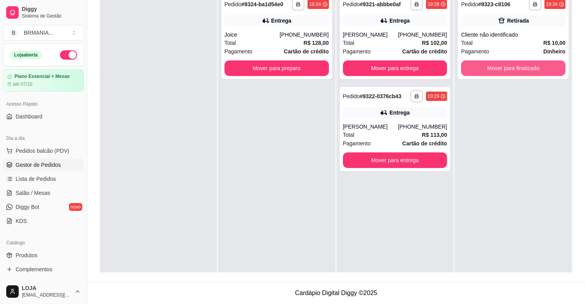
click at [522, 70] on button "Mover para finalizado" at bounding box center [513, 68] width 105 height 16
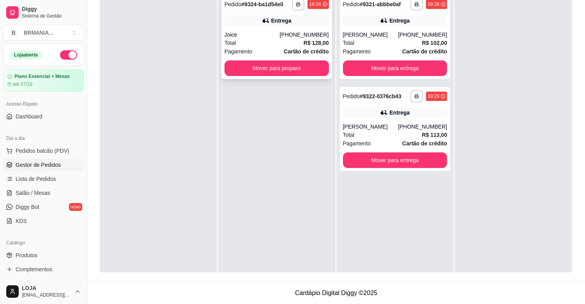
click at [280, 23] on div "Entrega" at bounding box center [281, 21] width 20 height 8
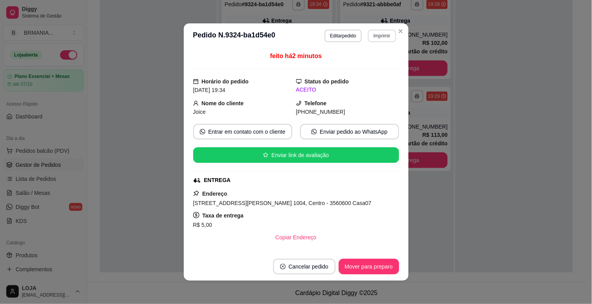
click at [384, 35] on button "Imprimir" at bounding box center [382, 36] width 28 height 12
click at [361, 60] on button "IMPRESSORA" at bounding box center [365, 64] width 57 height 12
click at [381, 264] on button "Mover para preparo" at bounding box center [369, 267] width 60 height 16
click at [381, 264] on div "Mover para preparo" at bounding box center [363, 267] width 71 height 16
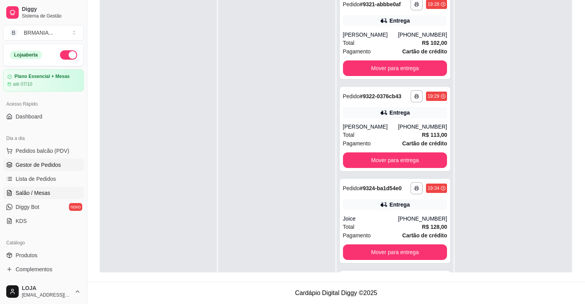
click at [29, 191] on span "Salão / Mesas" at bounding box center [33, 193] width 35 height 8
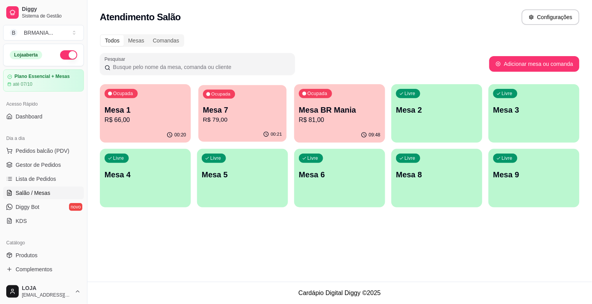
click at [254, 102] on div "Ocupada Mesa 7 R$ 79,00" at bounding box center [242, 106] width 88 height 42
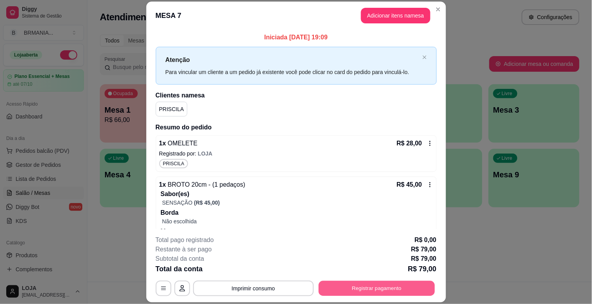
click at [358, 287] on button "Registrar pagamento" at bounding box center [376, 288] width 116 height 15
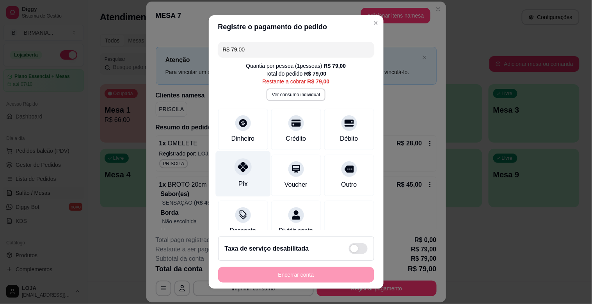
click at [237, 178] on div "Pix" at bounding box center [242, 174] width 55 height 46
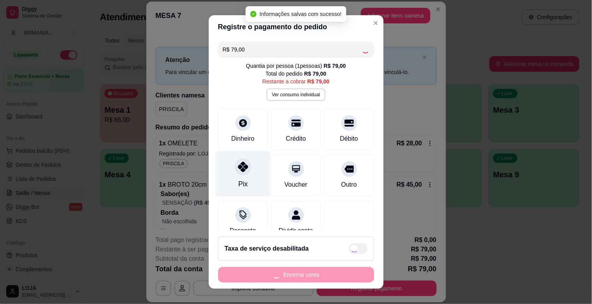
type input "R$ 0,00"
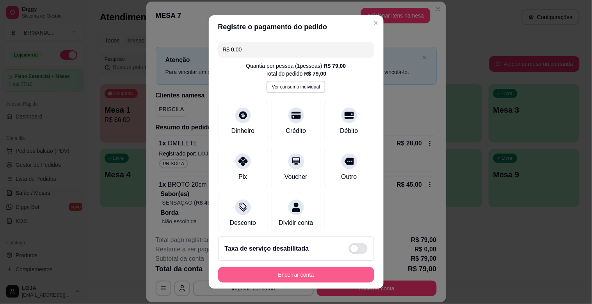
click at [306, 276] on button "Encerrar conta" at bounding box center [296, 275] width 156 height 16
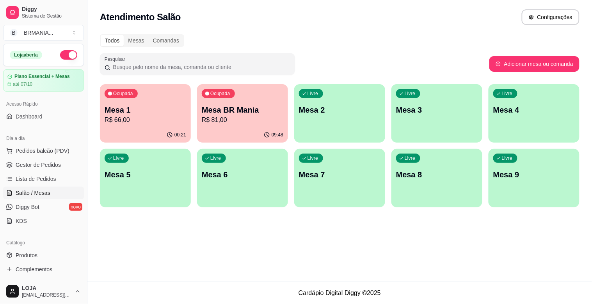
click at [139, 110] on p "Mesa 1" at bounding box center [146, 110] width 82 height 11
click at [50, 165] on span "Gestor de Pedidos" at bounding box center [38, 165] width 45 height 8
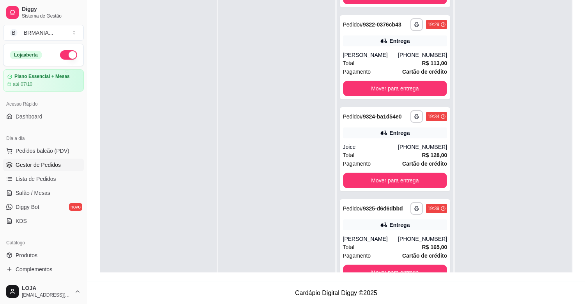
scroll to position [78, 0]
click at [415, 206] on icon "button" at bounding box center [417, 208] width 5 height 5
click at [382, 230] on button "IMPRESSORA" at bounding box center [385, 233] width 55 height 12
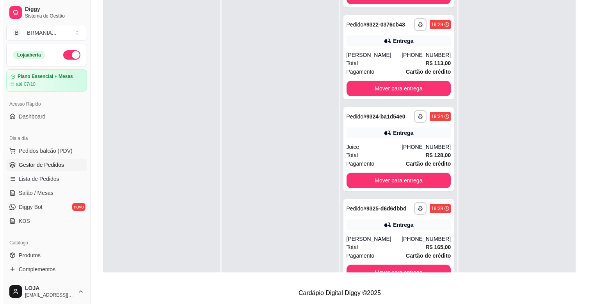
scroll to position [0, 0]
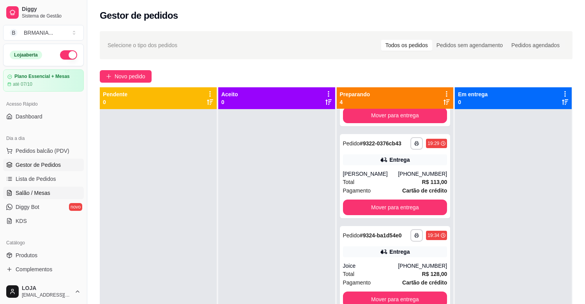
click at [44, 193] on span "Salão / Mesas" at bounding box center [33, 193] width 35 height 8
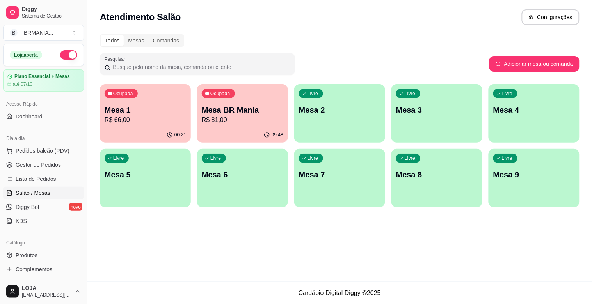
click at [159, 131] on div "00:21" at bounding box center [145, 135] width 91 height 15
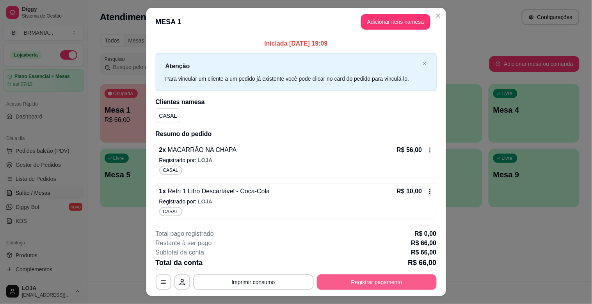
click at [376, 282] on button "Registrar pagamento" at bounding box center [377, 283] width 120 height 16
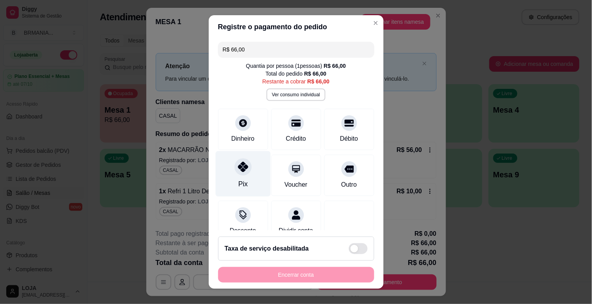
click at [229, 176] on div "Pix" at bounding box center [242, 174] width 55 height 46
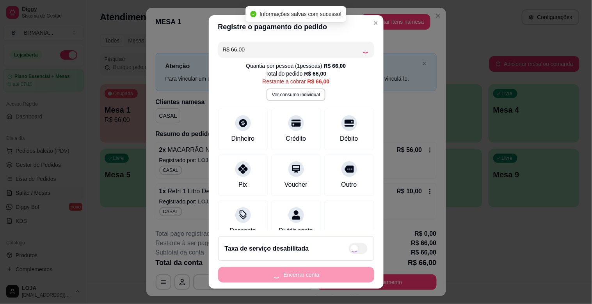
type input "R$ 0,00"
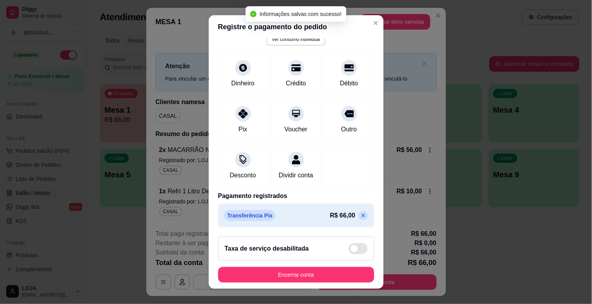
click at [362, 254] on div "Taxa de serviço desabilitada" at bounding box center [296, 249] width 156 height 24
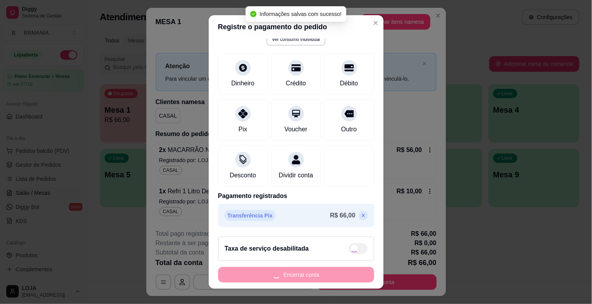
checkbox input "true"
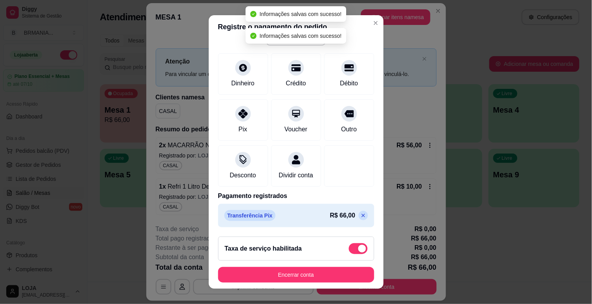
click at [360, 216] on icon at bounding box center [363, 216] width 6 height 6
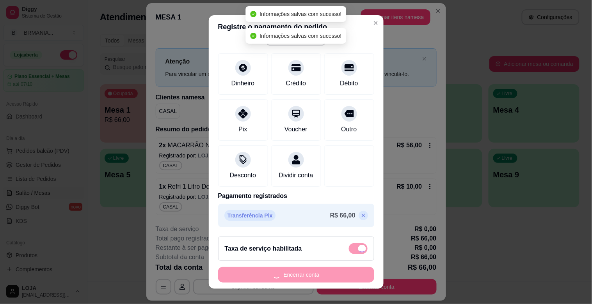
type input "R$ 66,00"
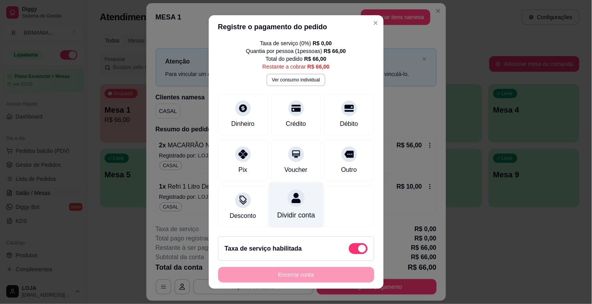
click at [291, 193] on icon at bounding box center [295, 198] width 9 height 10
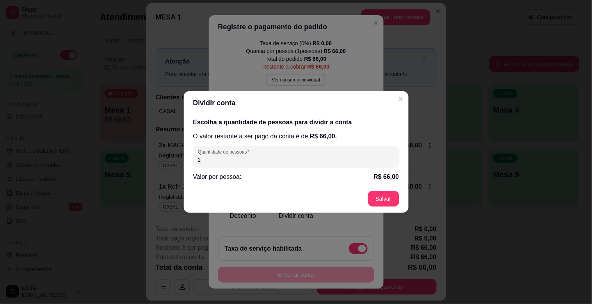
click at [248, 158] on input "1" at bounding box center [296, 160] width 197 height 8
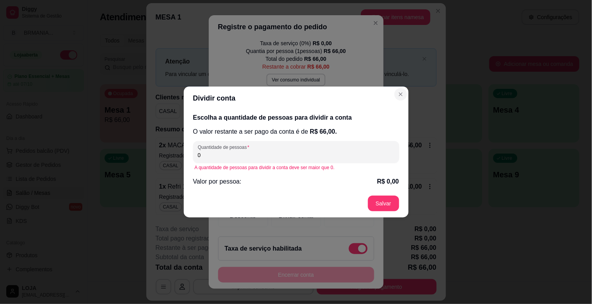
type input "0"
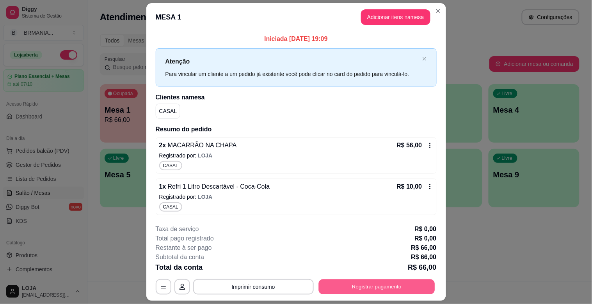
click at [368, 286] on button "Registrar pagamento" at bounding box center [376, 286] width 116 height 15
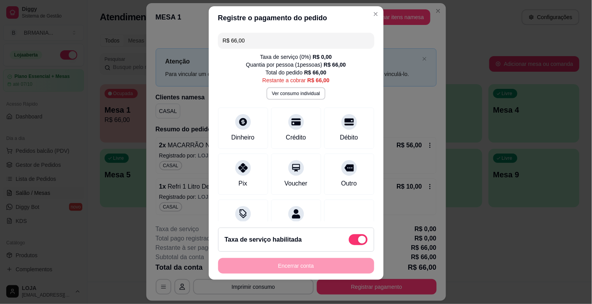
scroll to position [10, 0]
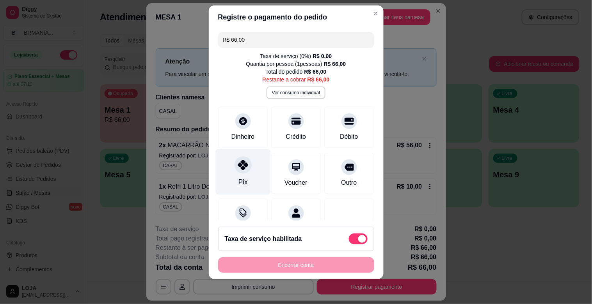
drag, startPoint x: 238, startPoint y: 178, endPoint x: 248, endPoint y: 176, distance: 10.3
click at [239, 177] on div "Pix" at bounding box center [242, 182] width 9 height 10
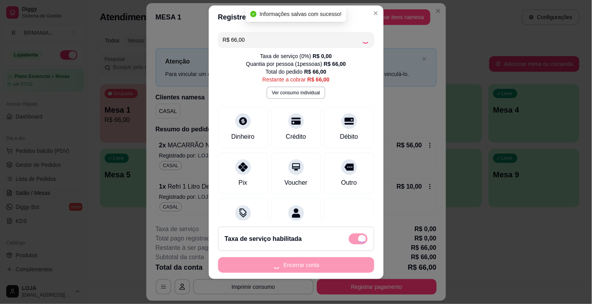
type input "R$ 0,00"
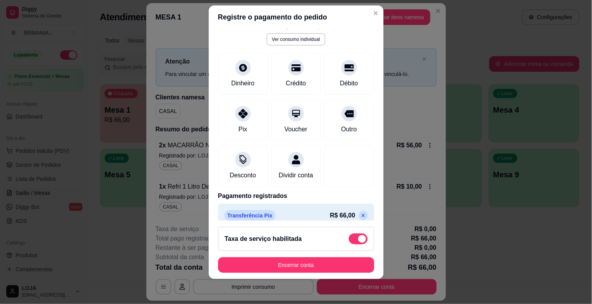
scroll to position [65, 0]
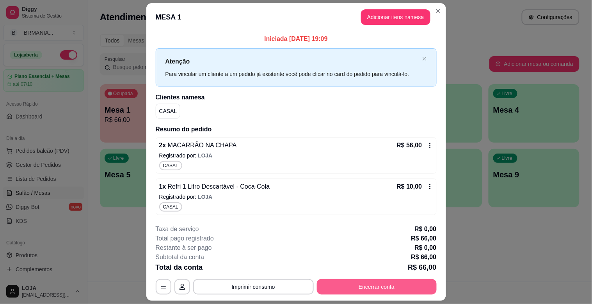
click at [374, 289] on button "Encerrar conta" at bounding box center [377, 287] width 120 height 16
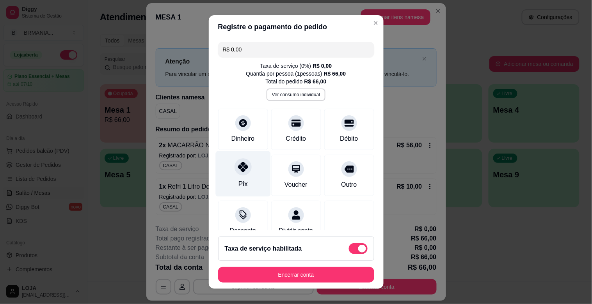
click at [235, 178] on div "Pix" at bounding box center [242, 174] width 55 height 46
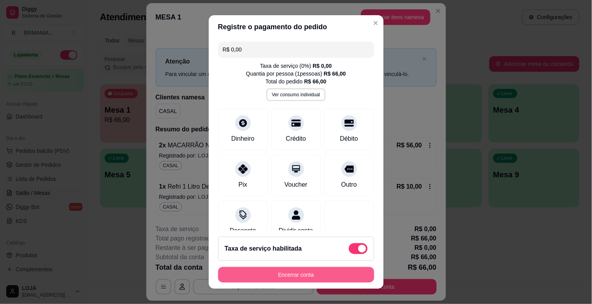
click at [317, 274] on button "Encerrar conta" at bounding box center [296, 275] width 156 height 16
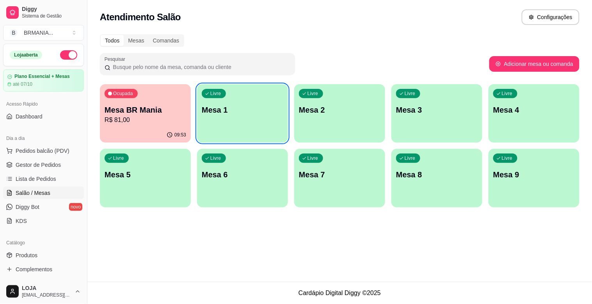
drag, startPoint x: 234, startPoint y: 259, endPoint x: 202, endPoint y: 268, distance: 33.4
click at [204, 268] on div "Atendimento Salão Configurações Todos Mesas Comandas Pesquisar Adicionar mesa o…" at bounding box center [339, 141] width 504 height 282
click at [567, 231] on div "Atendimento Salão Configurações Todos Mesas Comandas Pesquisar Adicionar mesa o…" at bounding box center [339, 141] width 504 height 282
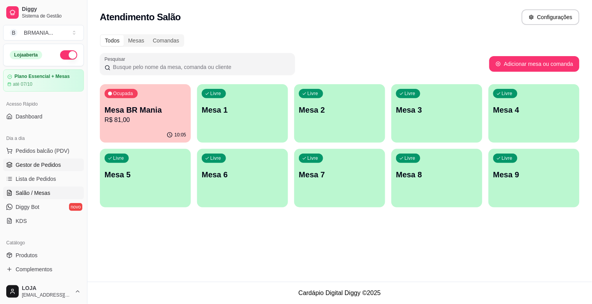
click at [51, 165] on span "Gestor de Pedidos" at bounding box center [38, 165] width 45 height 8
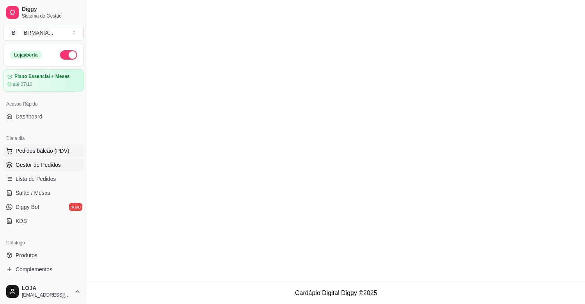
click at [56, 152] on span "Pedidos balcão (PDV)" at bounding box center [43, 151] width 54 height 8
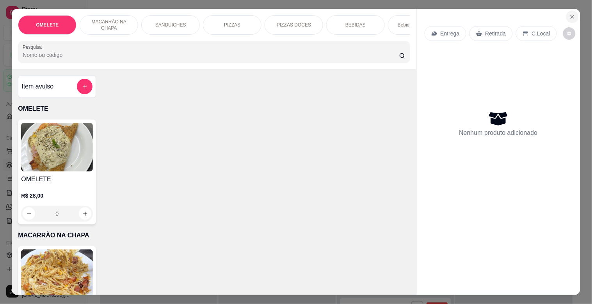
click at [569, 14] on icon "Close" at bounding box center [572, 17] width 6 height 6
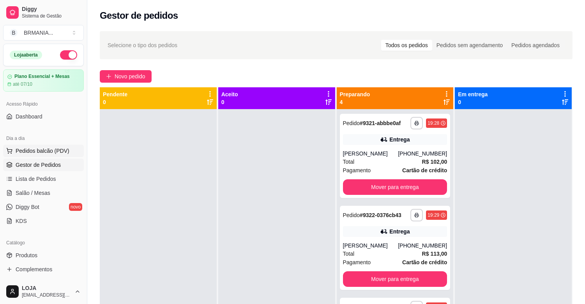
click at [41, 147] on span "Pedidos balcão (PDV)" at bounding box center [43, 151] width 54 height 8
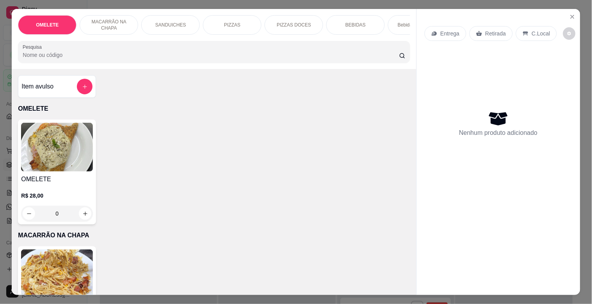
click at [122, 23] on p "MACARRÃO NA CHAPA" at bounding box center [108, 25] width 45 height 12
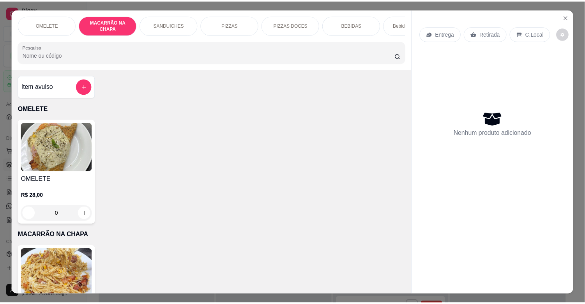
scroll to position [19, 0]
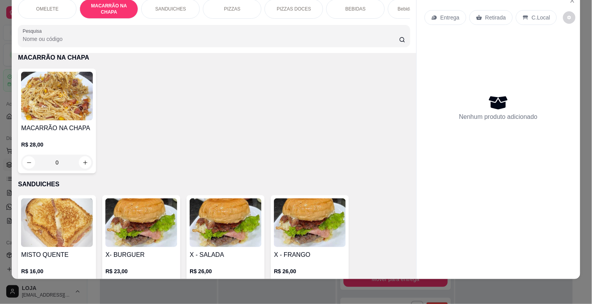
click at [78, 94] on img at bounding box center [57, 96] width 72 height 49
click at [61, 104] on img at bounding box center [57, 96] width 72 height 49
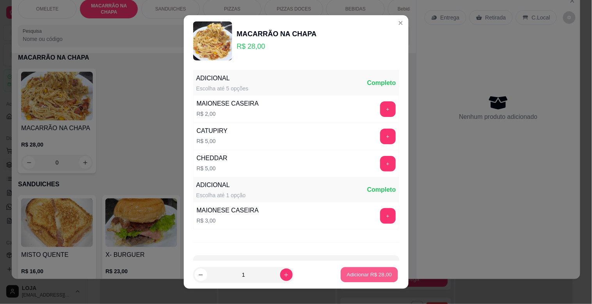
click at [369, 278] on p "Adicionar R$ 28,00" at bounding box center [369, 274] width 45 height 7
type input "1"
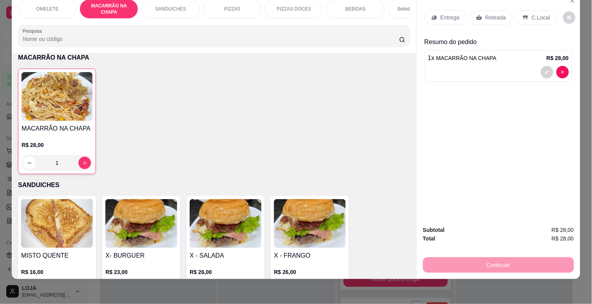
click at [532, 14] on p "C.Local" at bounding box center [541, 18] width 18 height 8
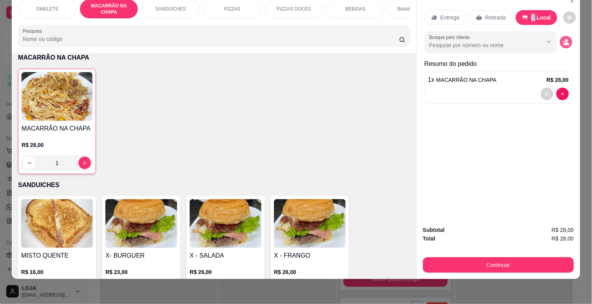
click at [562, 39] on icon "decrease-product-quantity" at bounding box center [565, 42] width 7 height 7
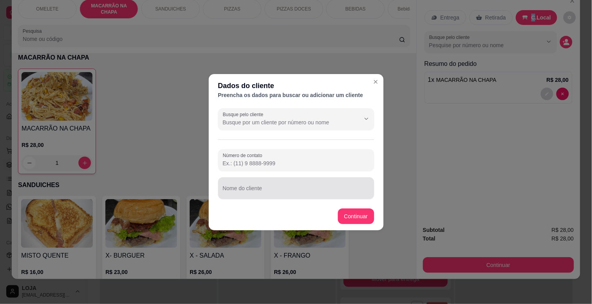
click at [297, 189] on input "Nome do cliente" at bounding box center [296, 192] width 147 height 8
type input "[PERSON_NAME] WILLIAN MODERNA"
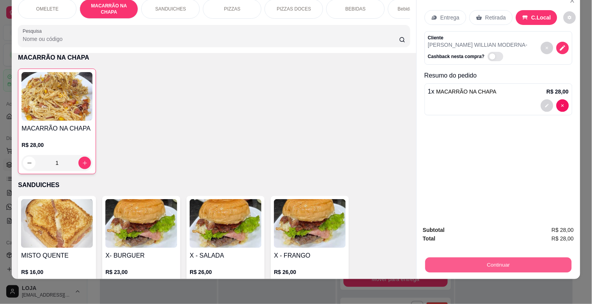
click at [495, 257] on button "Continuar" at bounding box center [498, 264] width 146 height 15
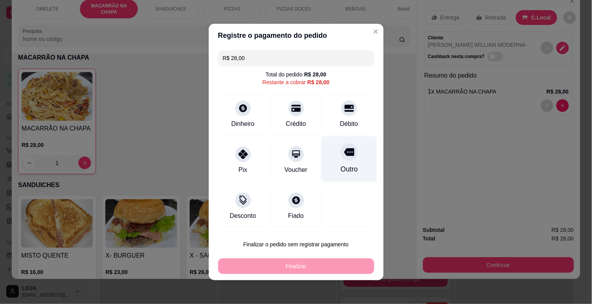
click at [352, 157] on div "Outro" at bounding box center [348, 160] width 55 height 46
type input "R$ 0,00"
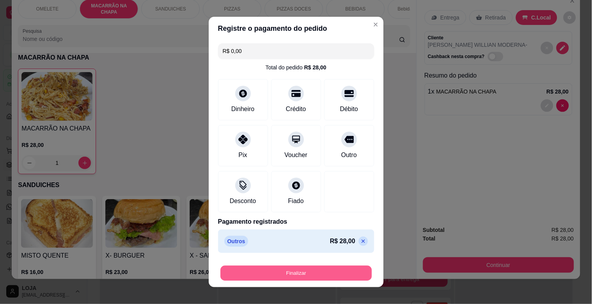
click at [300, 275] on button "Finalizar" at bounding box center [295, 273] width 151 height 15
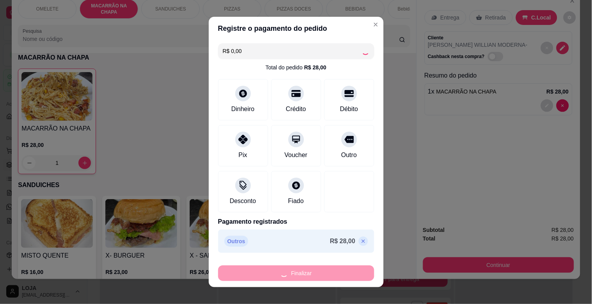
type input "0"
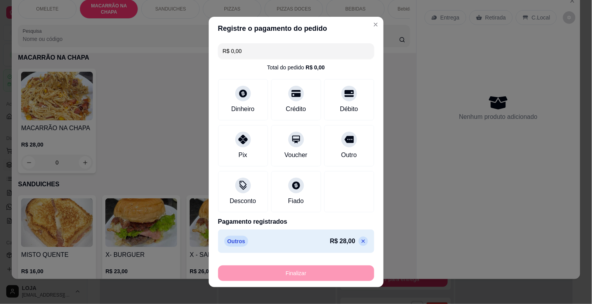
type input "-R$ 28,00"
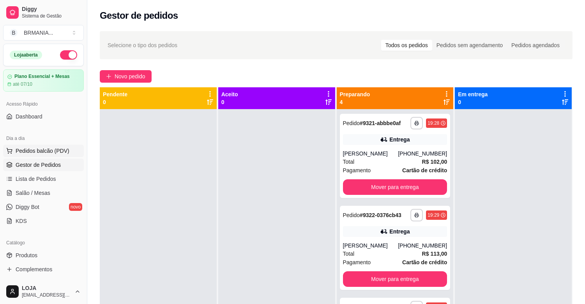
click at [25, 149] on span "Pedidos balcão (PDV)" at bounding box center [43, 151] width 54 height 8
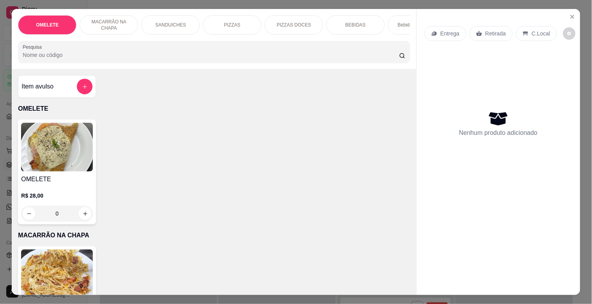
click at [354, 131] on div "OMELETE R$ 28,00 0" at bounding box center [214, 172] width 392 height 105
click at [571, 14] on icon "Close" at bounding box center [572, 17] width 6 height 6
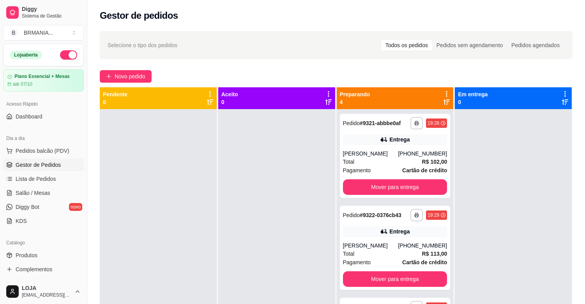
click at [47, 165] on span "Gestor de Pedidos" at bounding box center [38, 165] width 45 height 8
click at [48, 150] on span "Pedidos balcão (PDV)" at bounding box center [43, 151] width 54 height 8
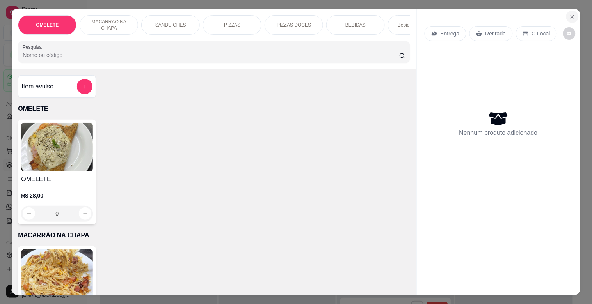
click at [570, 14] on icon "Close" at bounding box center [572, 17] width 6 height 6
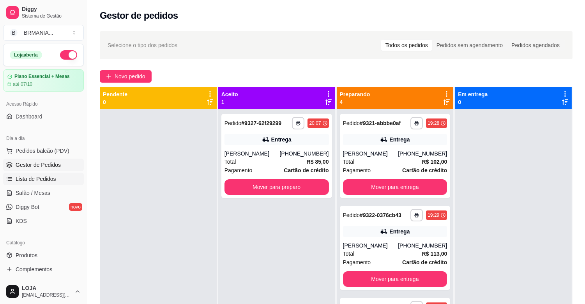
click at [49, 179] on span "Lista de Pedidos" at bounding box center [36, 179] width 41 height 8
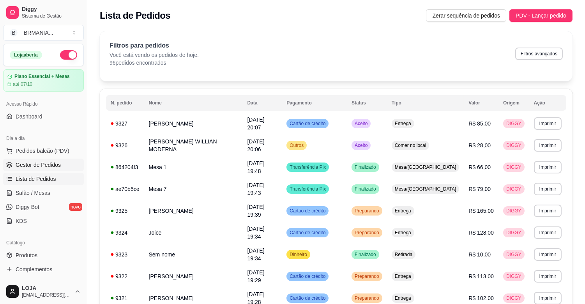
click at [41, 167] on span "Gestor de Pedidos" at bounding box center [38, 165] width 45 height 8
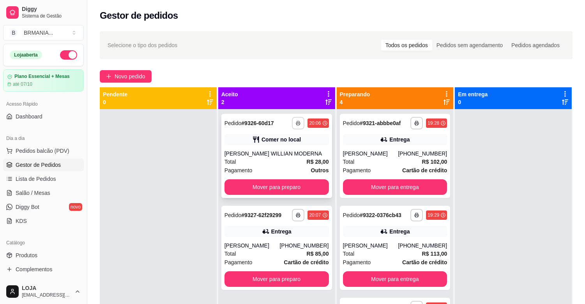
click at [298, 124] on rect "button" at bounding box center [298, 125] width 2 height 2
click at [286, 153] on button "IMPRESSORA" at bounding box center [275, 150] width 57 height 12
click at [257, 180] on button "Mover para preparo" at bounding box center [277, 187] width 105 height 16
